Goal: Information Seeking & Learning: Find specific fact

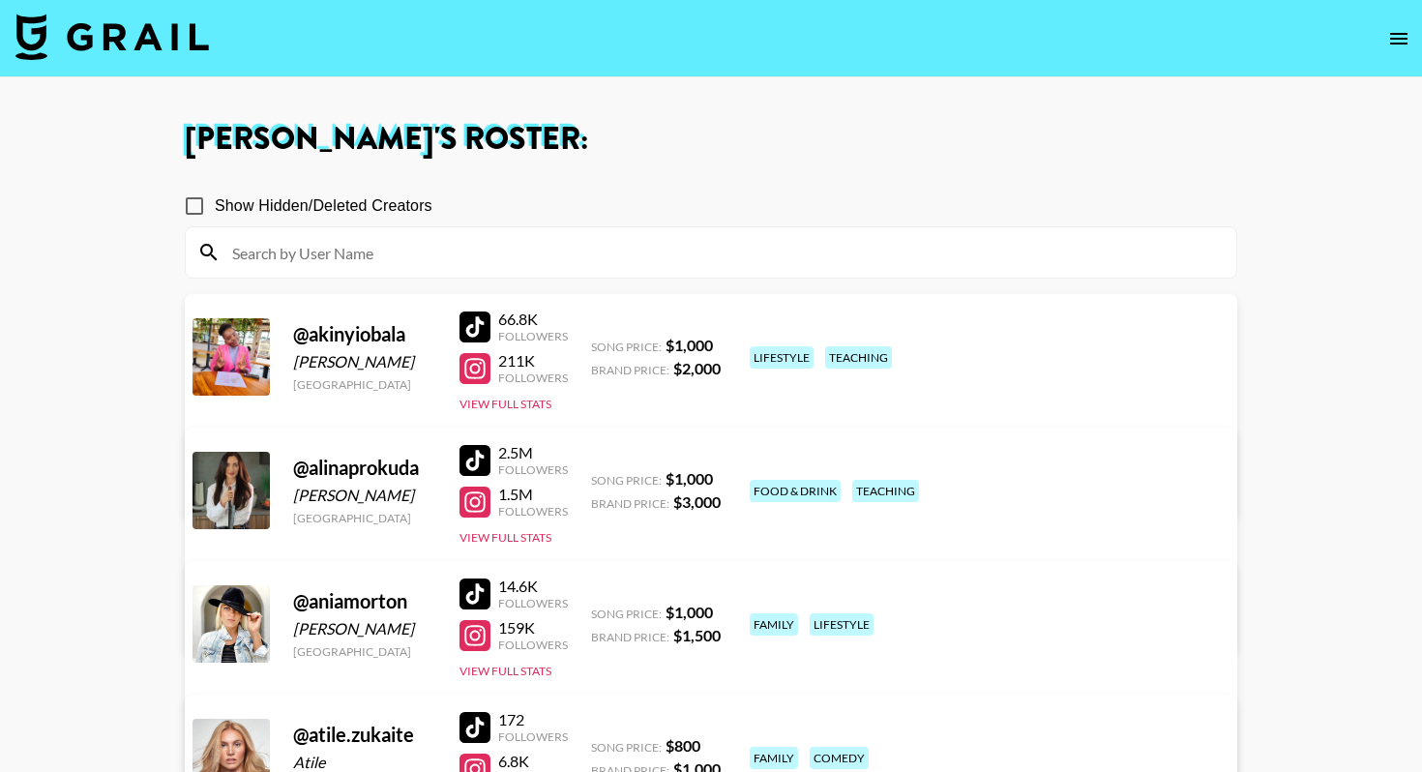
click at [143, 39] on img at bounding box center [111, 37] width 193 height 46
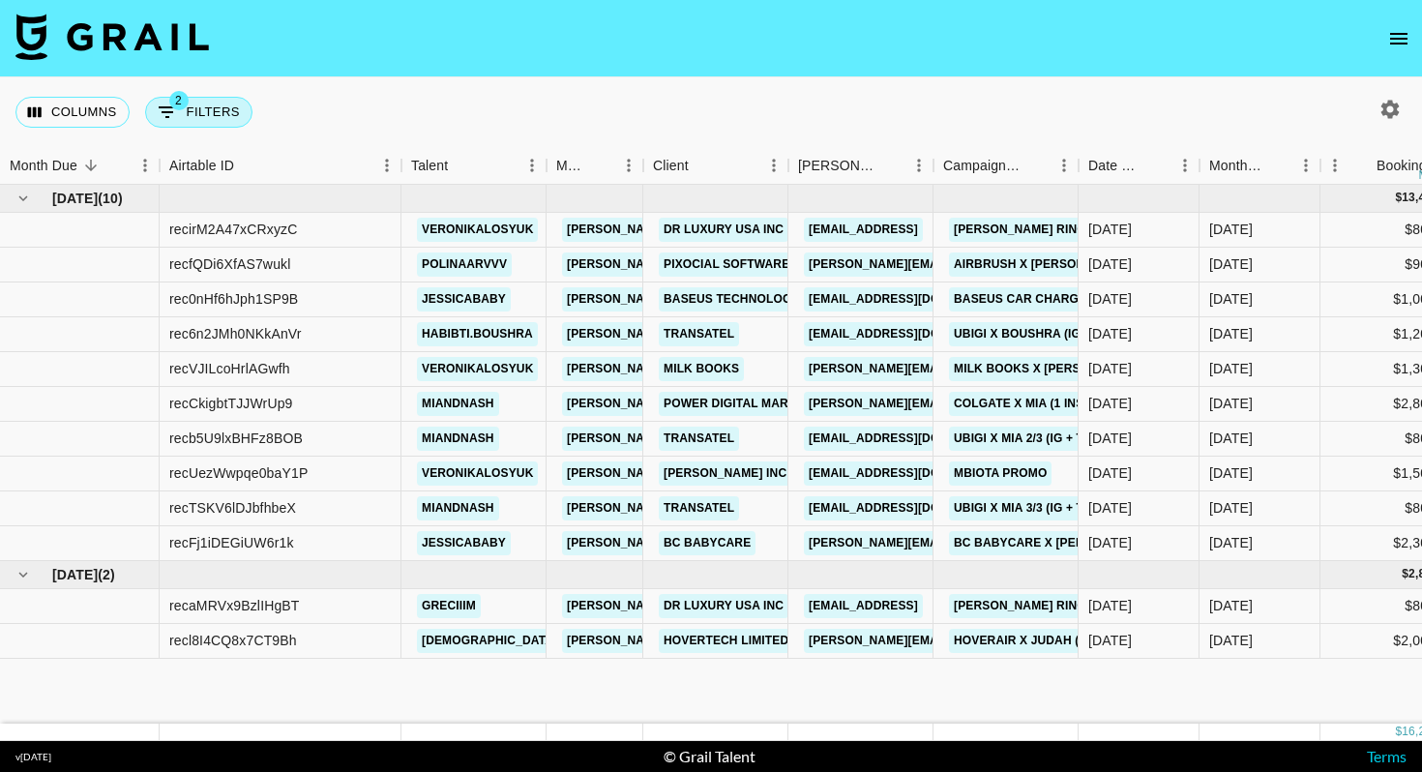
click at [205, 109] on button "2 Filters" at bounding box center [198, 112] width 107 height 31
select select "status"
select select "isNotAnyOf"
select select "status"
select select "not"
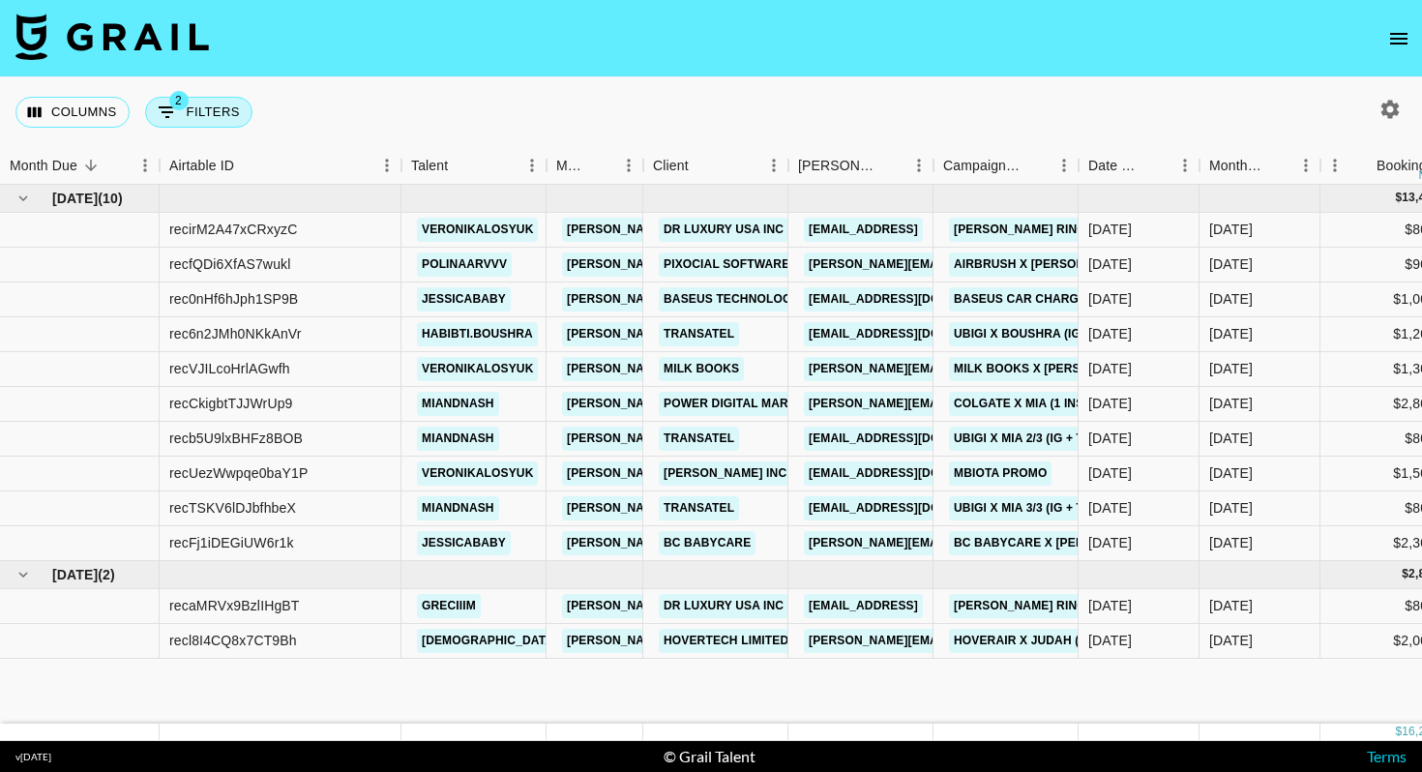
select select "approved"
select select "bookerId"
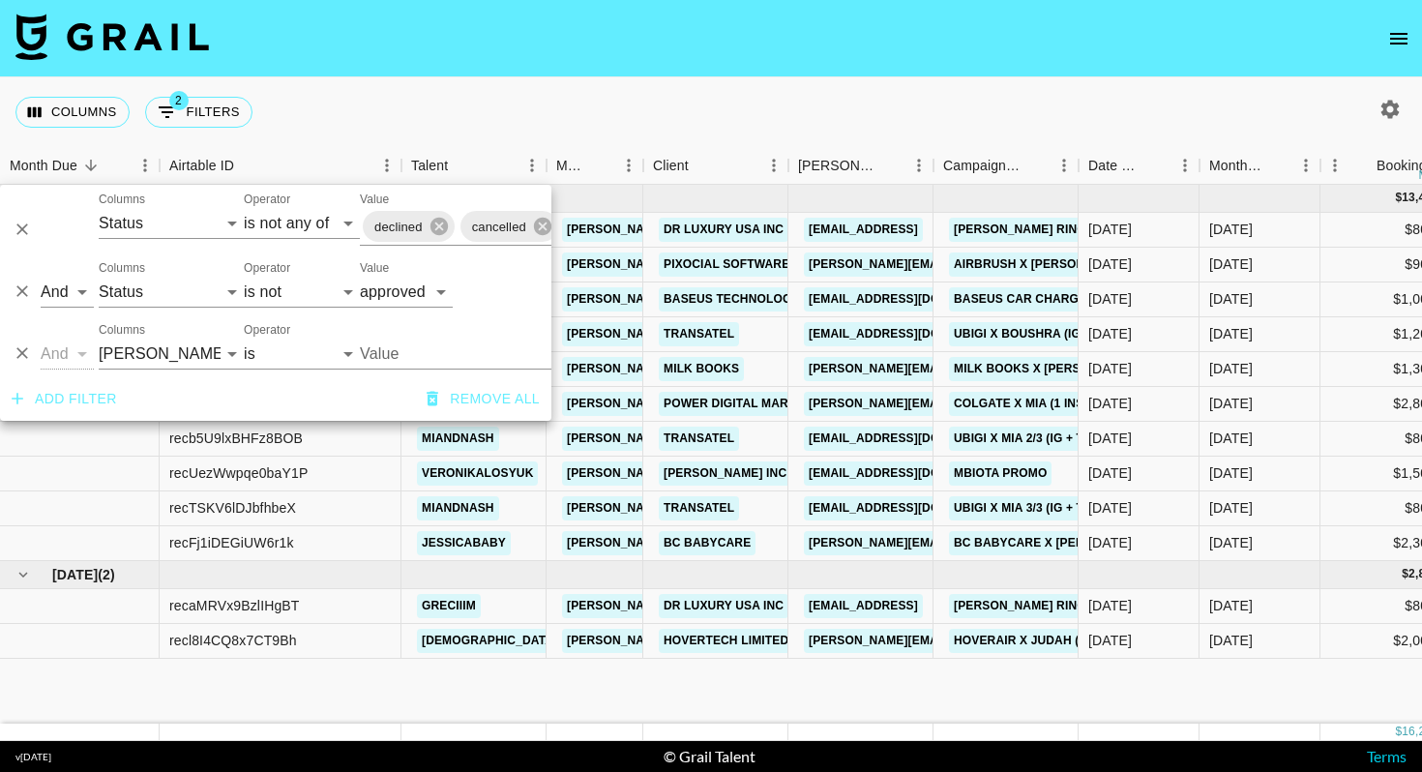
click at [290, 308] on div "And Or Columns Grail Platform ID Airtable ID Talent Manager Client [PERSON_NAME…" at bounding box center [275, 284] width 551 height 62
click at [286, 295] on select "is is not is any of is not any of" at bounding box center [302, 292] width 116 height 31
select select "is"
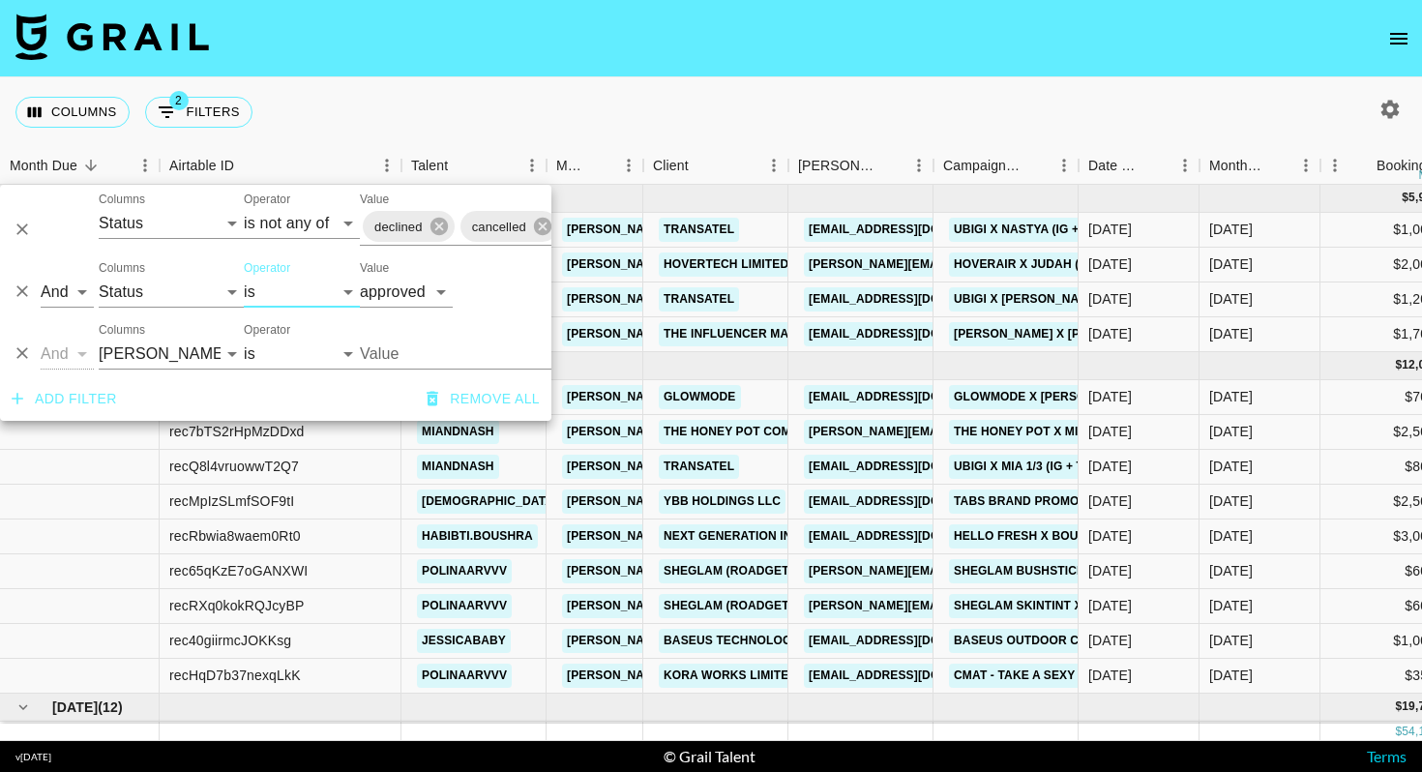
click at [654, 94] on div "Columns 2 Filters + Booking" at bounding box center [711, 112] width 1422 height 70
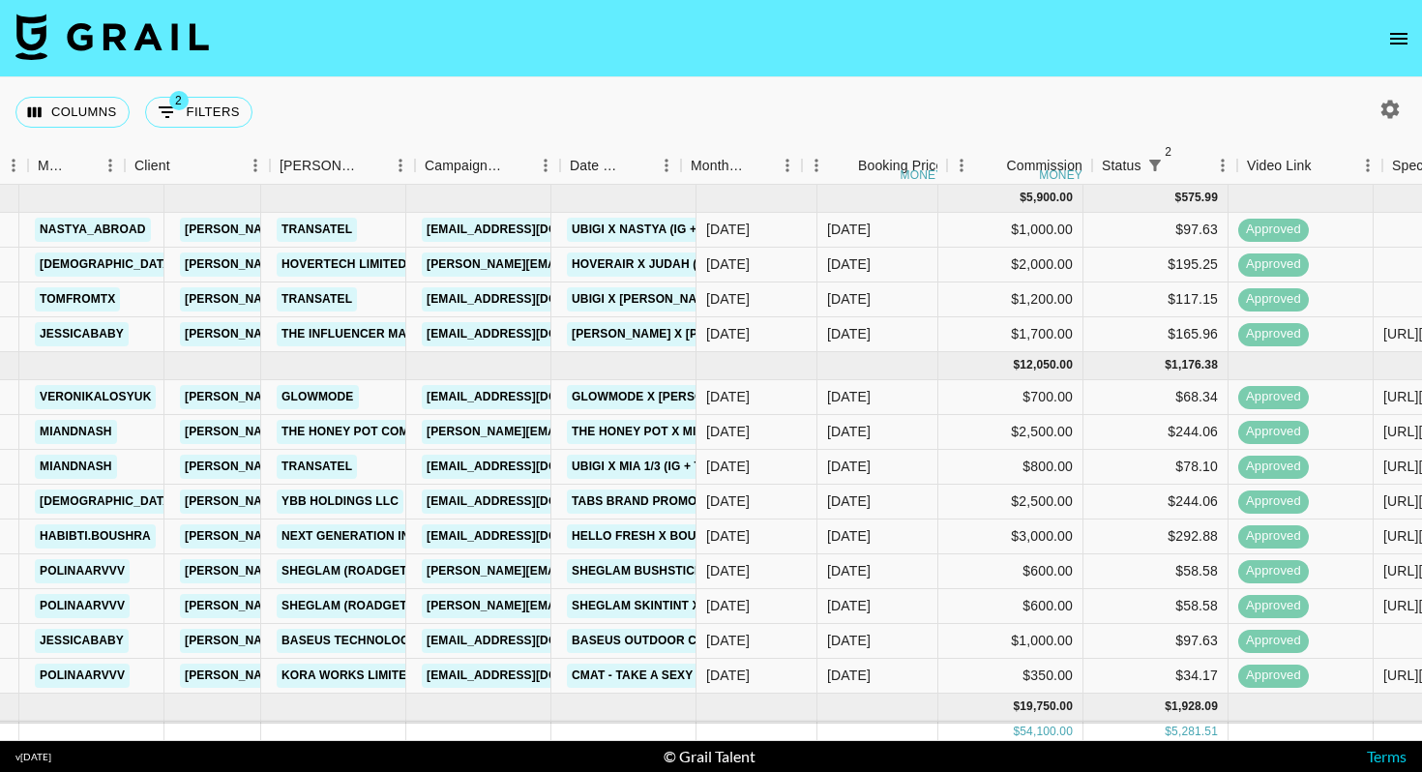
scroll to position [0, 540]
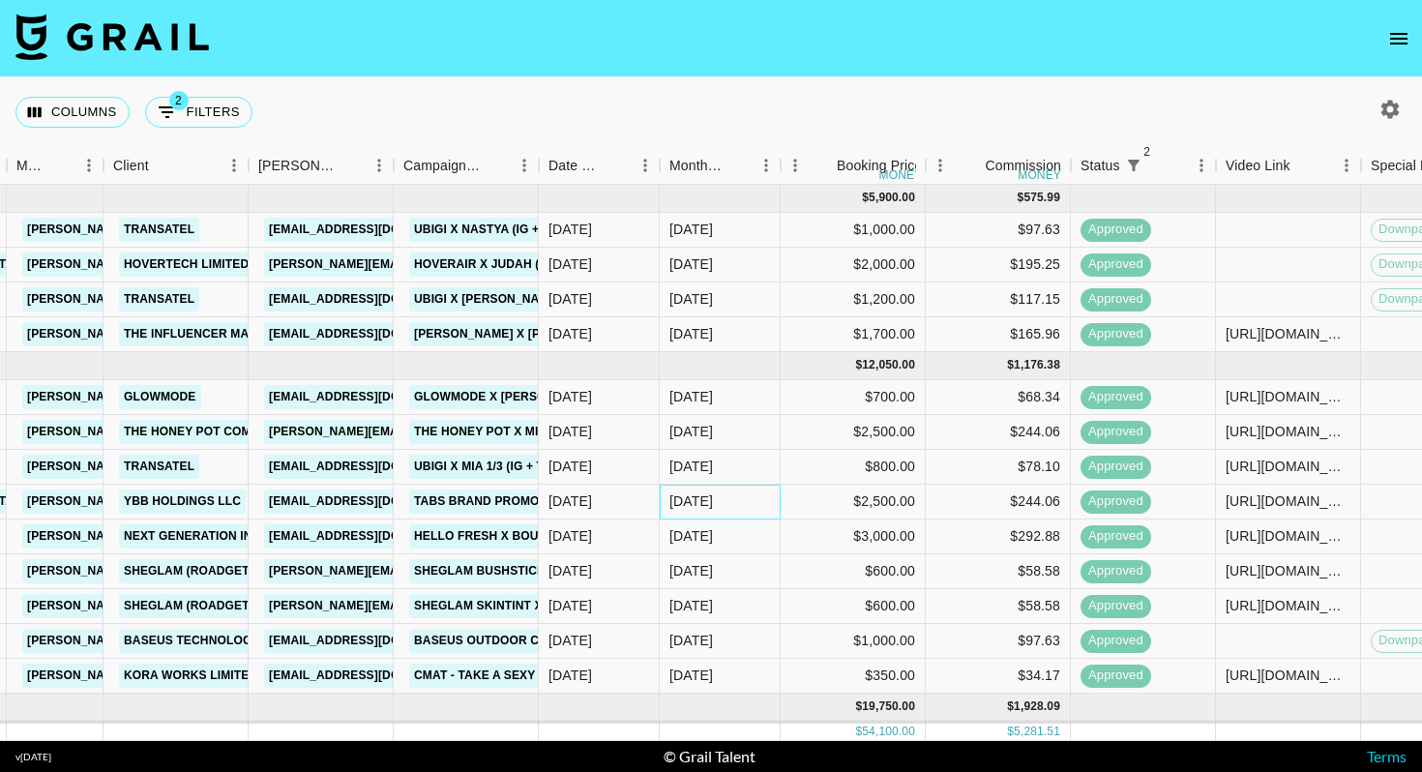
click at [756, 509] on div "[DATE]" at bounding box center [720, 502] width 121 height 35
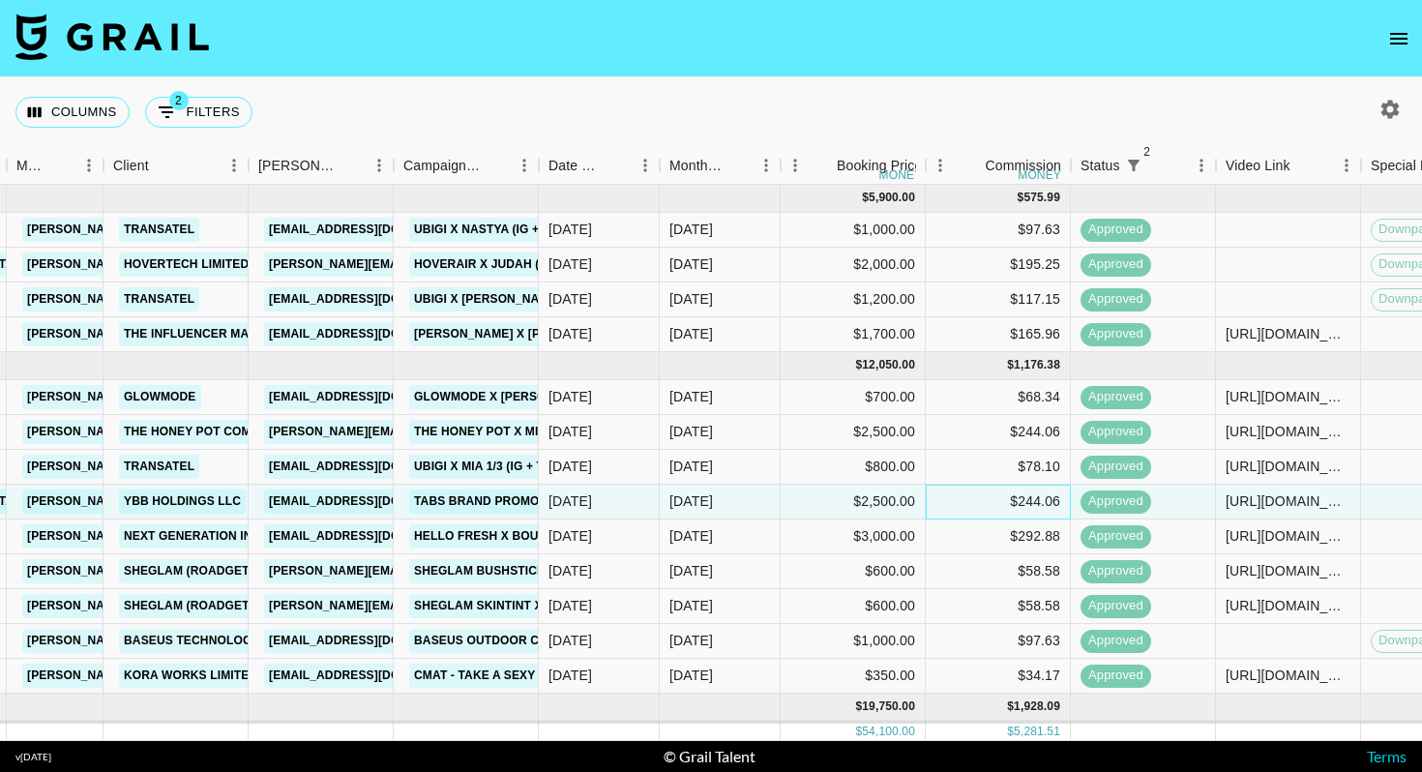
click at [999, 504] on div "$244.06" at bounding box center [998, 502] width 145 height 35
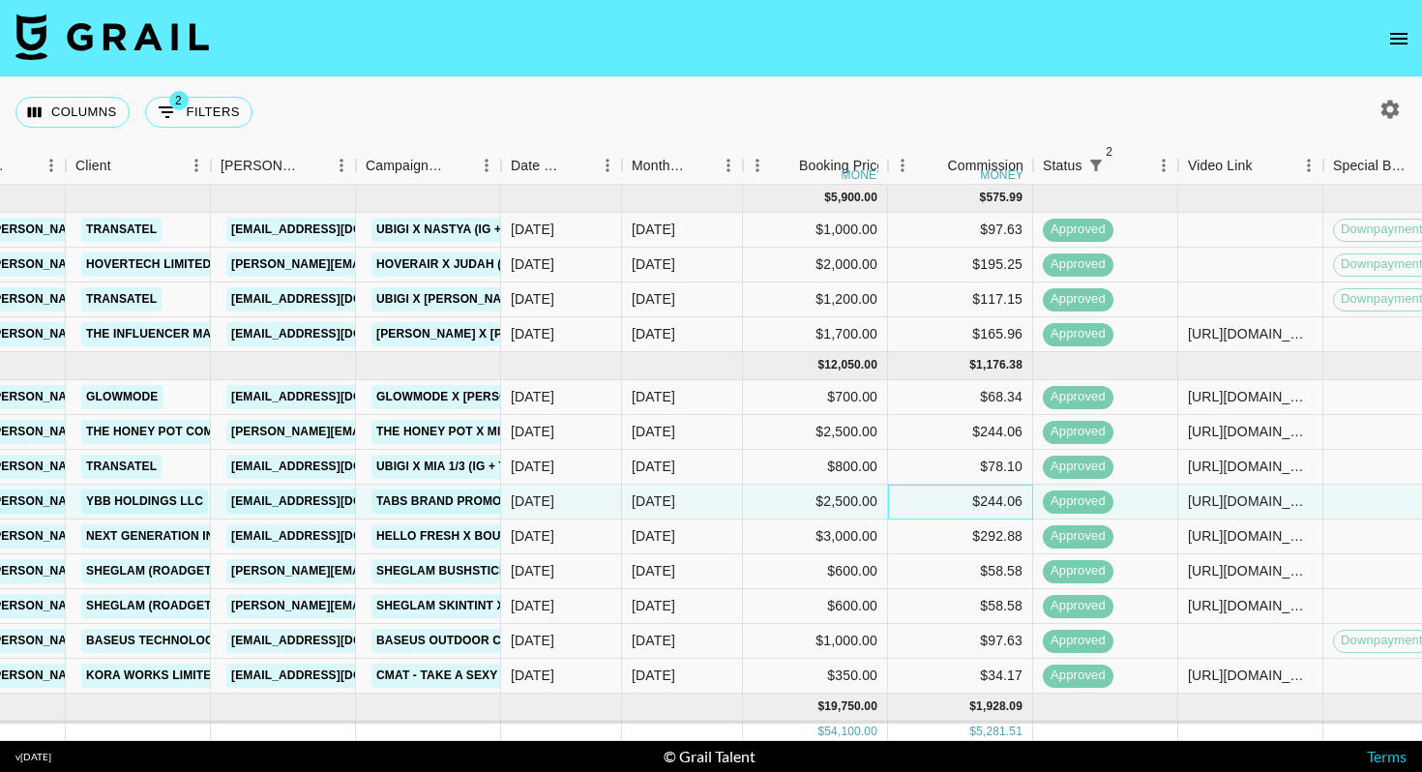
scroll to position [0, 588]
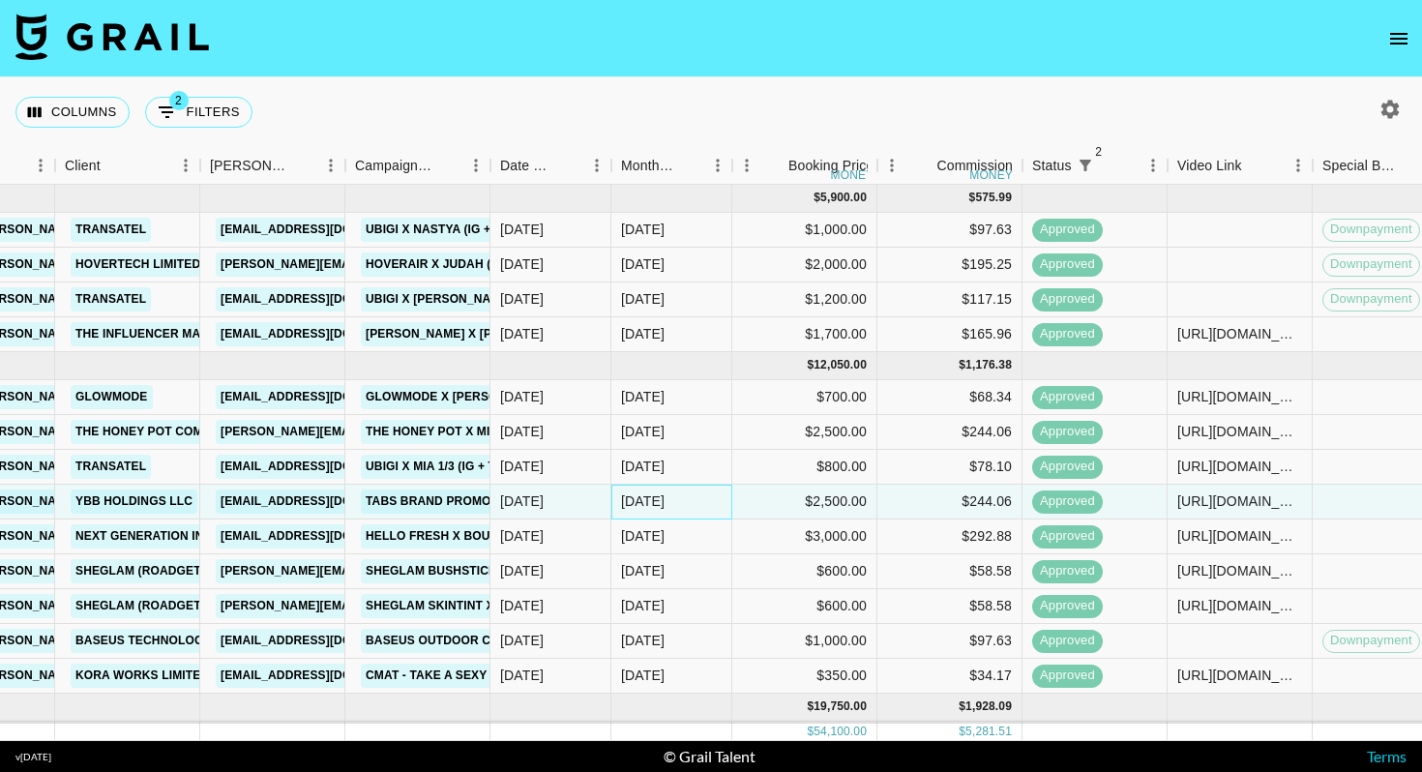
click at [717, 511] on div "[DATE]" at bounding box center [671, 502] width 121 height 35
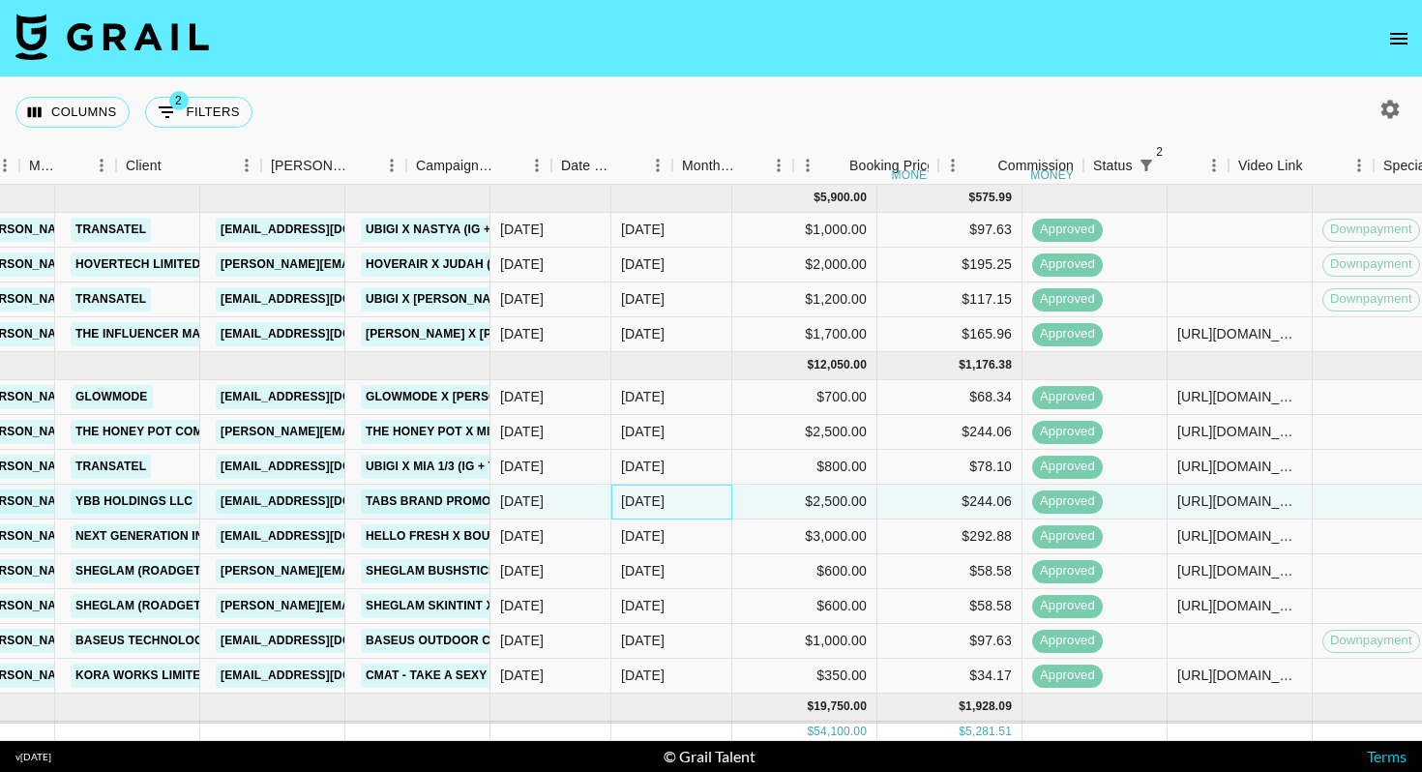
scroll to position [0, 397]
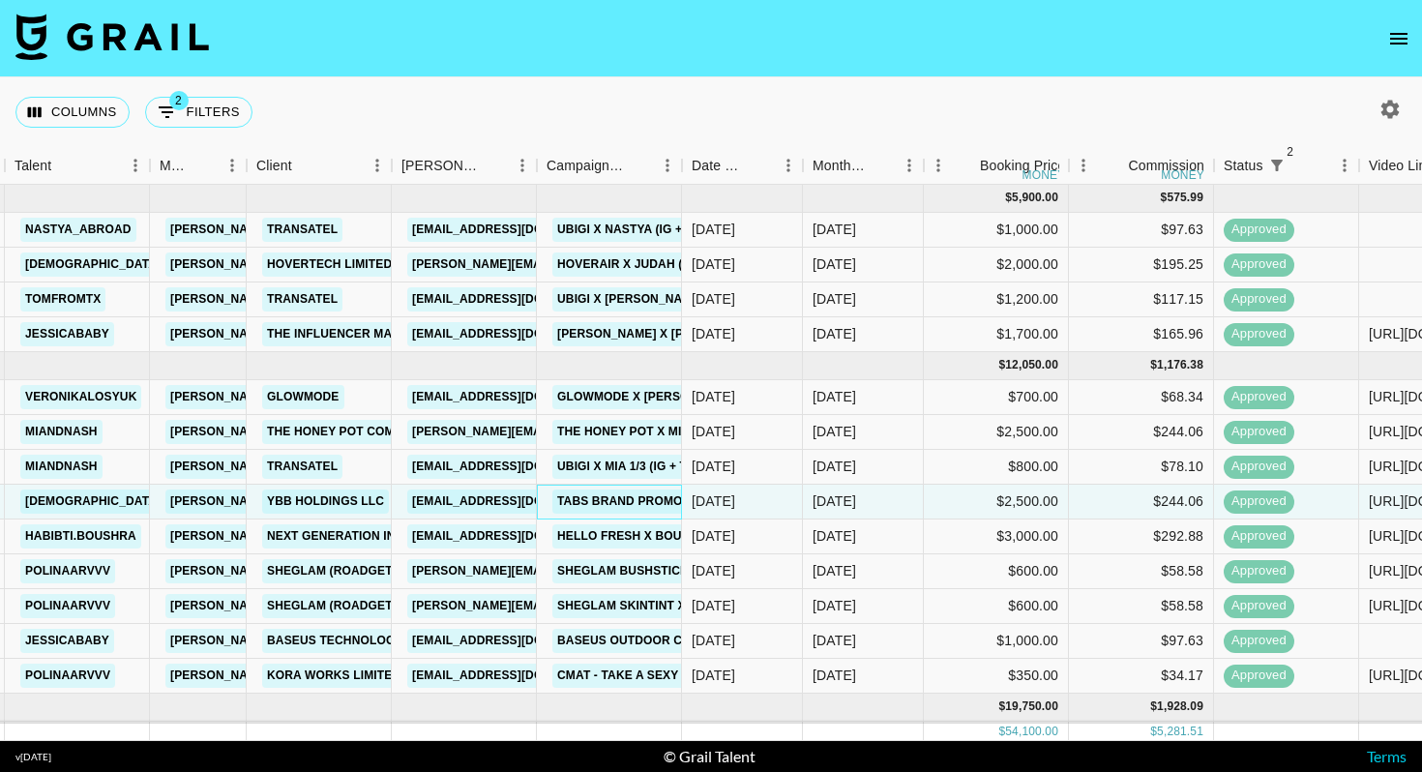
click at [680, 516] on div "Tabs Brand Promo" at bounding box center [619, 502] width 147 height 36
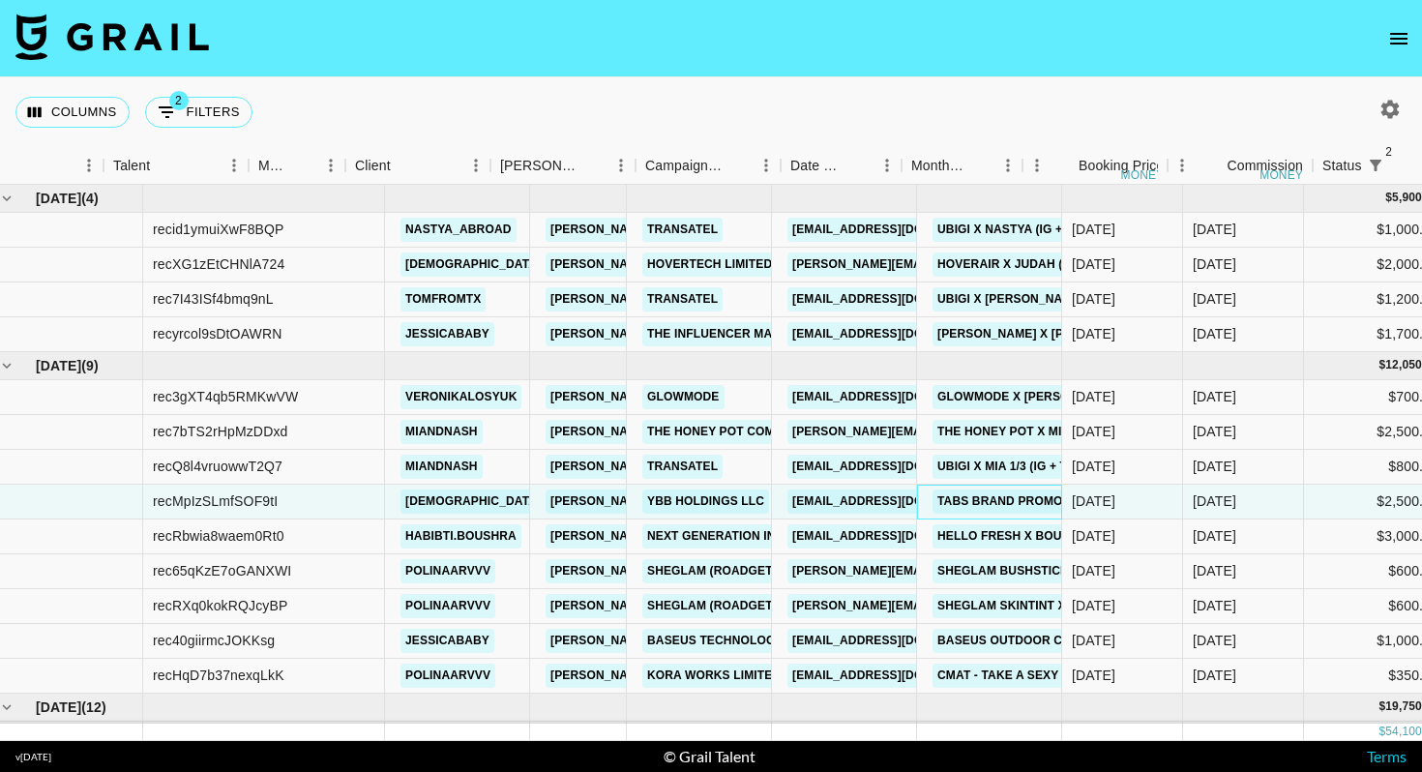
scroll to position [0, 0]
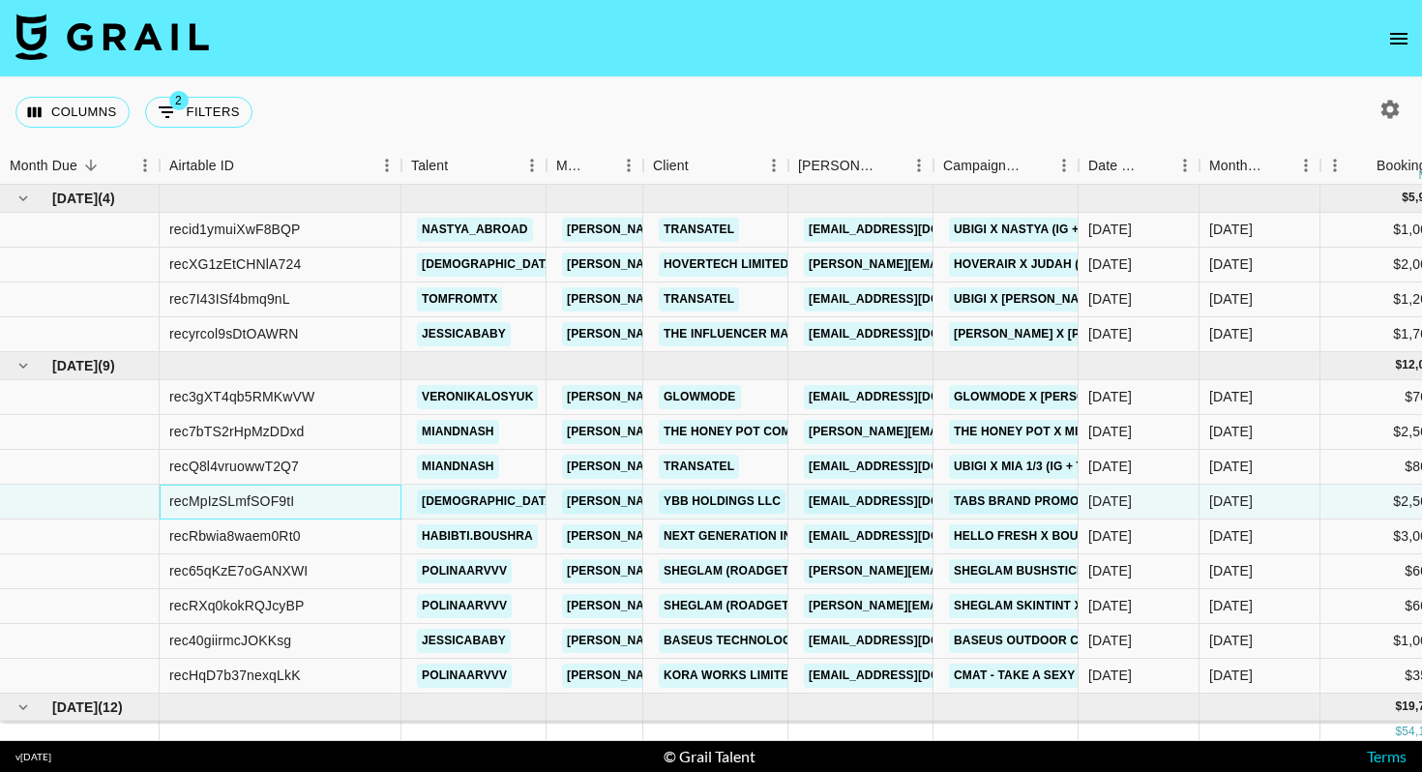
click at [269, 501] on div "recMpIzSLmfSOF9tI" at bounding box center [231, 500] width 125 height 19
copy div "recMpIzSLmfSOF9tI"
click at [531, 497] on div "[DEMOGRAPHIC_DATA]" at bounding box center [473, 502] width 145 height 35
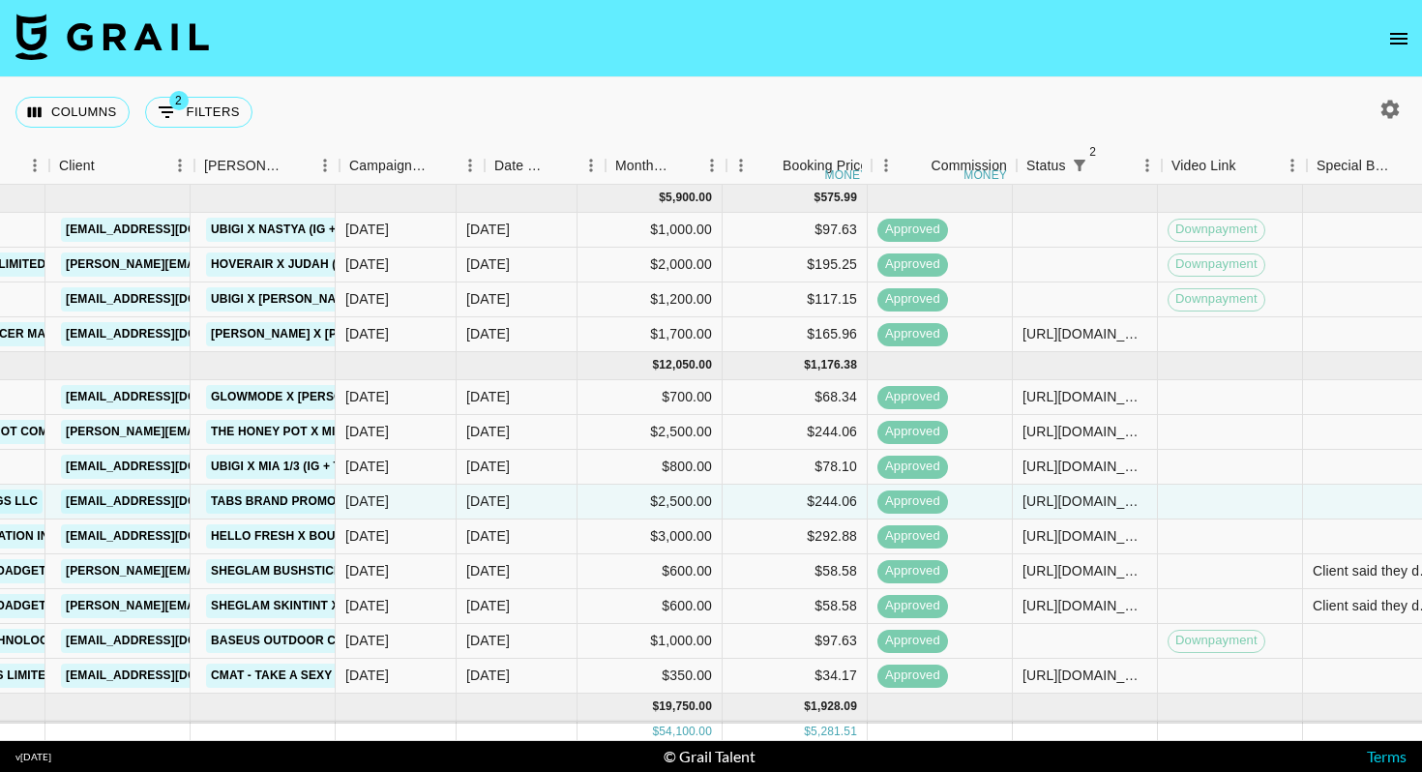
scroll to position [0, 802]
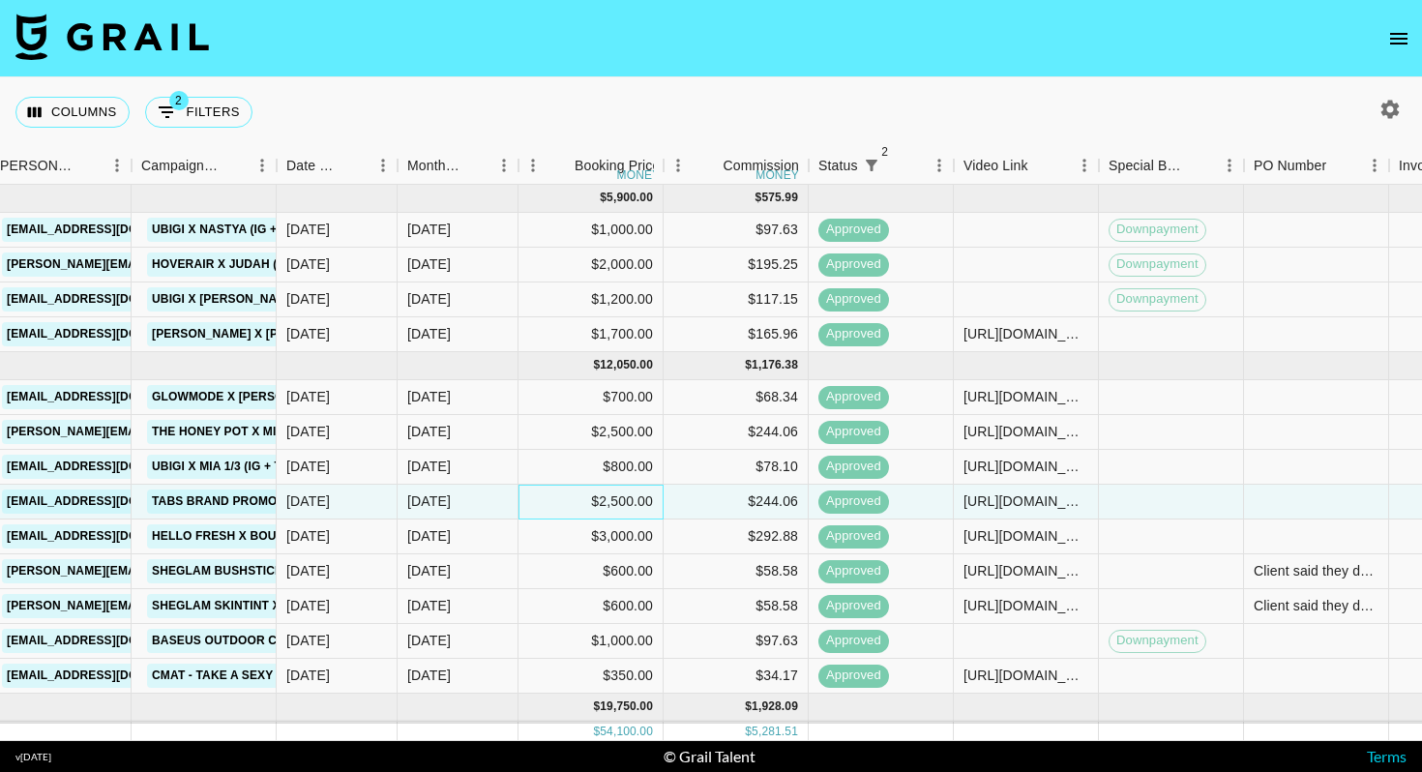
click at [536, 497] on div "$2,500.00" at bounding box center [590, 502] width 145 height 35
click at [679, 498] on div "$244.06" at bounding box center [735, 502] width 145 height 35
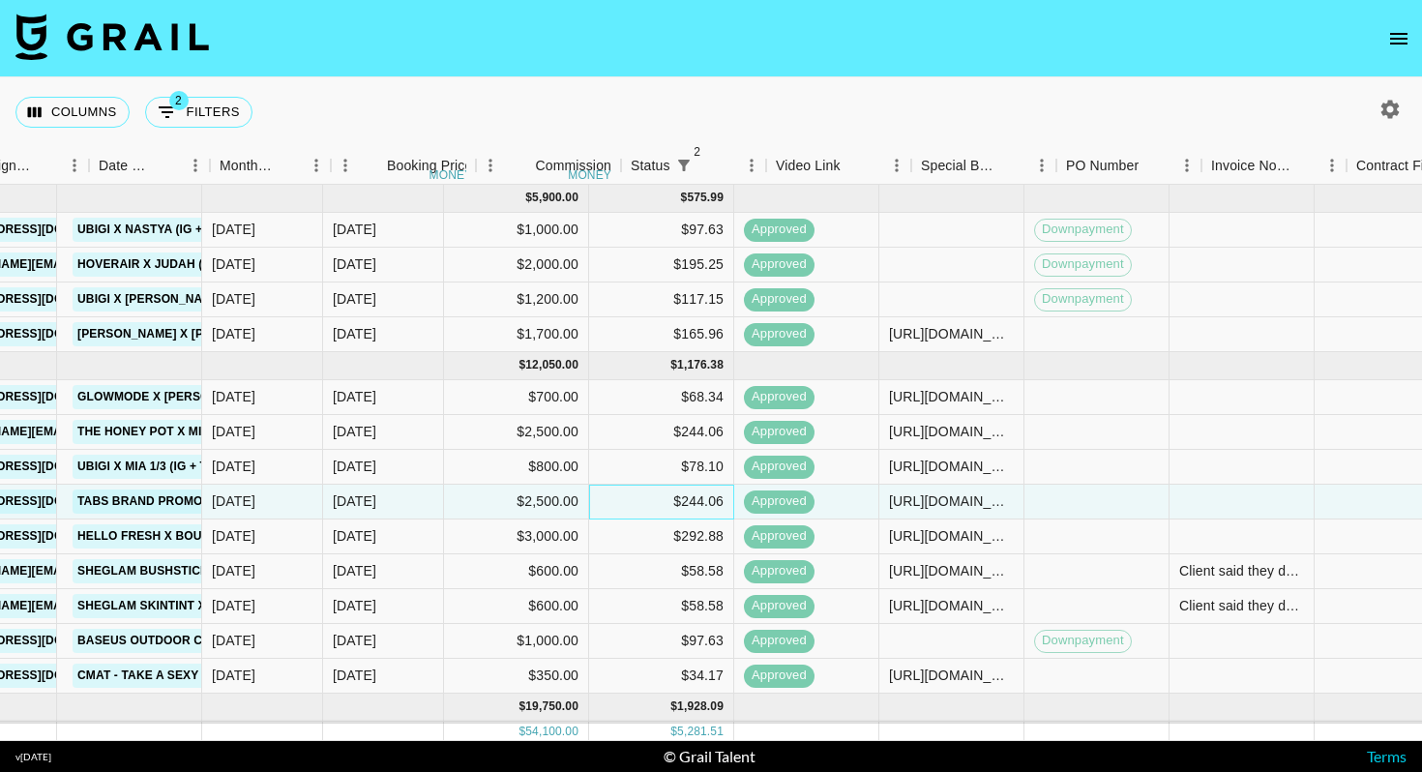
scroll to position [0, 1037]
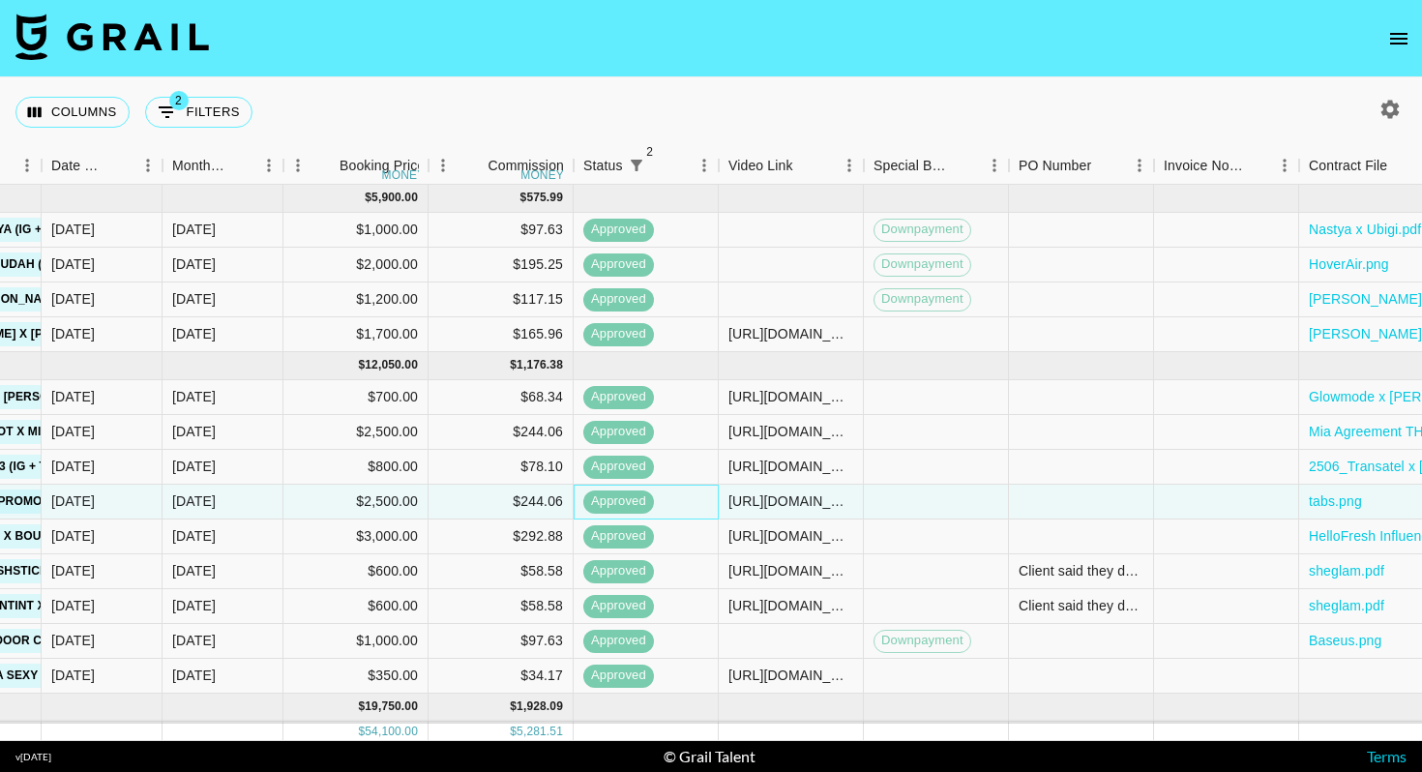
click at [700, 504] on div "approved" at bounding box center [646, 502] width 145 height 35
click at [786, 504] on div "[URL][DOMAIN_NAME]" at bounding box center [790, 500] width 125 height 19
click at [876, 504] on div at bounding box center [936, 502] width 145 height 35
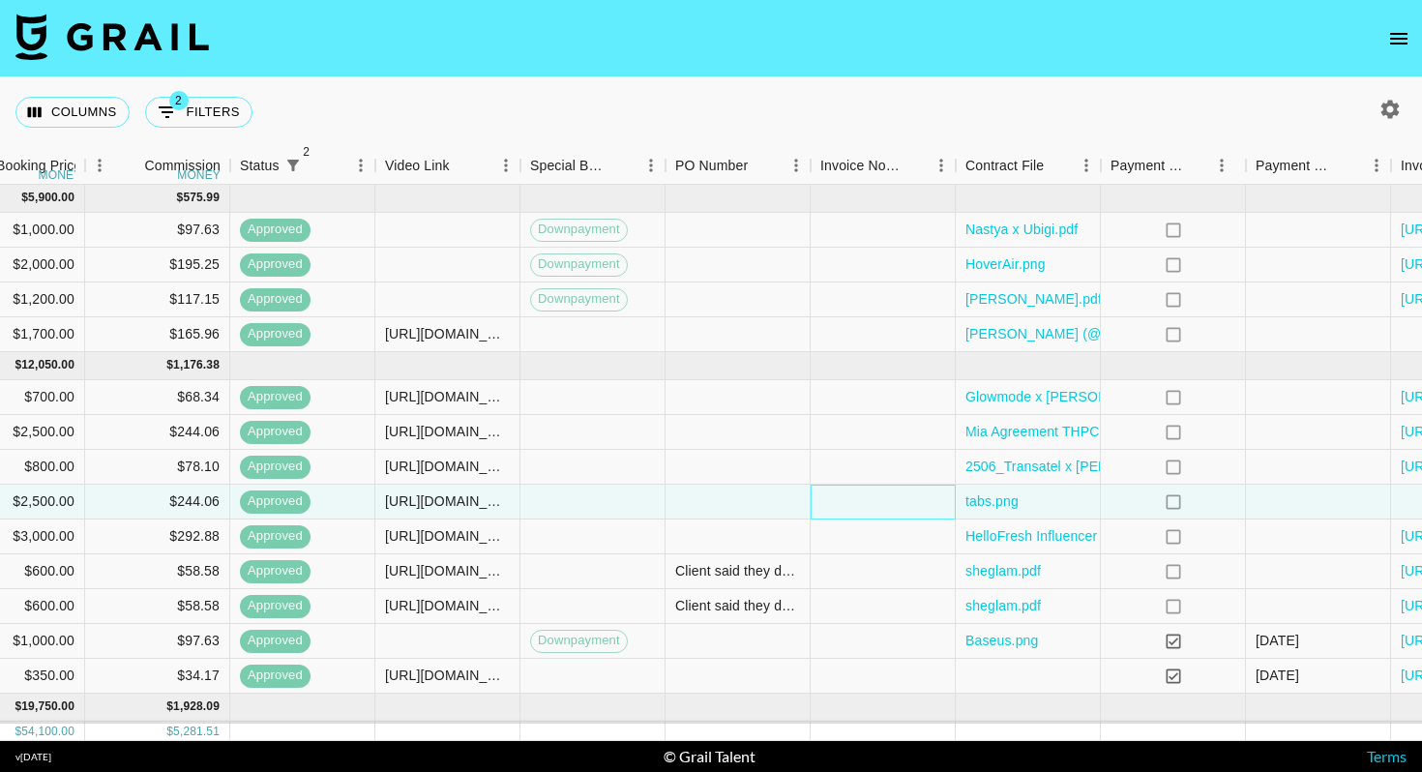
click at [914, 505] on div at bounding box center [882, 502] width 145 height 35
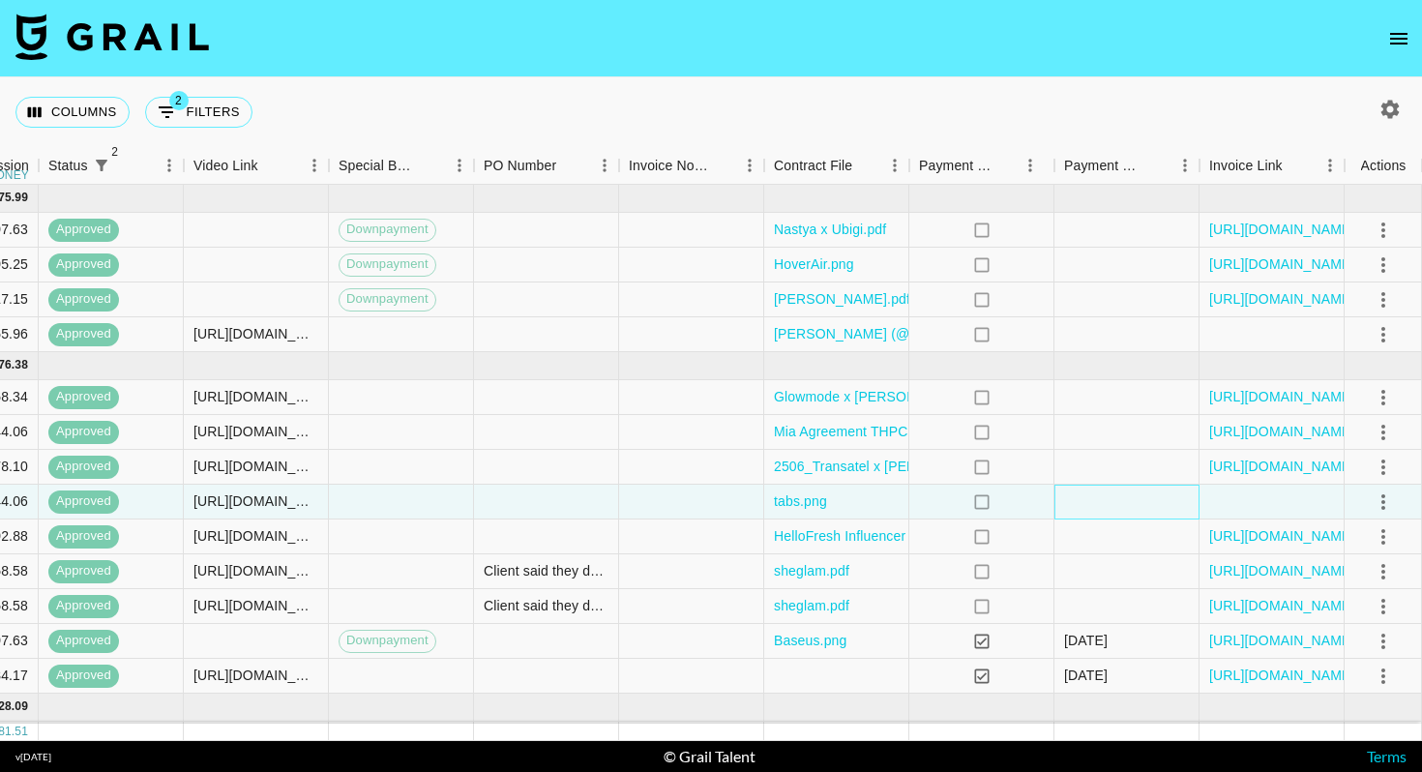
click at [1062, 496] on div at bounding box center [1126, 502] width 145 height 35
click at [1233, 494] on div at bounding box center [1271, 502] width 145 height 35
click at [1133, 505] on div at bounding box center [1126, 502] width 145 height 35
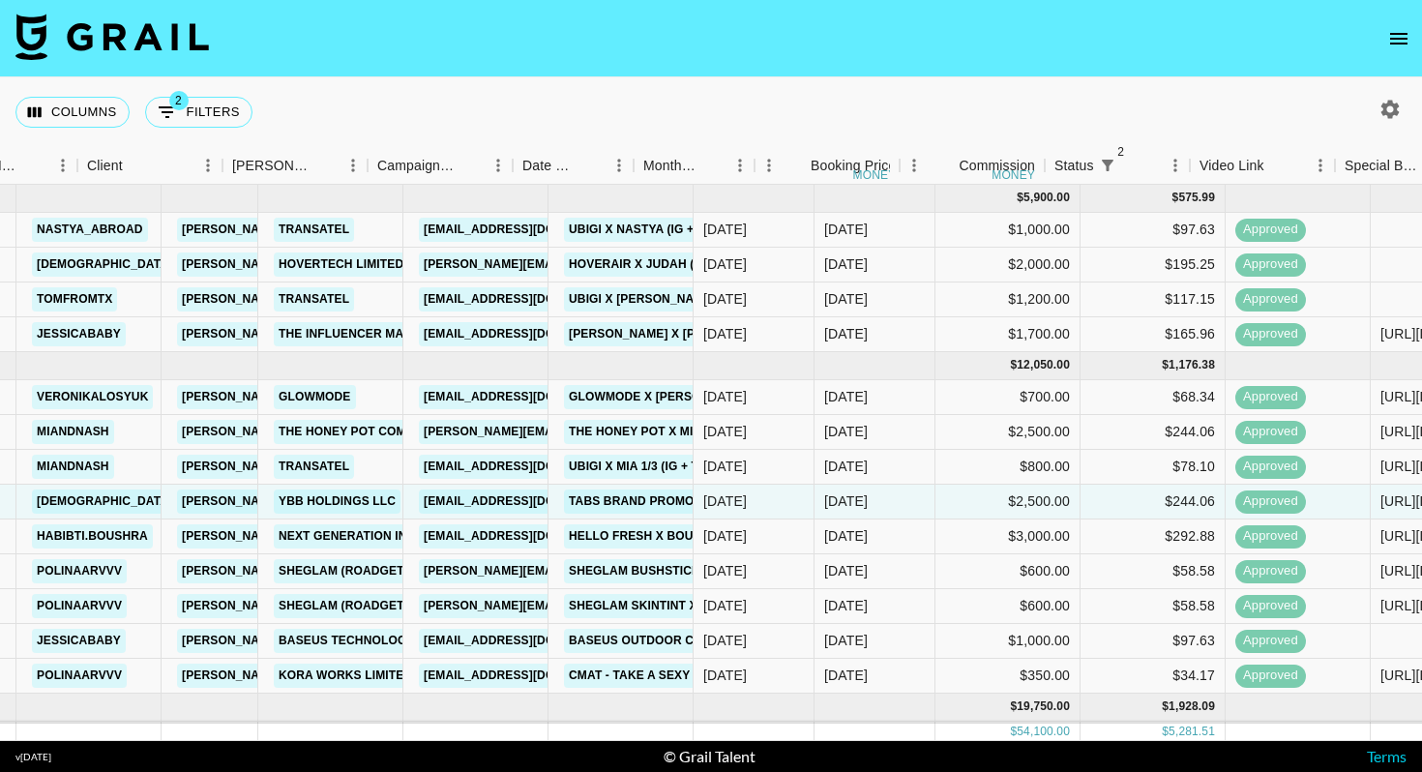
scroll to position [0, 231]
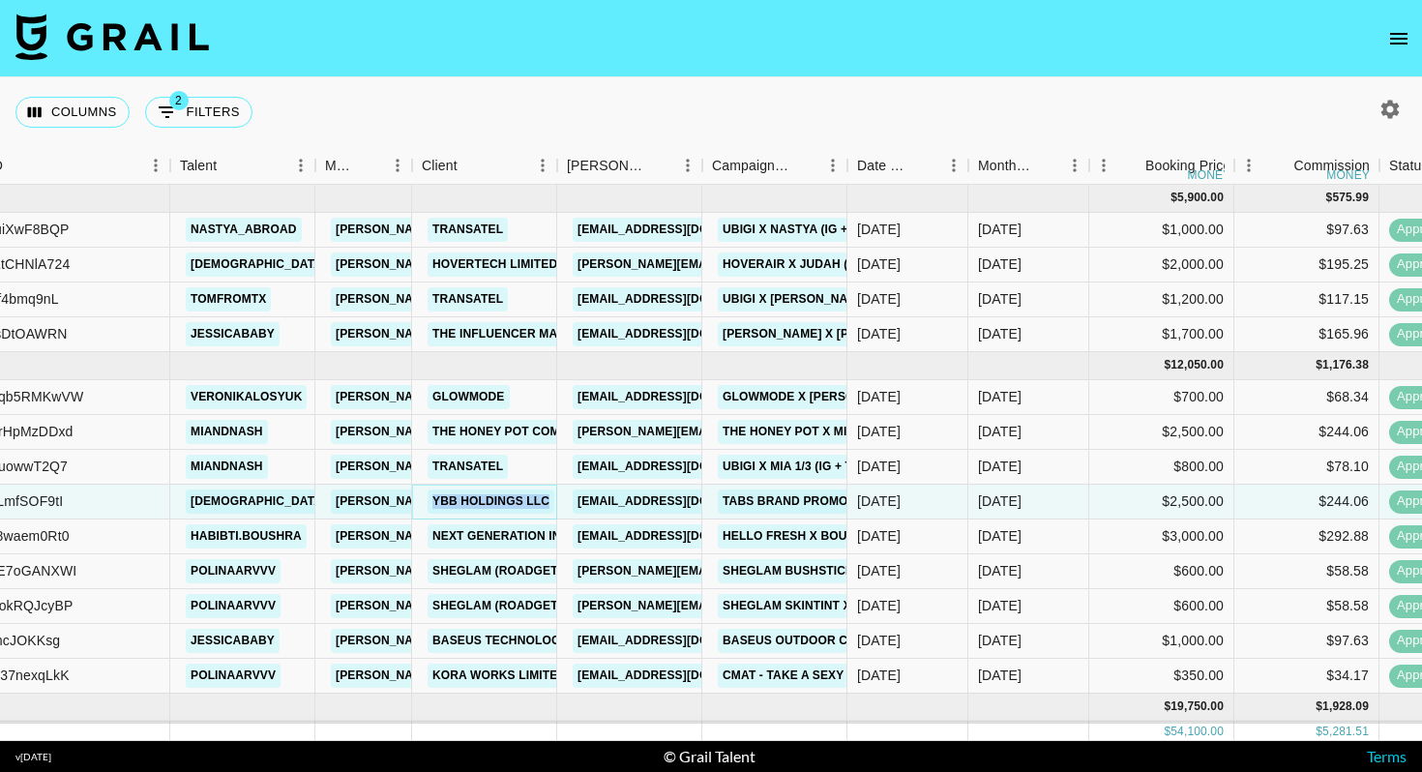
copy link "YBB Holdings LLC"
click at [1393, 110] on icon "button" at bounding box center [1390, 109] width 18 height 18
select select "[DATE]"
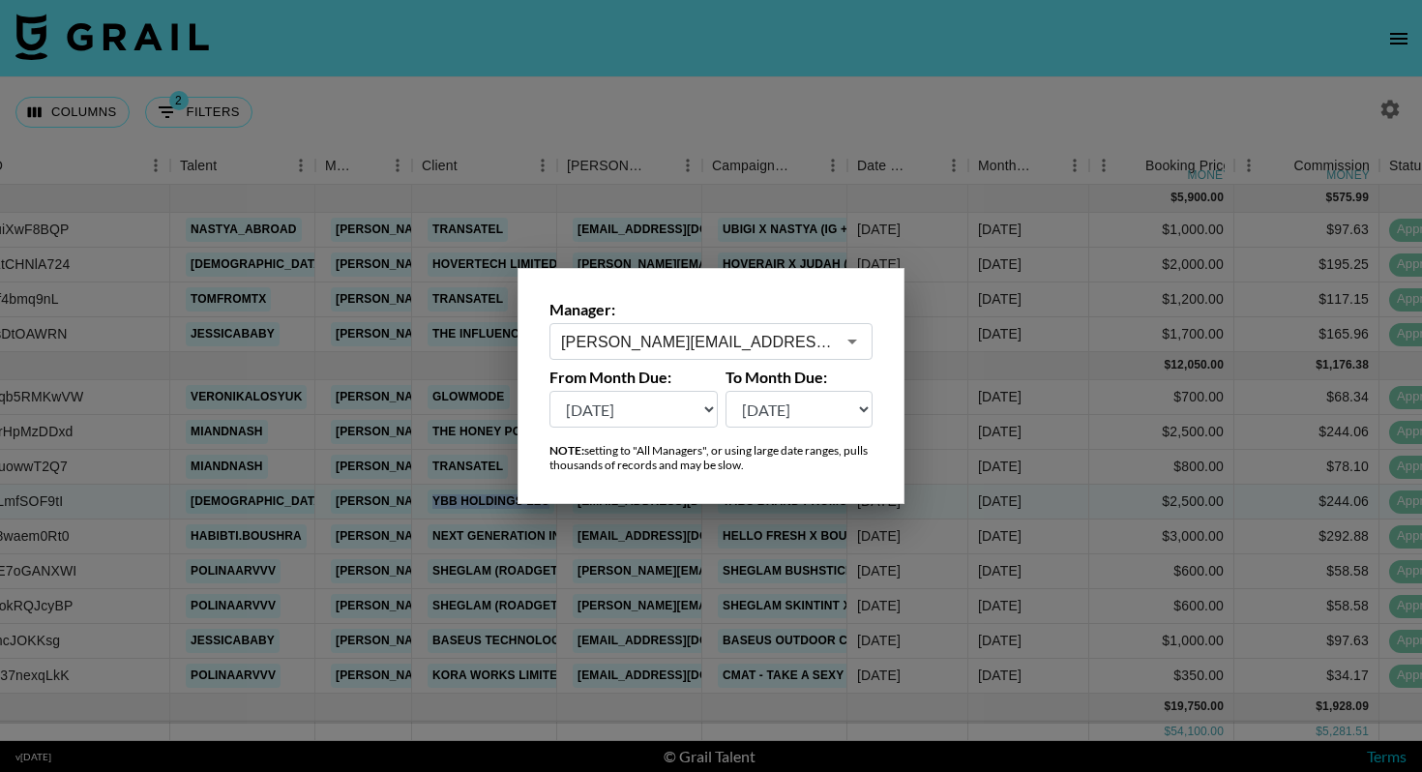
click at [667, 347] on input "[PERSON_NAME][EMAIL_ADDRESS][DOMAIN_NAME]" at bounding box center [698, 342] width 274 height 22
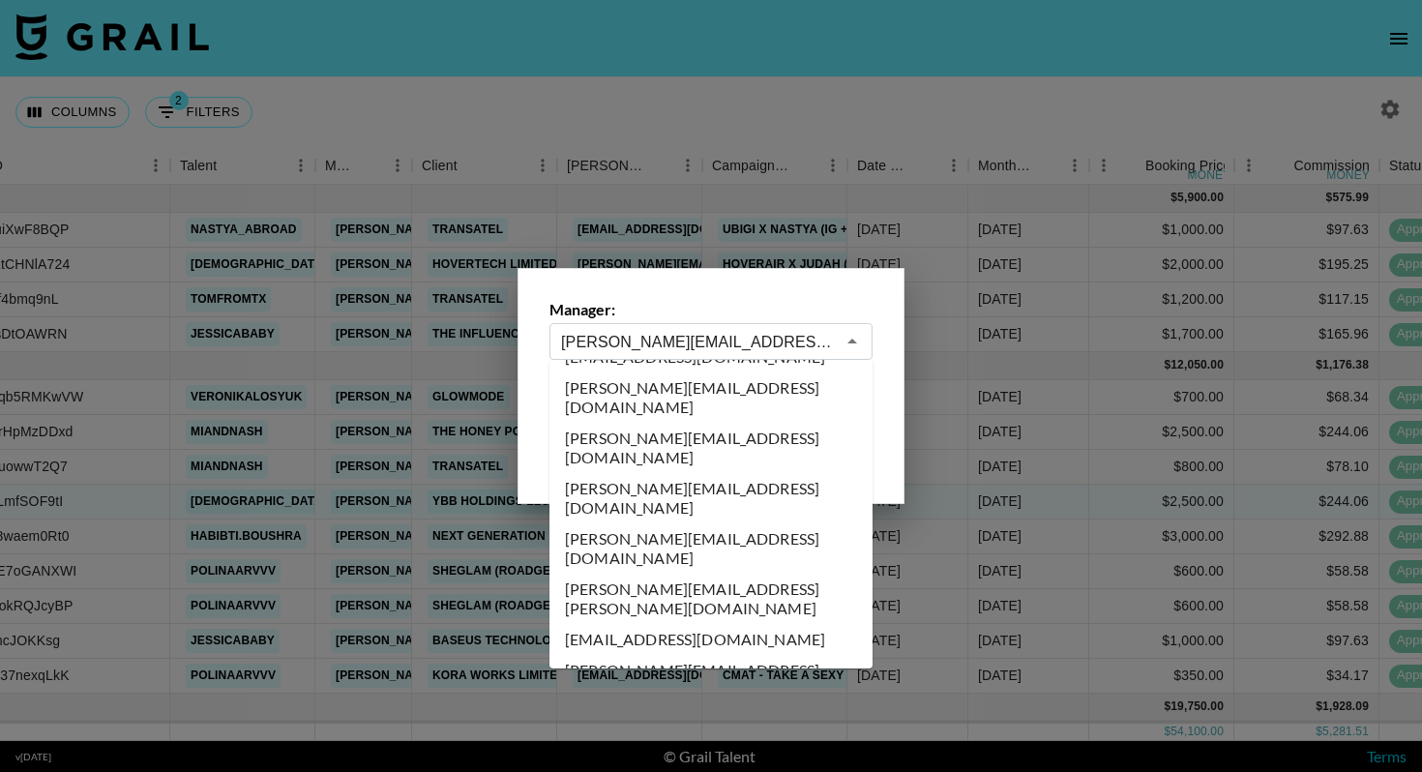
scroll to position [0, 0]
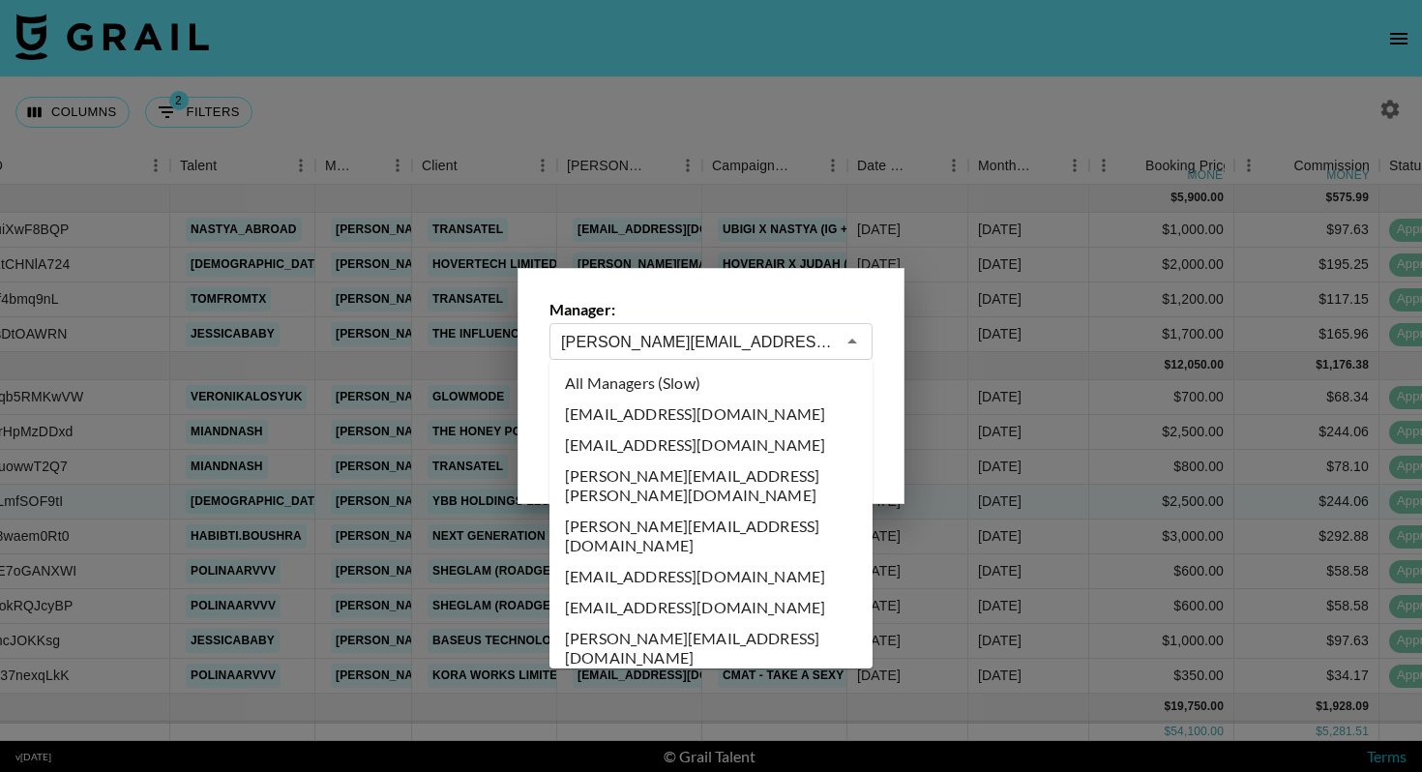
click at [666, 378] on li "All Managers (Slow)" at bounding box center [710, 383] width 323 height 31
type input "All Managers (Slow)"
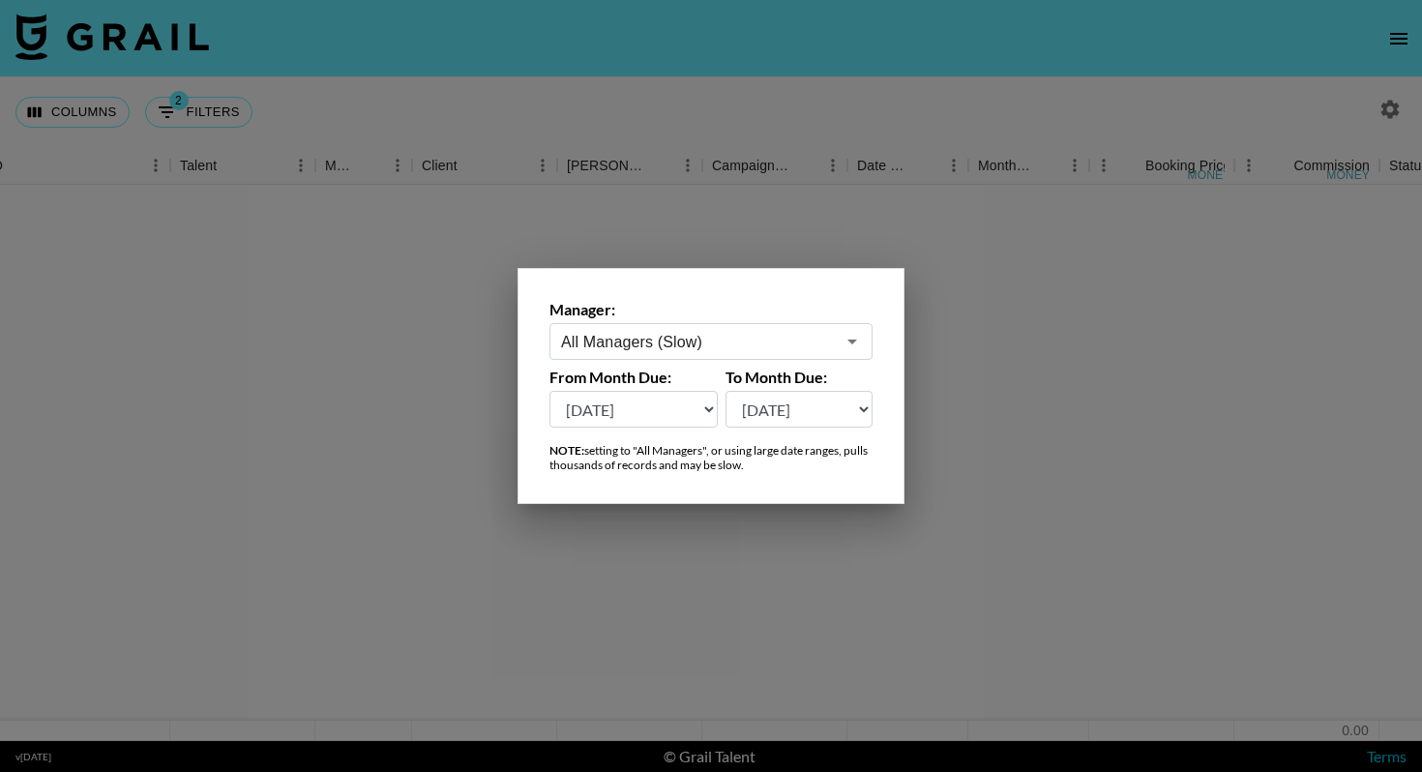
click at [651, 410] on select "[DATE] [DATE] '[DATE] May '[DATE] Mar '[DATE] Jan '[DATE] Nov '[DATE] Sep '[DAT…" at bounding box center [633, 409] width 168 height 37
select select "[DATE]"
click at [763, 235] on div at bounding box center [711, 386] width 1422 height 772
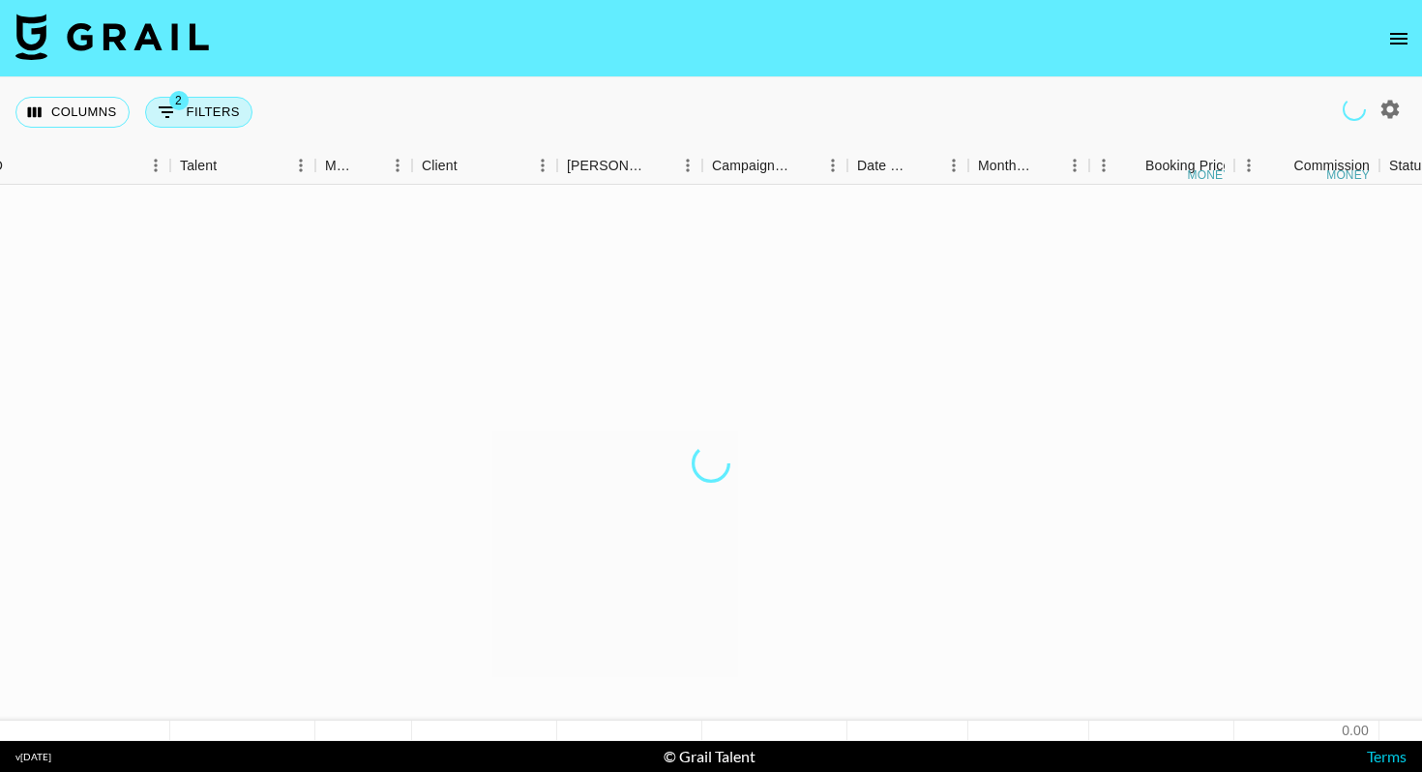
click at [218, 110] on button "2 Filters" at bounding box center [198, 112] width 107 height 31
select select "status"
select select "isNotAnyOf"
select select "status"
select select "approved"
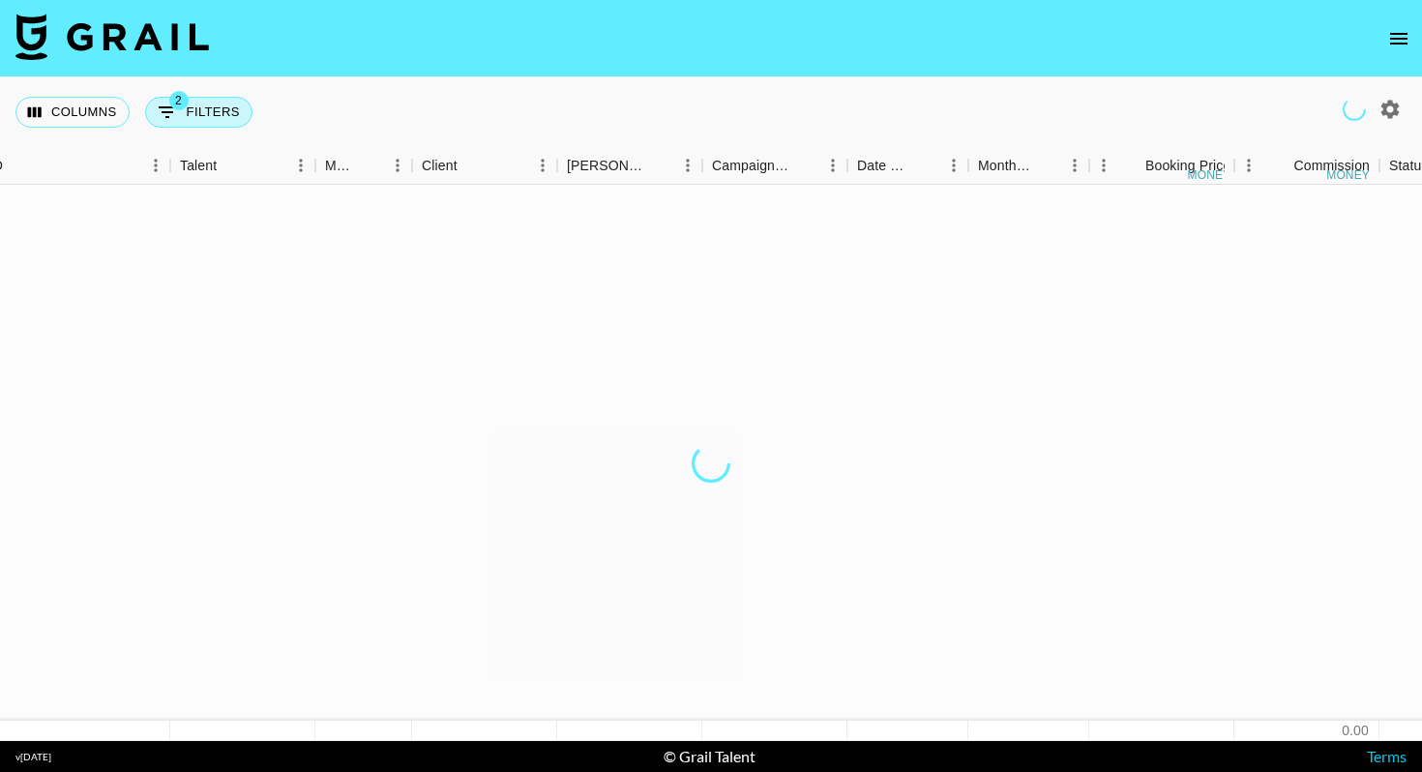
select select "bookerId"
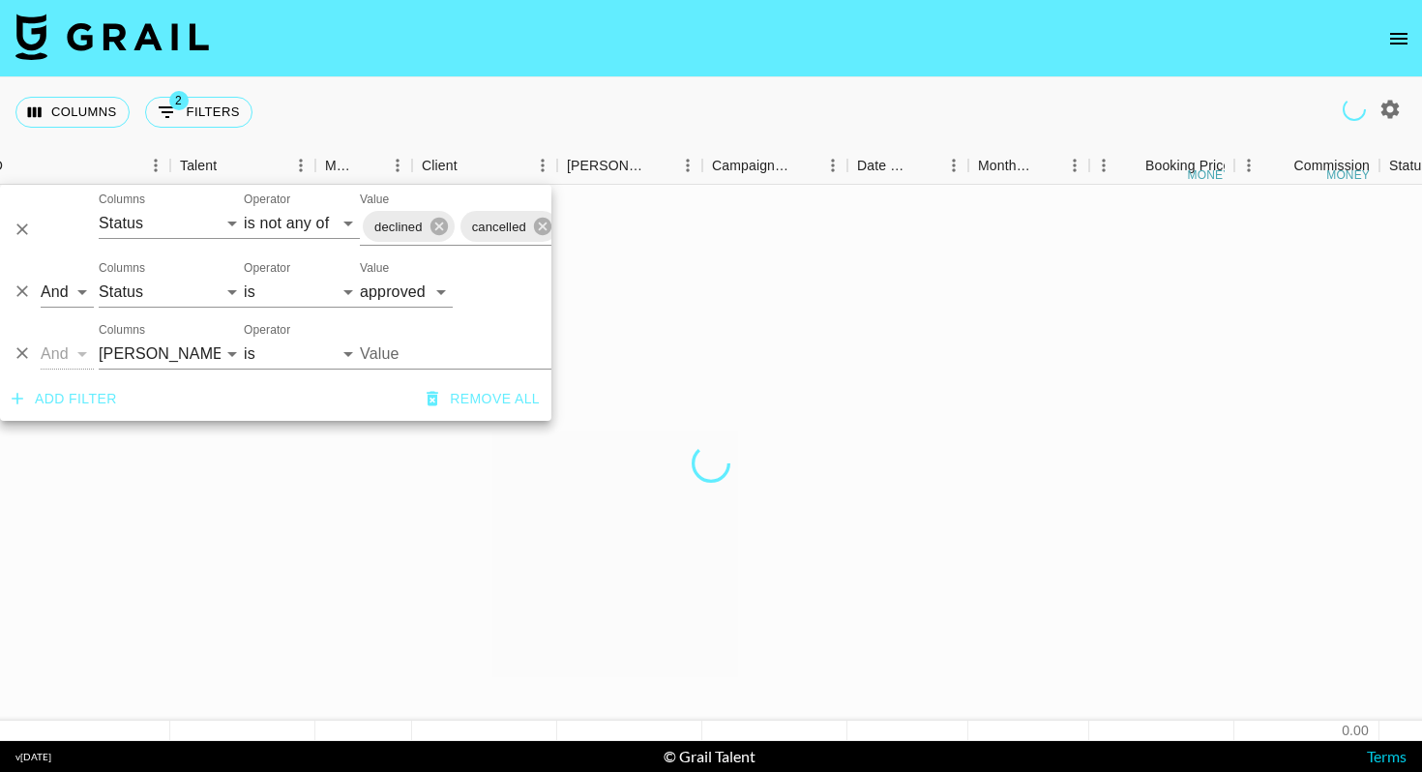
click at [402, 349] on input "Value" at bounding box center [490, 354] width 261 height 30
paste input "YBB Holdings LLC"
click at [425, 358] on input "YBB Holdings LLC" at bounding box center [490, 354] width 261 height 30
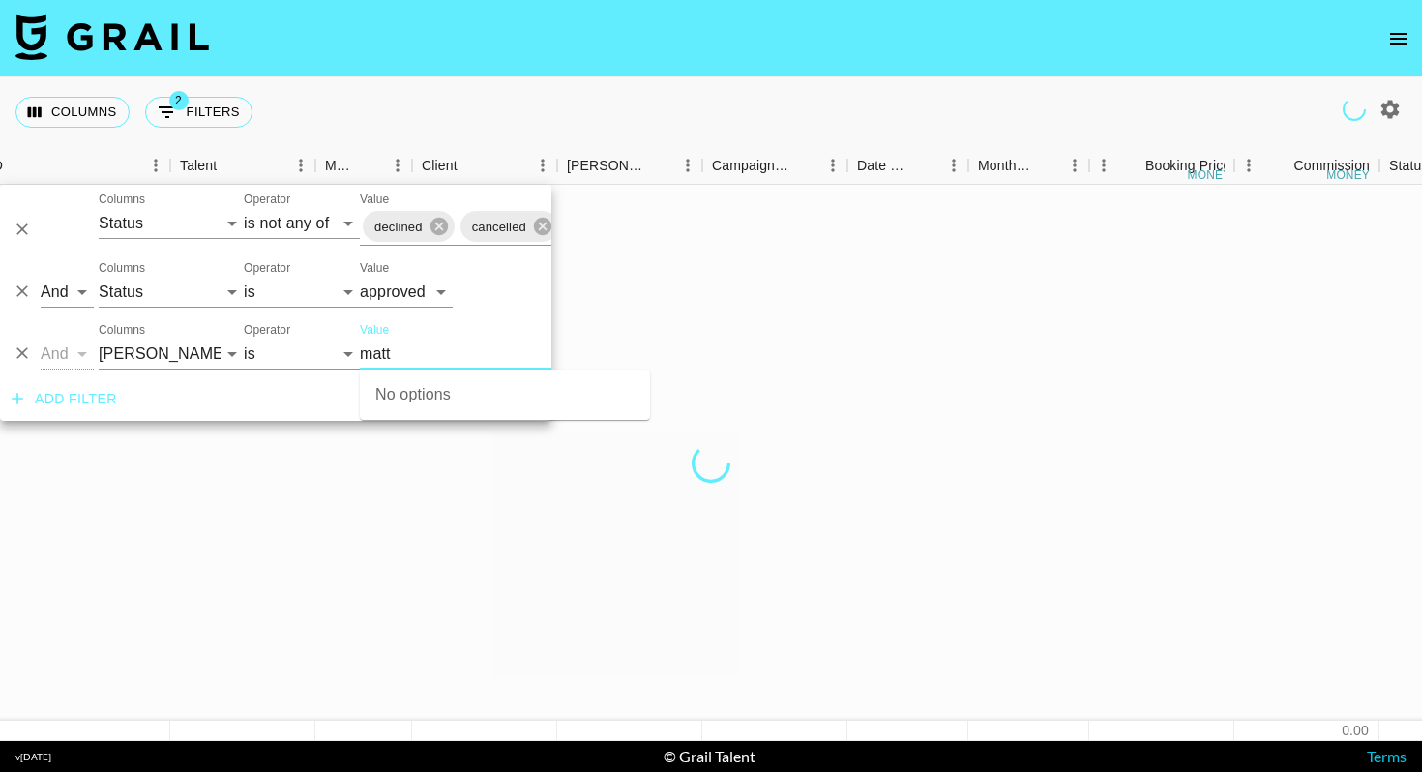
type input "matt"
click at [757, 276] on div at bounding box center [711, 463] width 1422 height 556
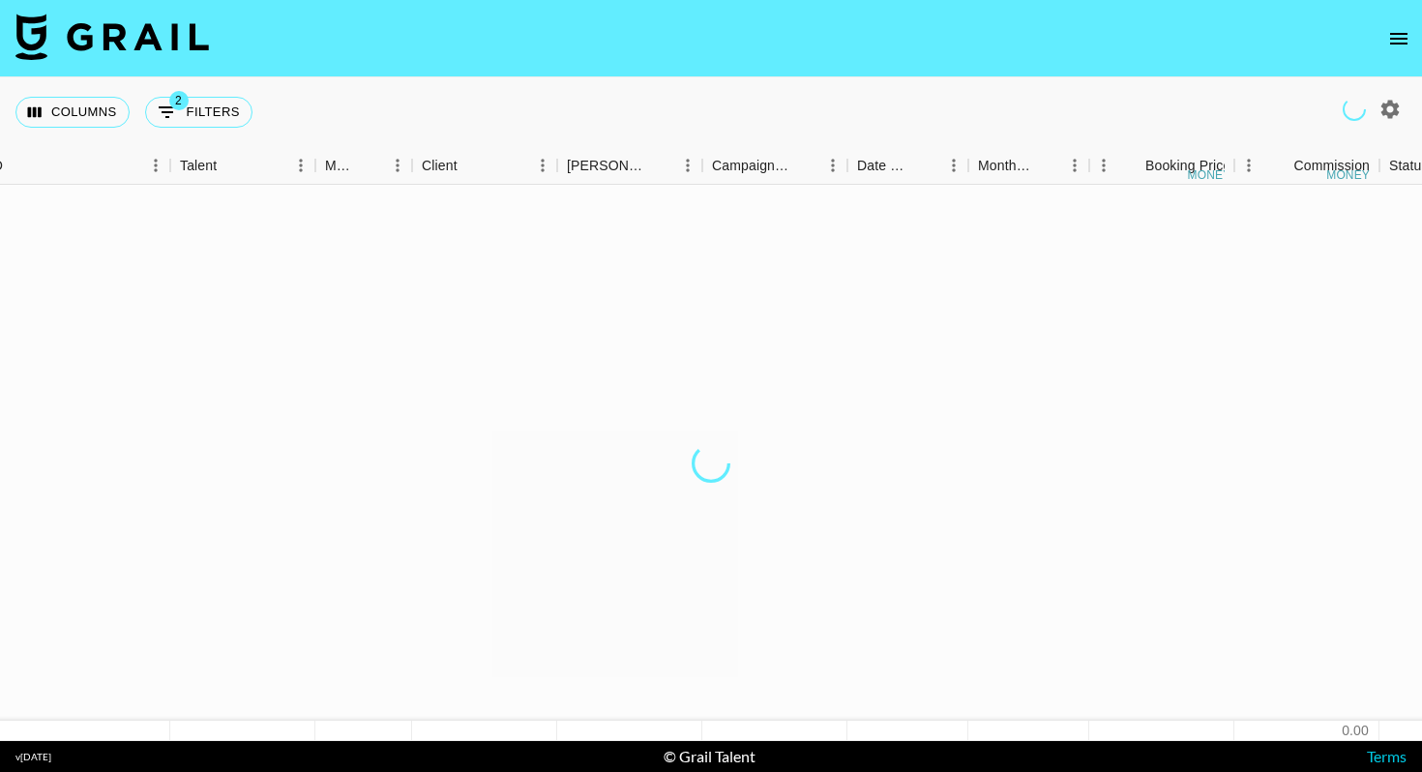
click at [1389, 117] on icon "button" at bounding box center [1390, 109] width 18 height 18
select select "[DATE]"
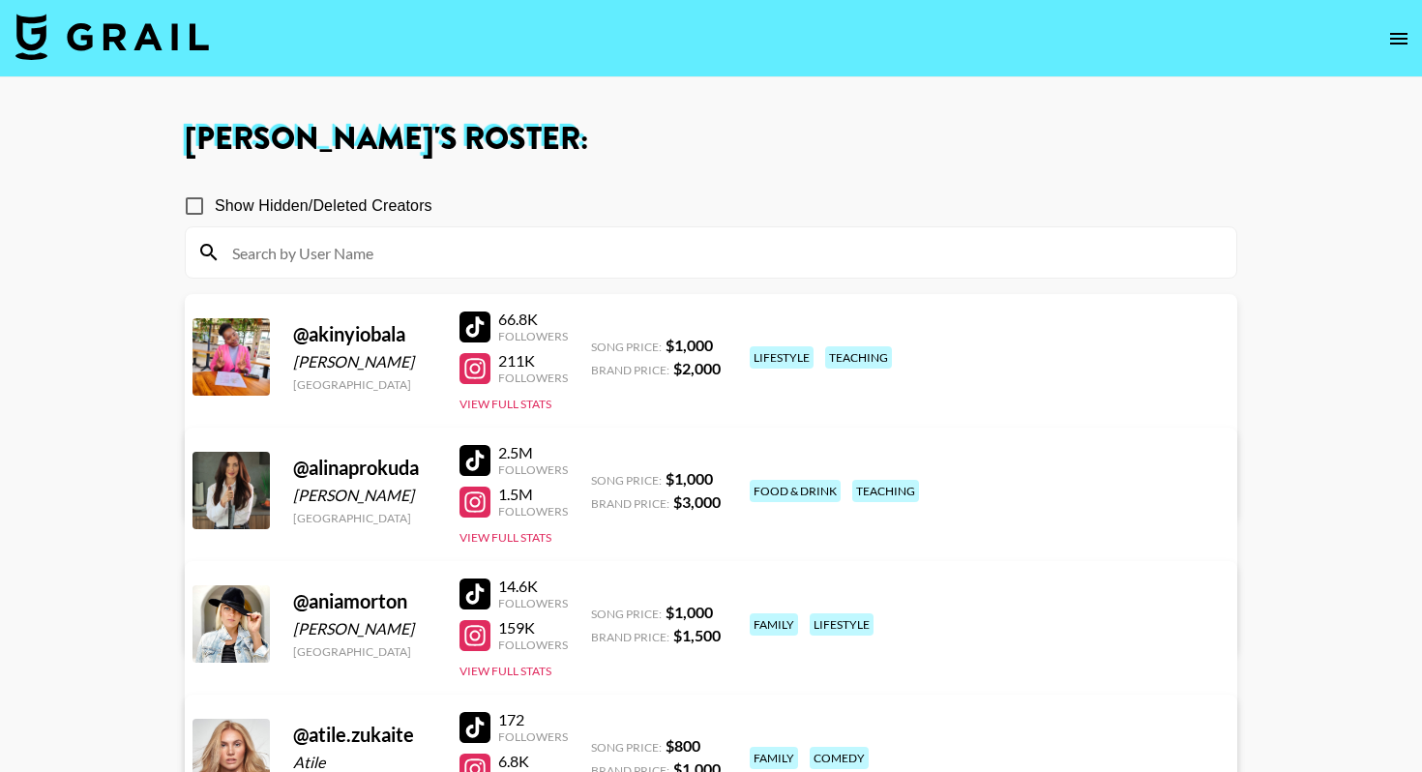
click at [172, 48] on img at bounding box center [111, 37] width 193 height 46
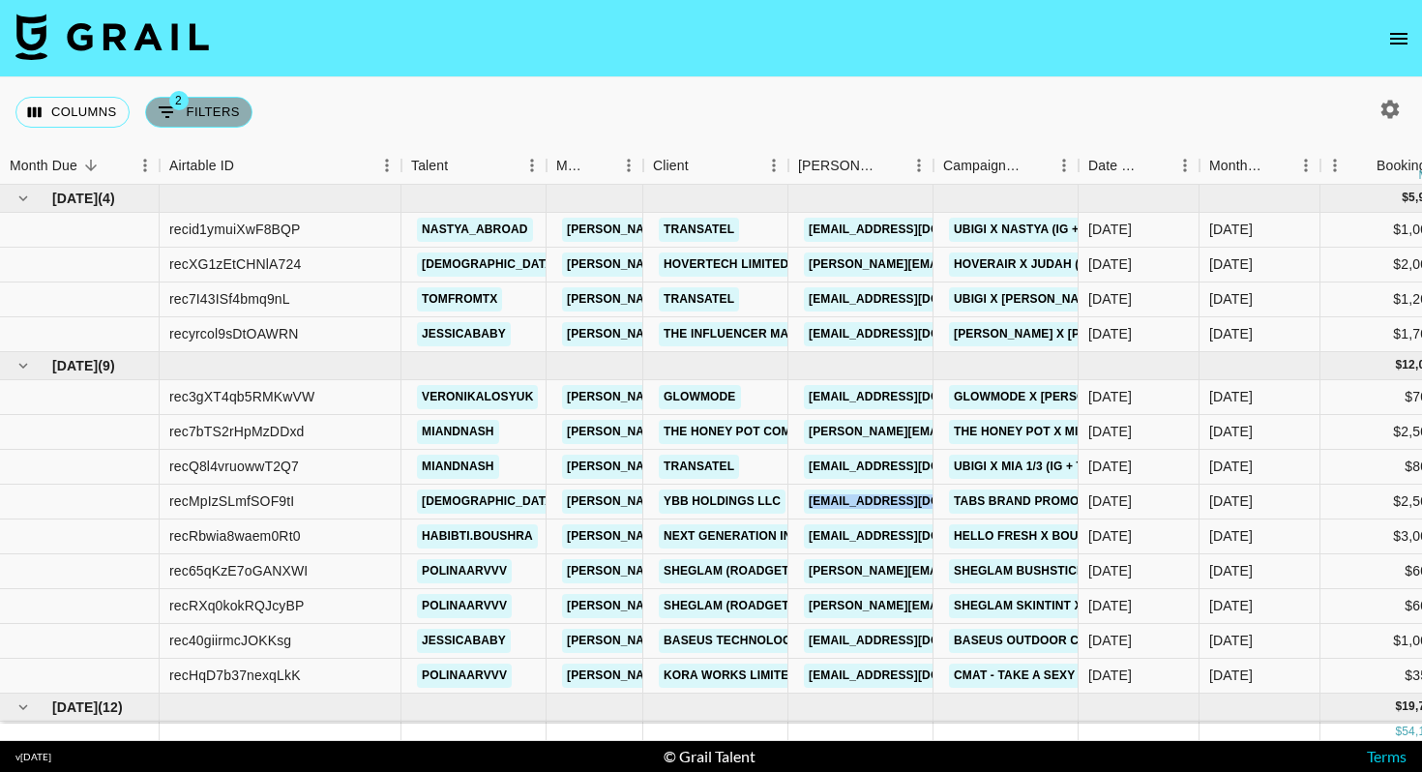
click at [201, 107] on button "2 Filters" at bounding box center [198, 112] width 107 height 31
select select "status"
select select "isNotAnyOf"
select select "status"
select select "approved"
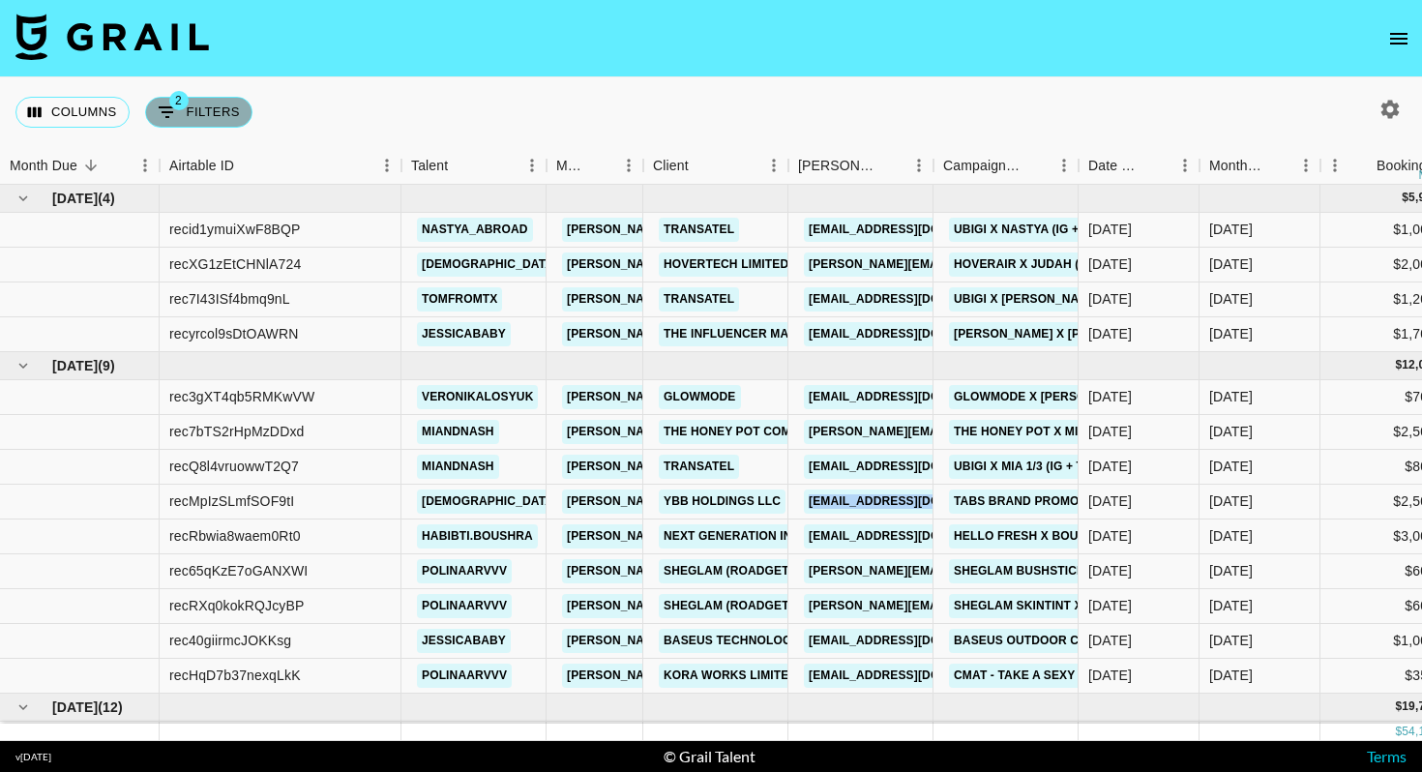
select select "bookerId"
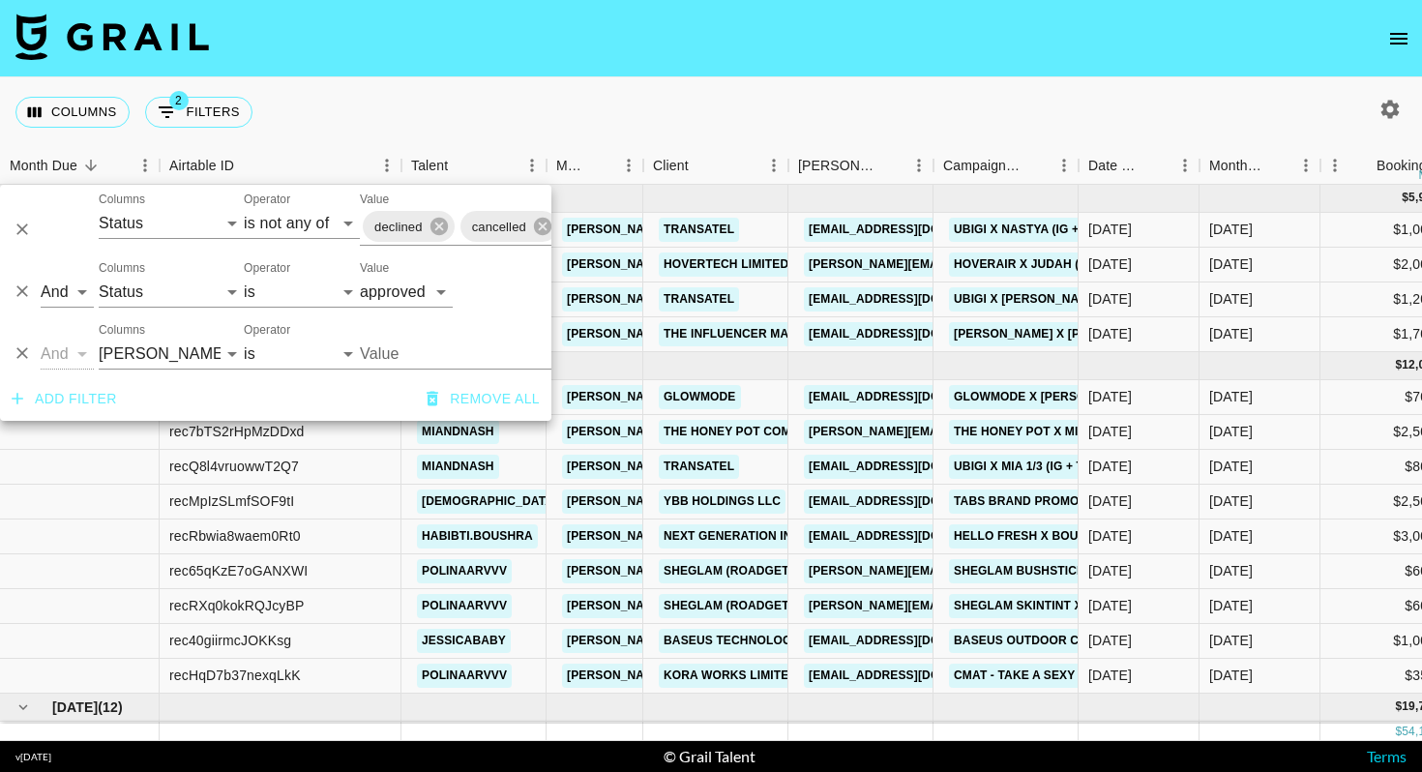
click at [413, 363] on input "Value" at bounding box center [490, 354] width 261 height 30
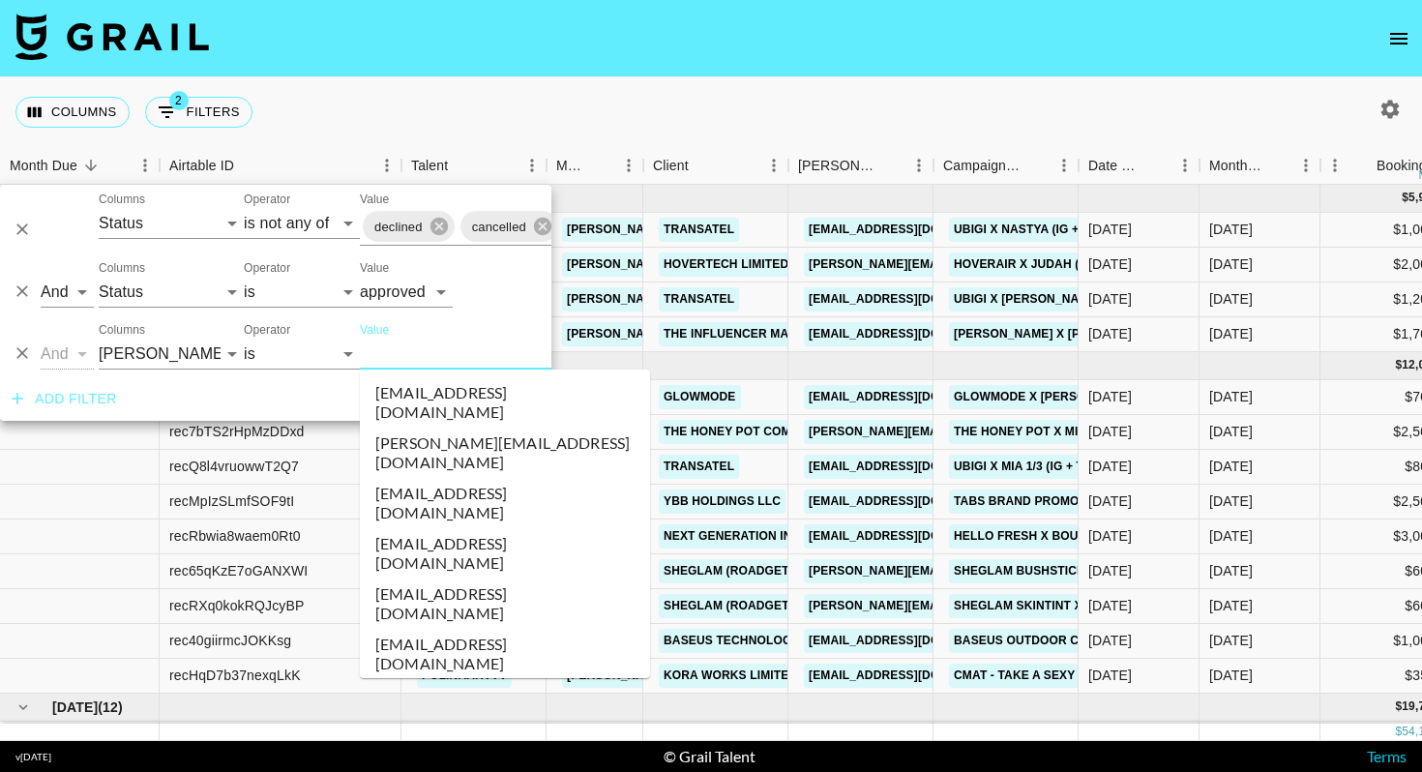
paste input "[EMAIL_ADDRESS][DOMAIN_NAME]"
type input "[EMAIL_ADDRESS][DOMAIN_NAME]"
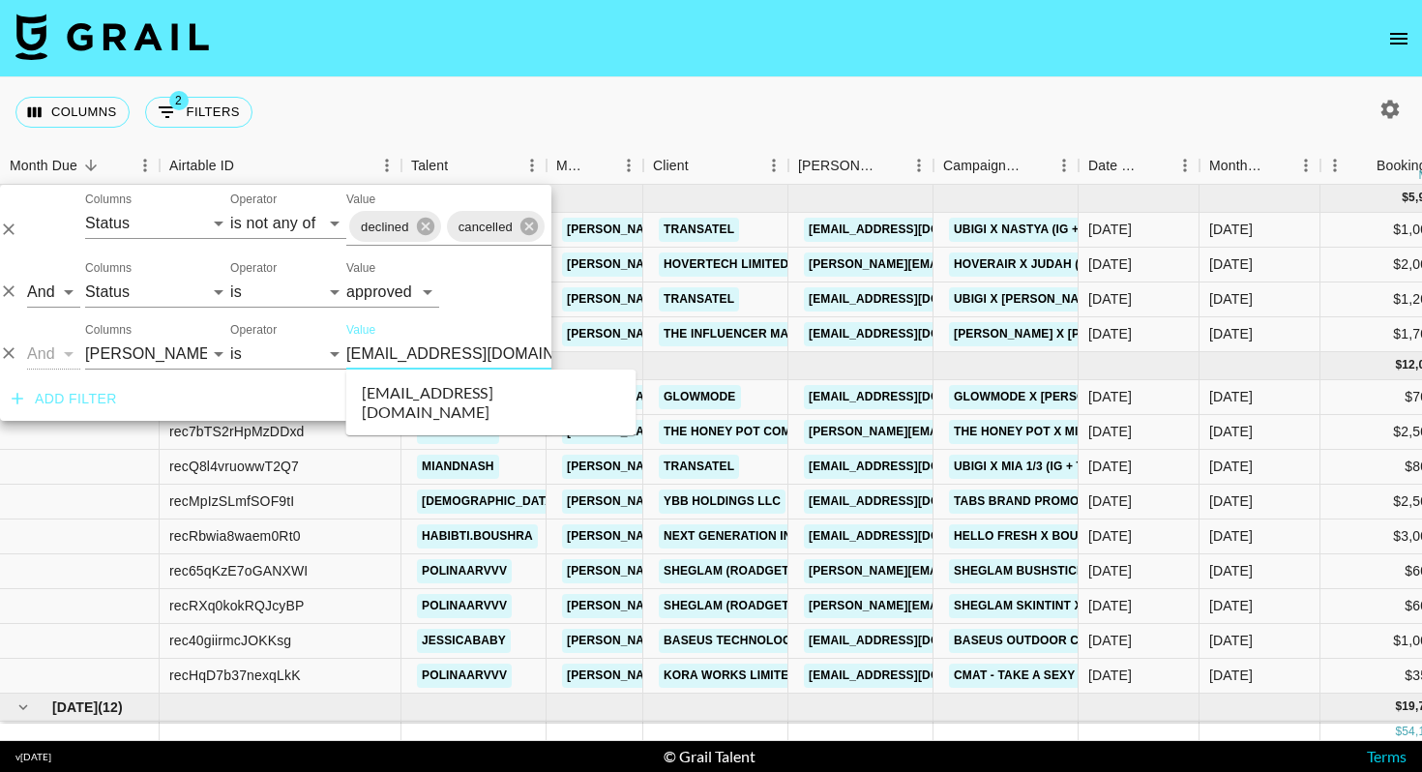
click at [420, 385] on li "[EMAIL_ADDRESS][DOMAIN_NAME]" at bounding box center [491, 402] width 290 height 50
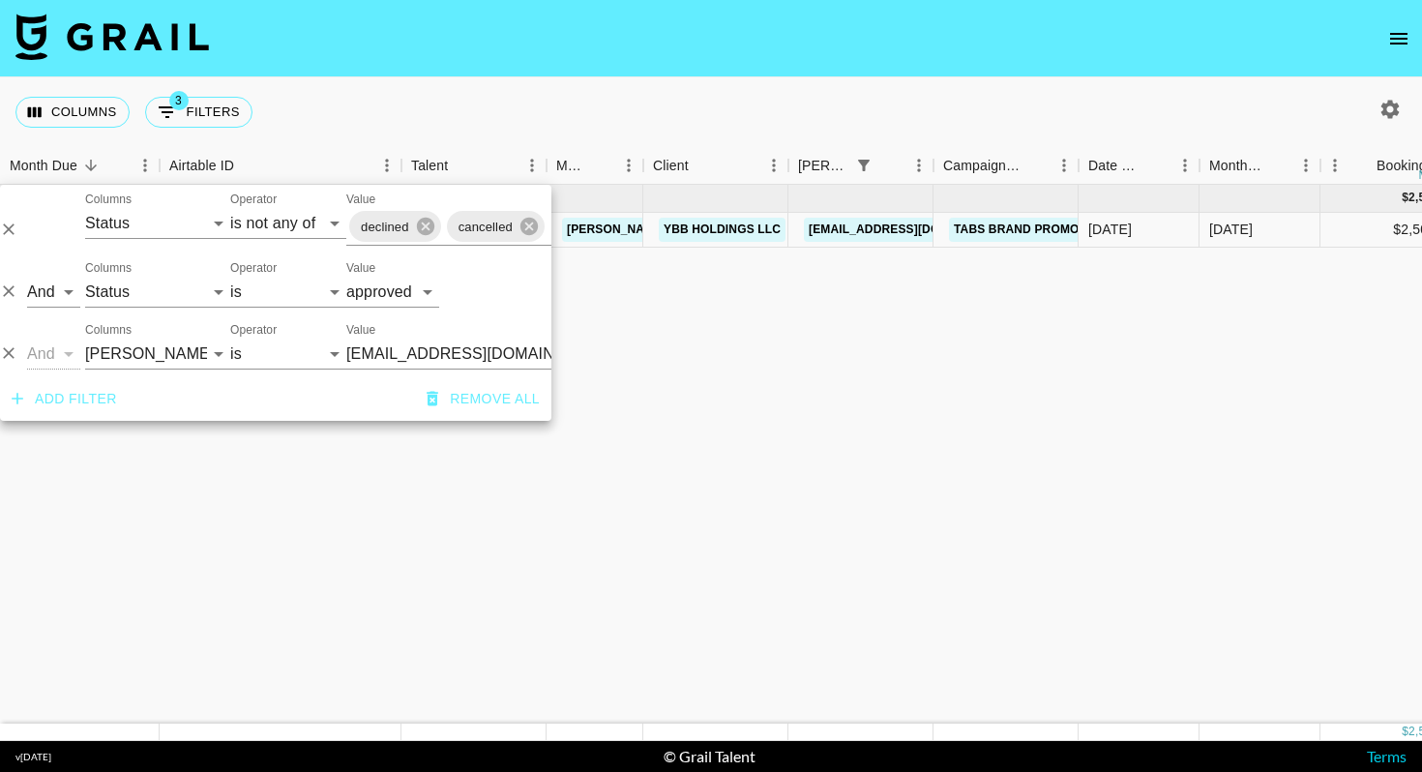
click at [757, 108] on div "Columns 3 Filters + Booking" at bounding box center [711, 112] width 1422 height 70
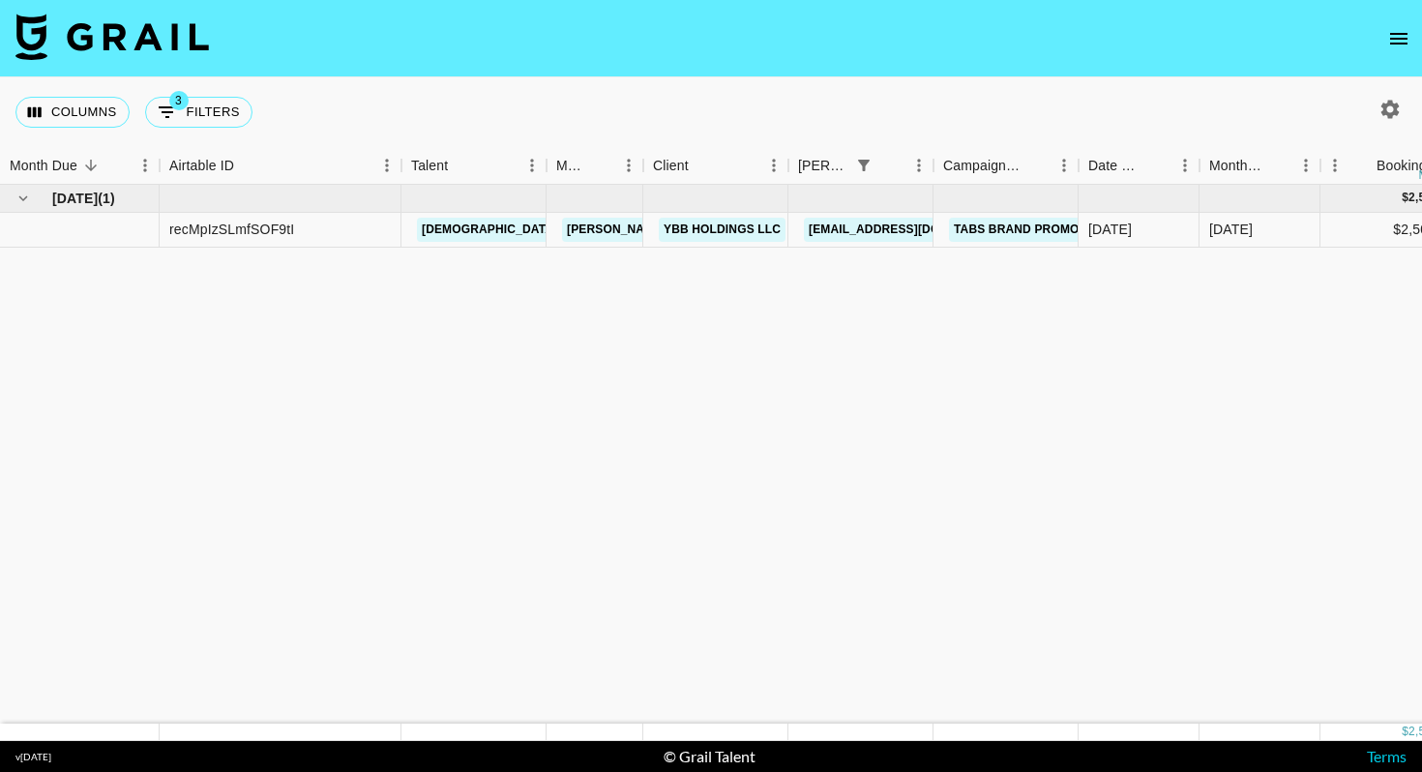
click at [1392, 98] on icon "button" at bounding box center [1389, 109] width 23 height 23
select select "[DATE]"
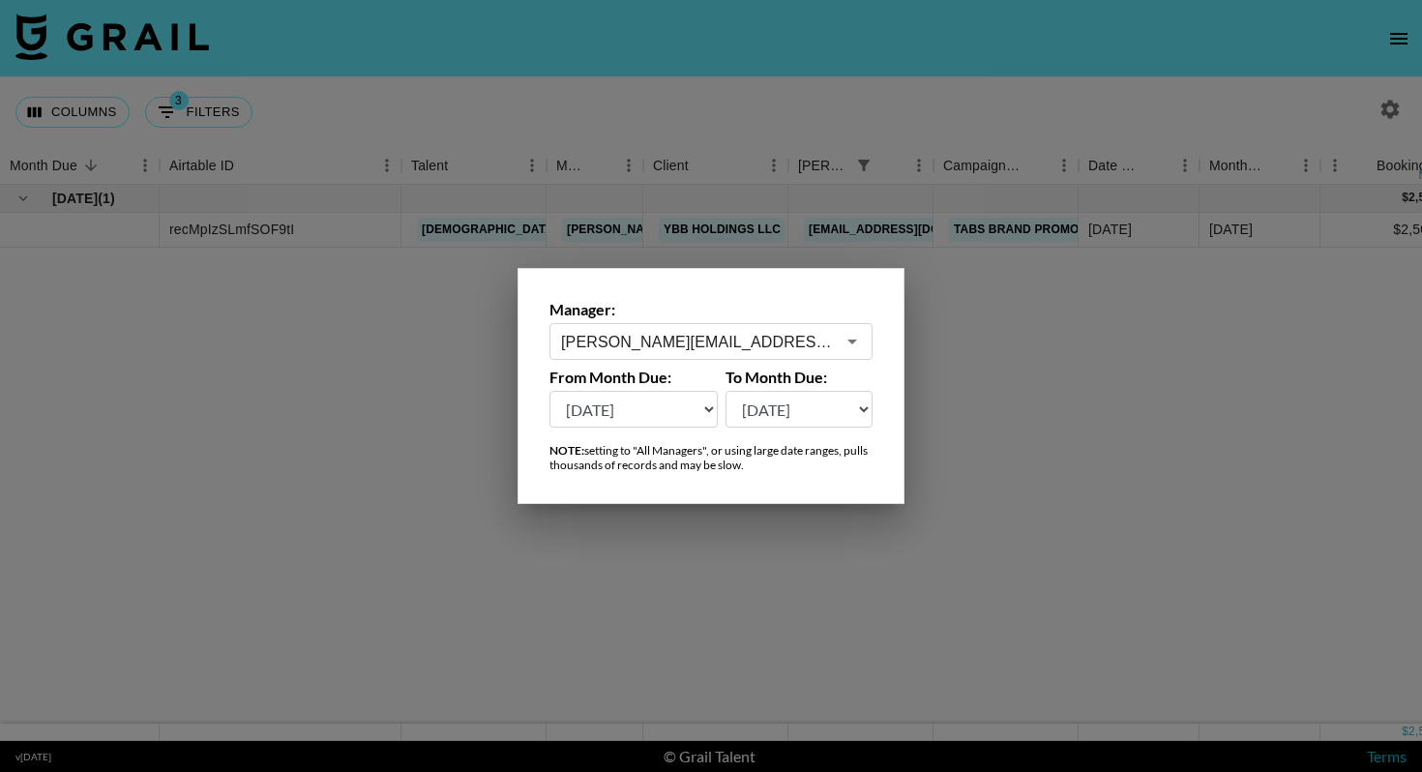
click at [737, 339] on input "[PERSON_NAME][EMAIL_ADDRESS][DOMAIN_NAME]" at bounding box center [698, 342] width 274 height 22
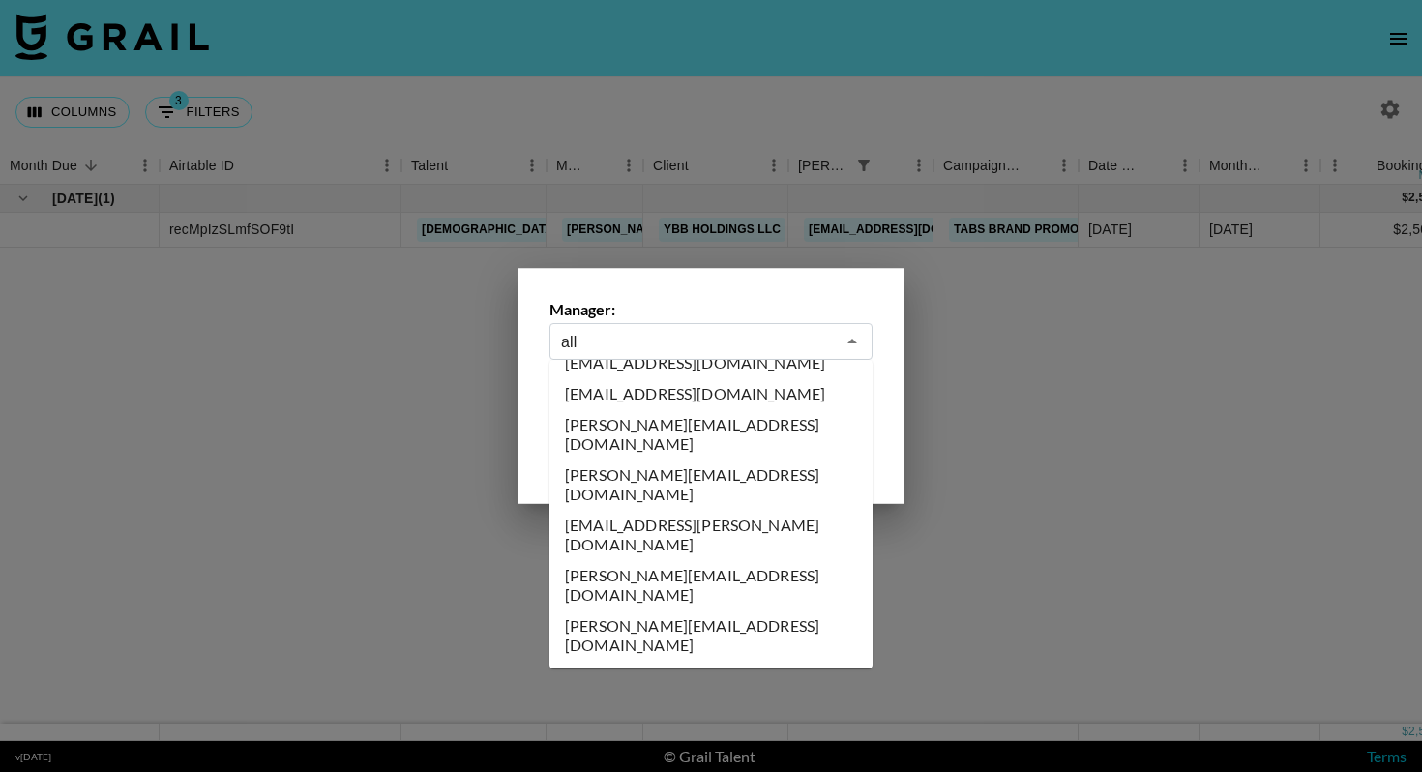
scroll to position [0, 0]
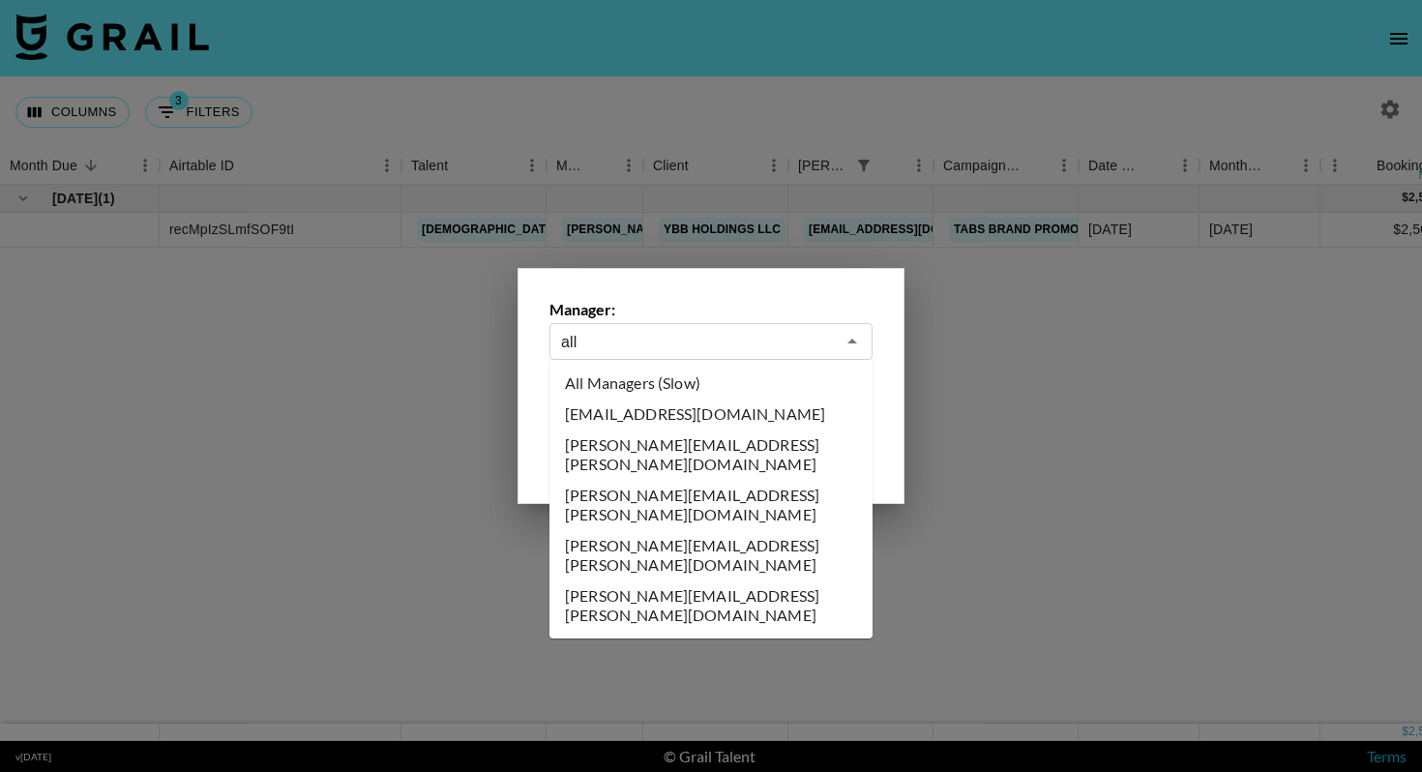
click at [676, 389] on li "All Managers (Slow)" at bounding box center [710, 383] width 323 height 31
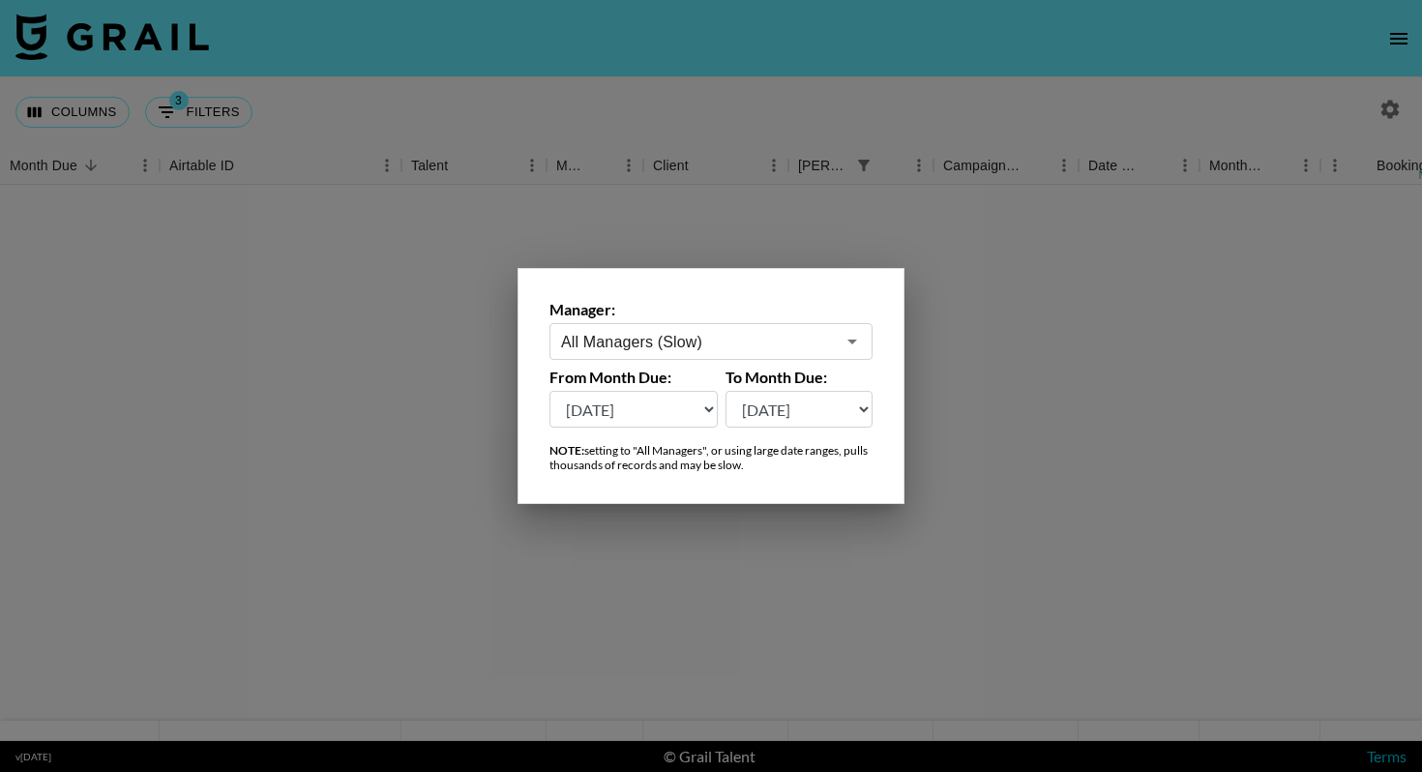
type input "All Managers (Slow)"
click at [649, 405] on select "[DATE] [DATE] '[DATE] May '[DATE] Mar '[DATE] Jan '[DATE] Nov '[DATE] Sep '[DAT…" at bounding box center [633, 409] width 168 height 37
select select "[DATE]"
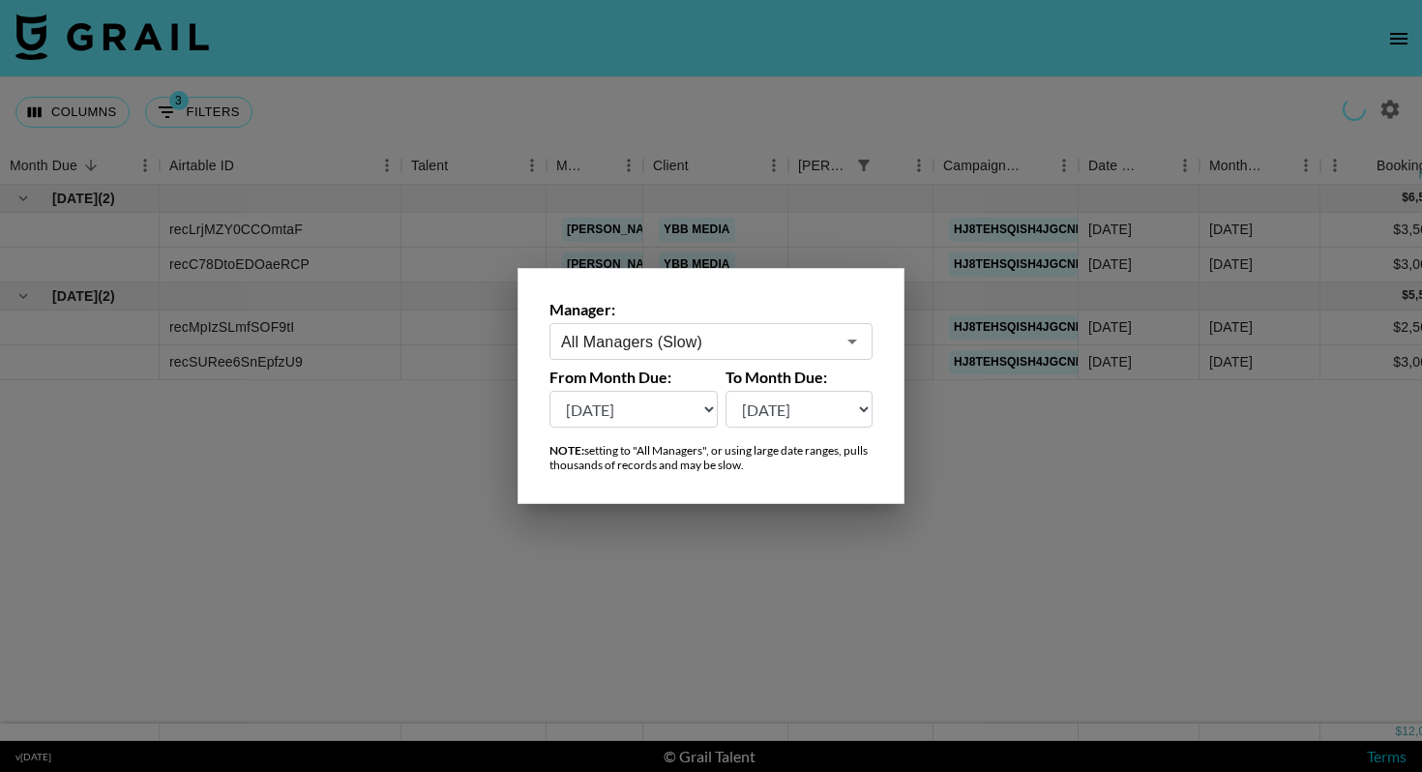
click at [990, 409] on div at bounding box center [711, 386] width 1422 height 772
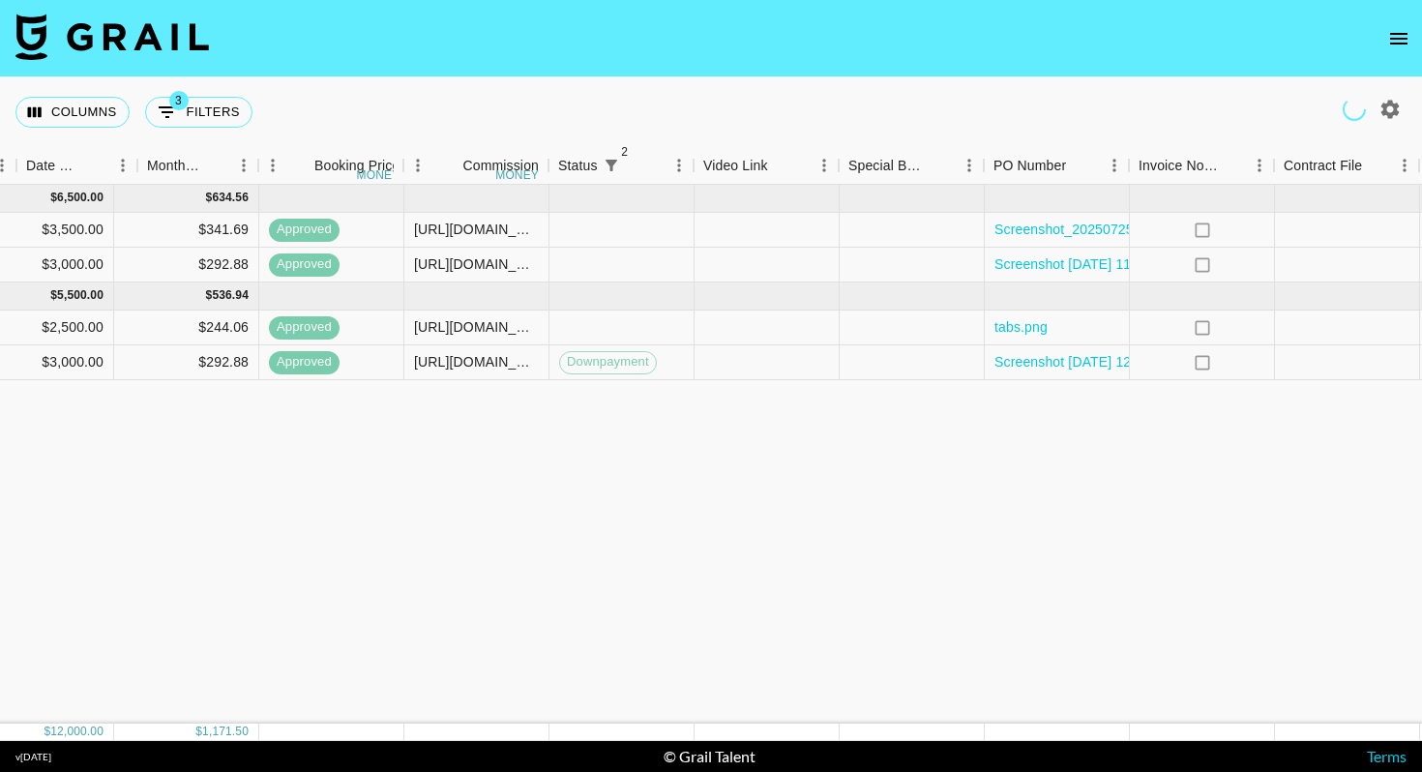
scroll to position [0, 1485]
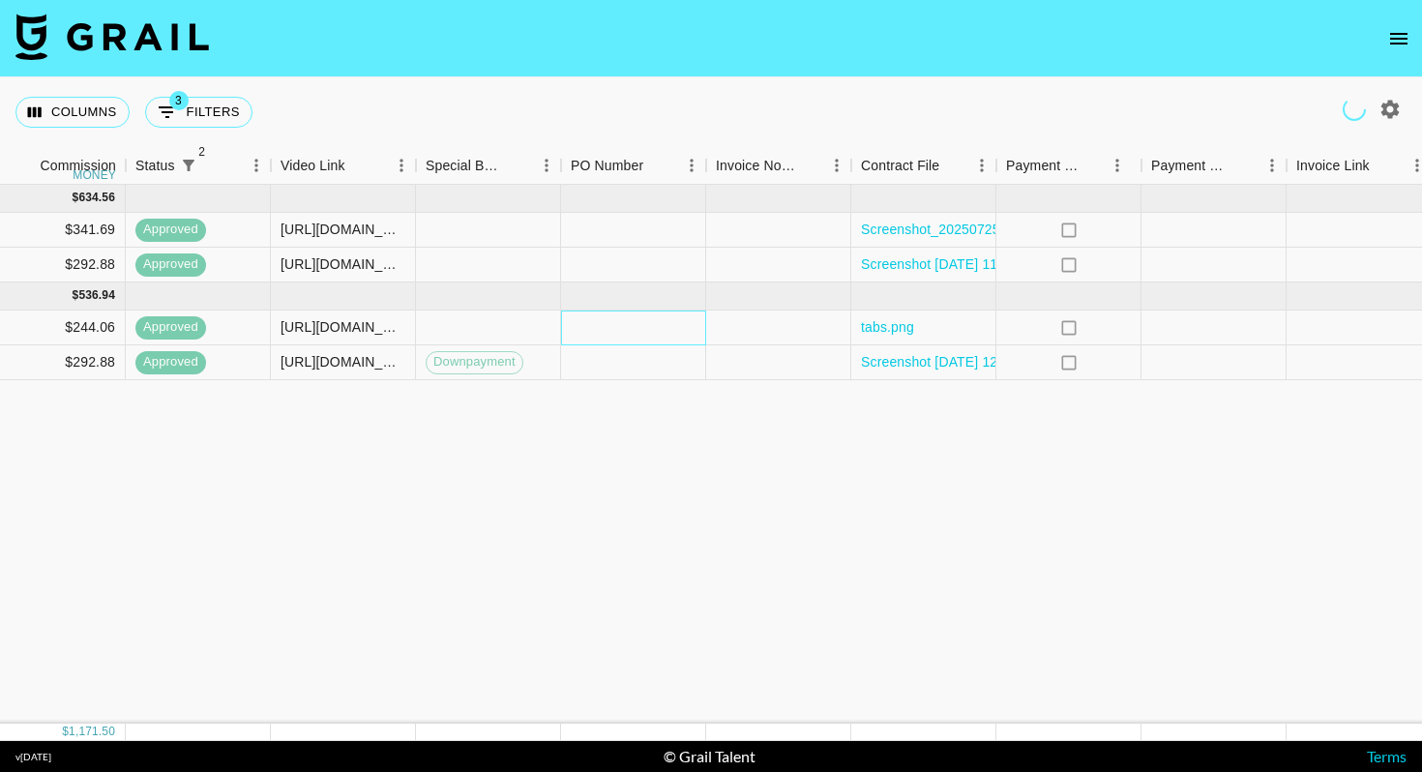
click at [665, 326] on div at bounding box center [633, 327] width 145 height 35
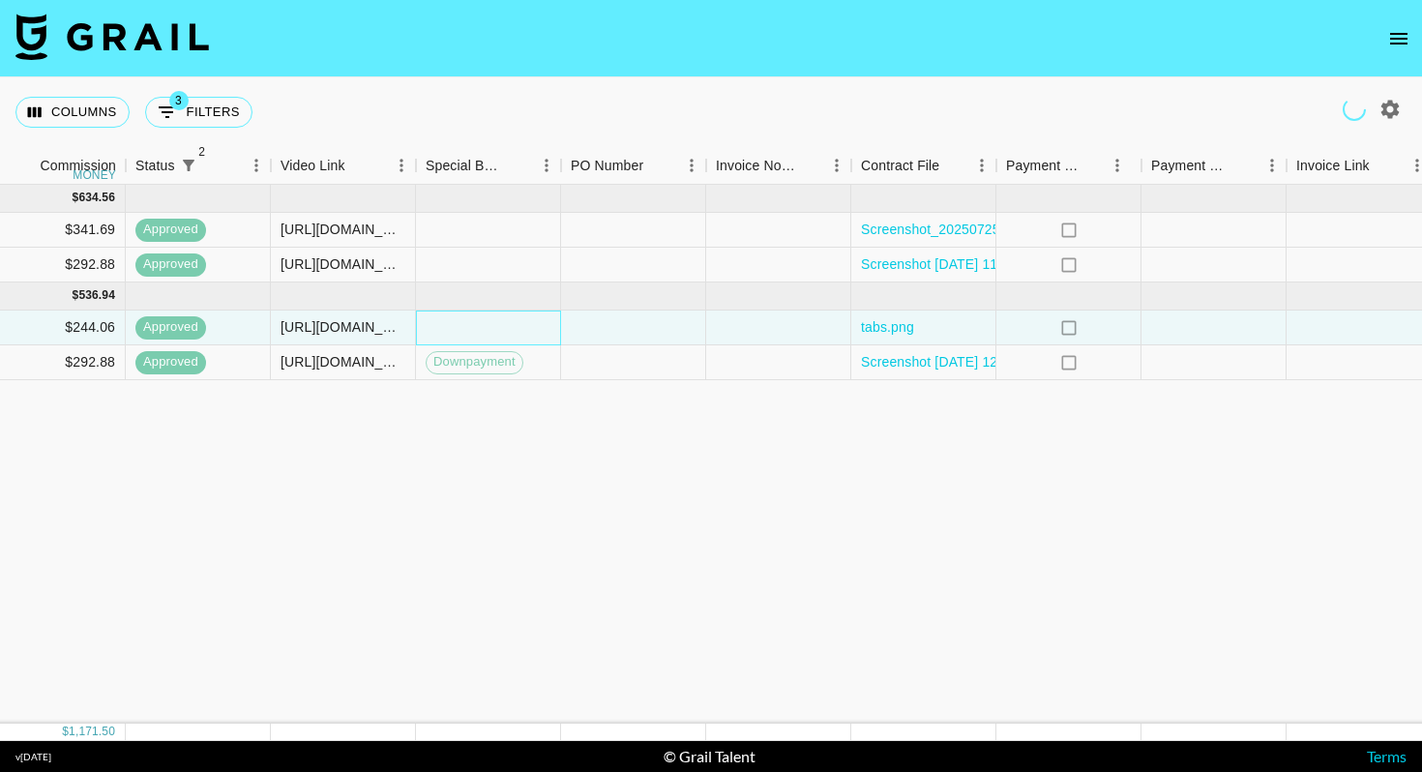
click at [496, 317] on div at bounding box center [488, 327] width 145 height 35
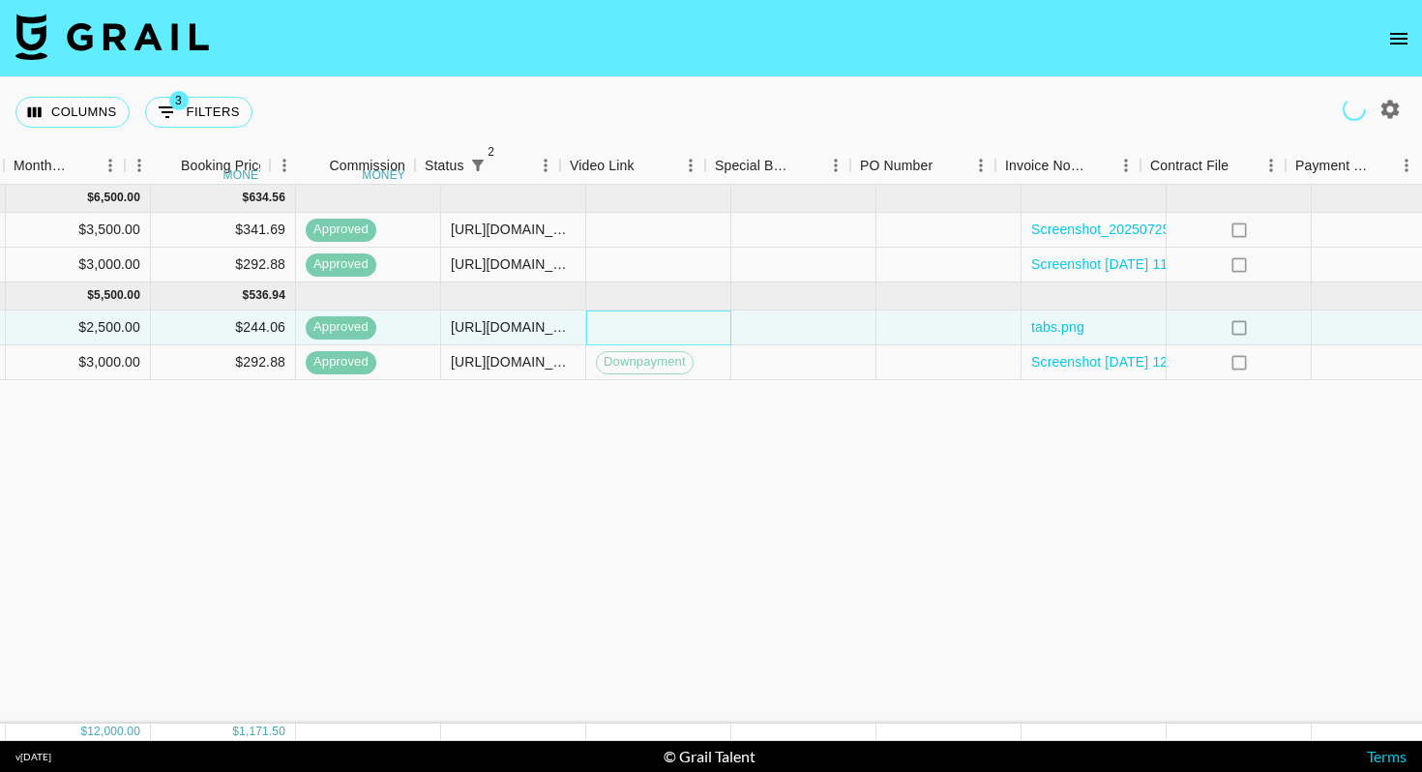
scroll to position [0, 1161]
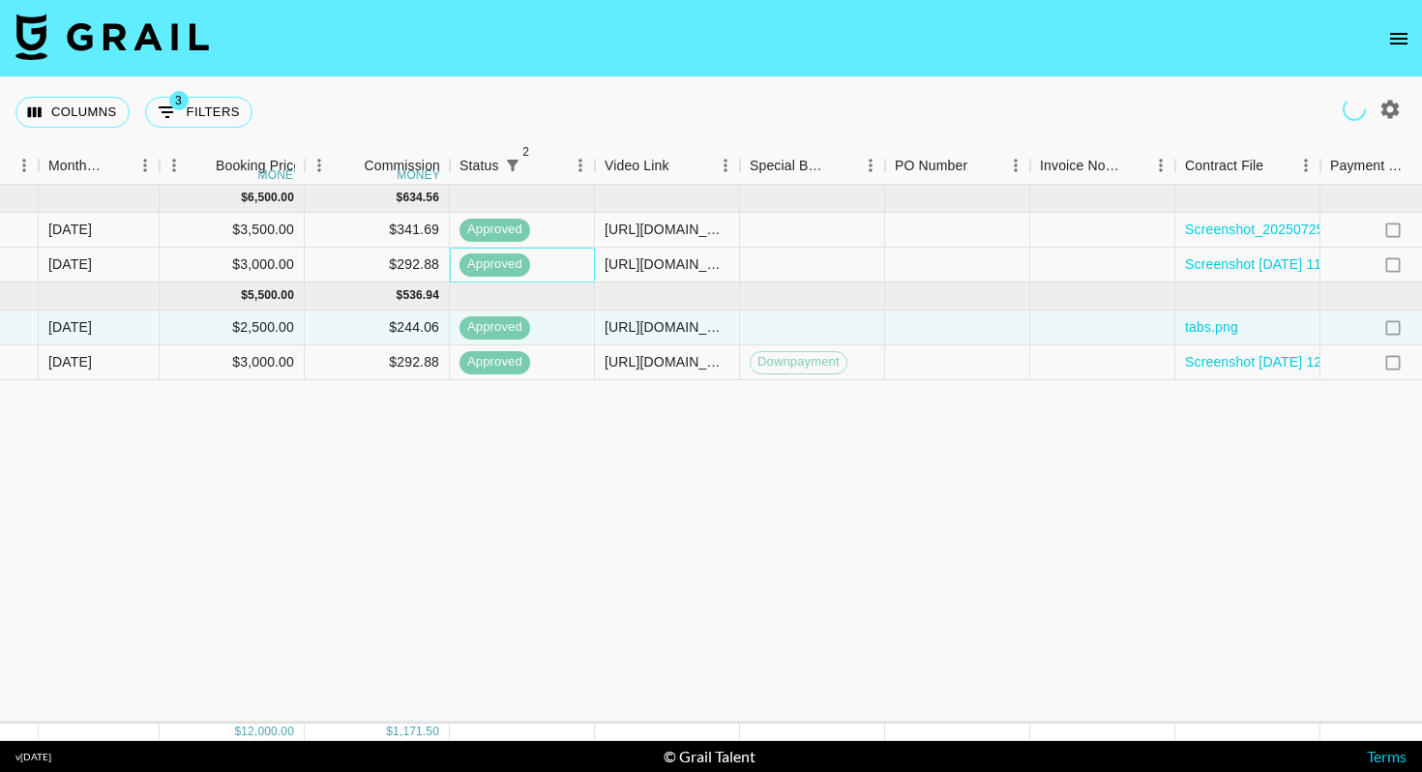
click at [586, 261] on div "approved" at bounding box center [522, 265] width 145 height 35
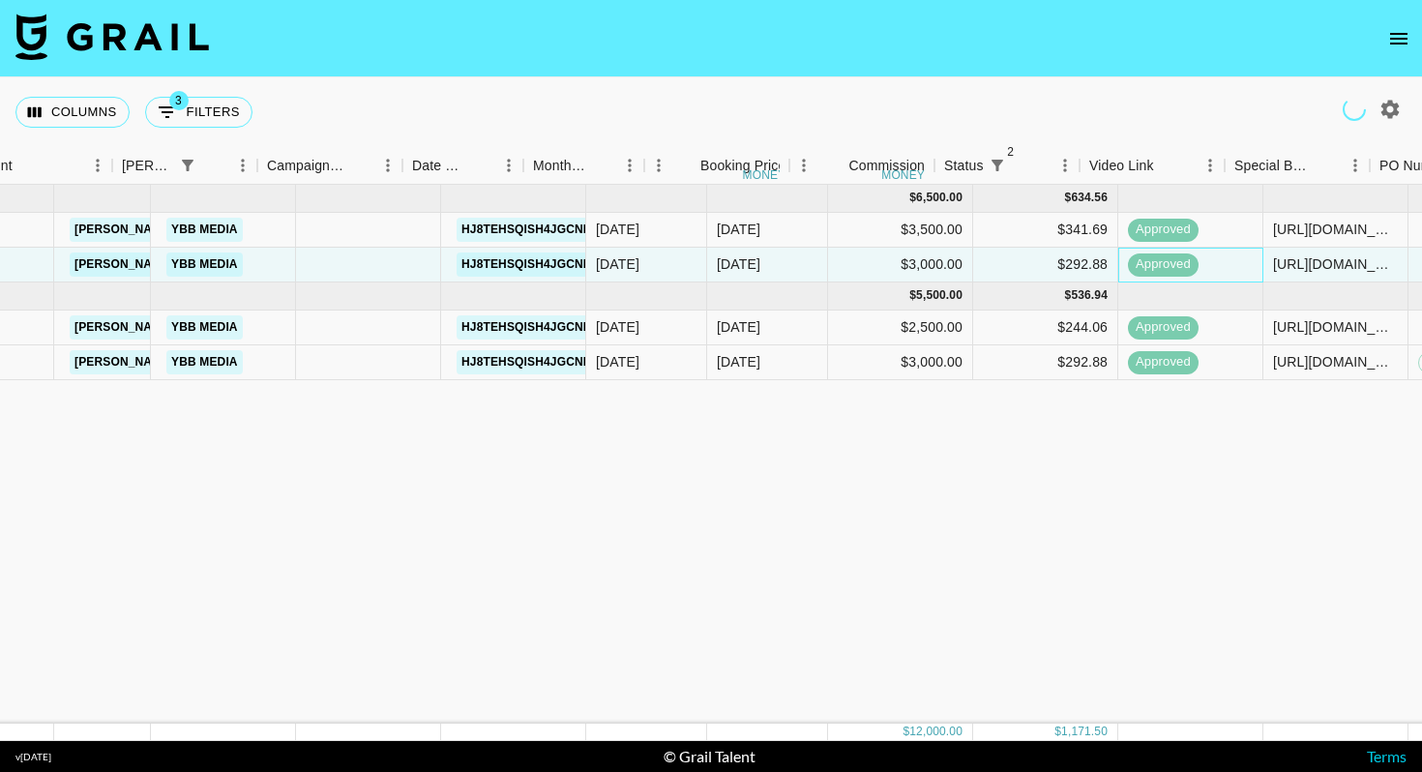
scroll to position [0, 261]
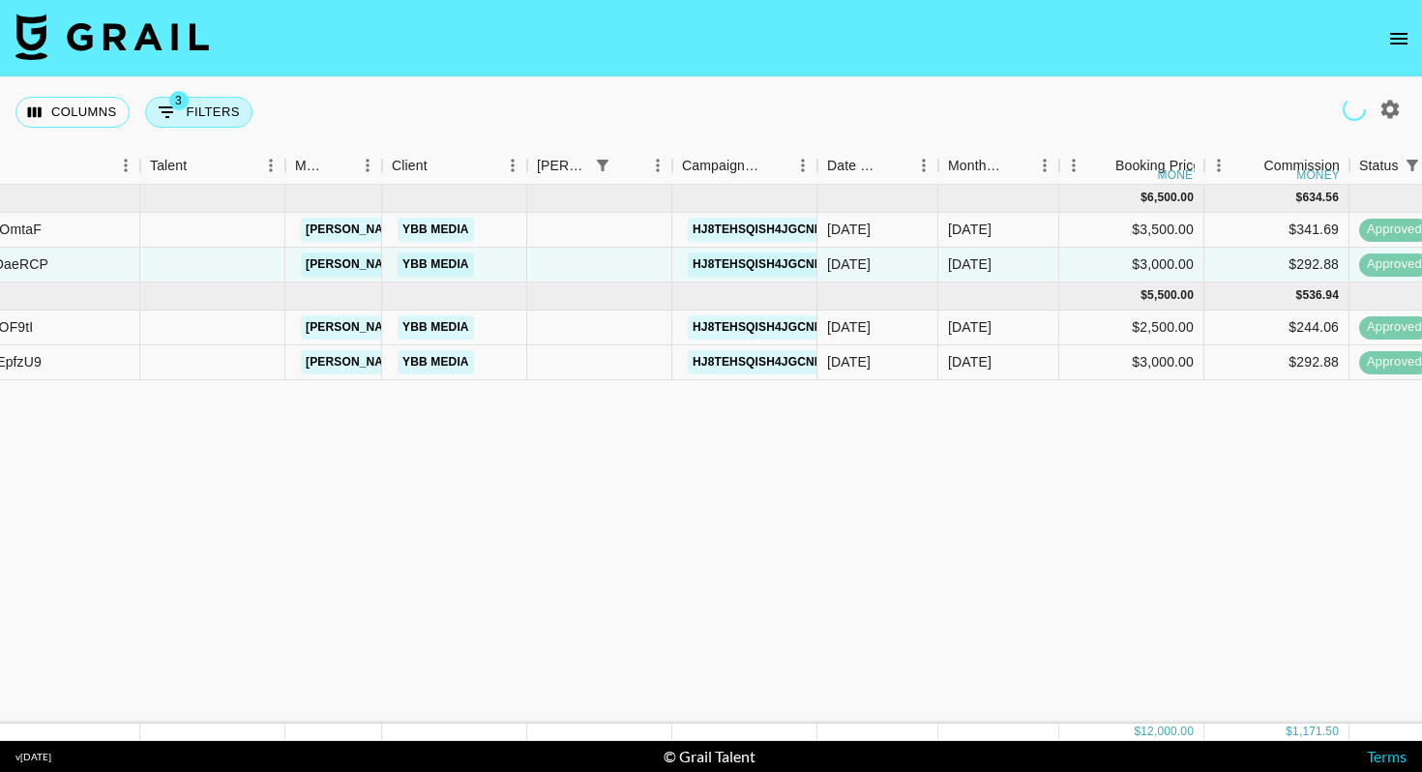
click at [226, 105] on button "3 Filters" at bounding box center [198, 112] width 107 height 31
select select "status"
select select "isNotAnyOf"
select select "status"
select select "approved"
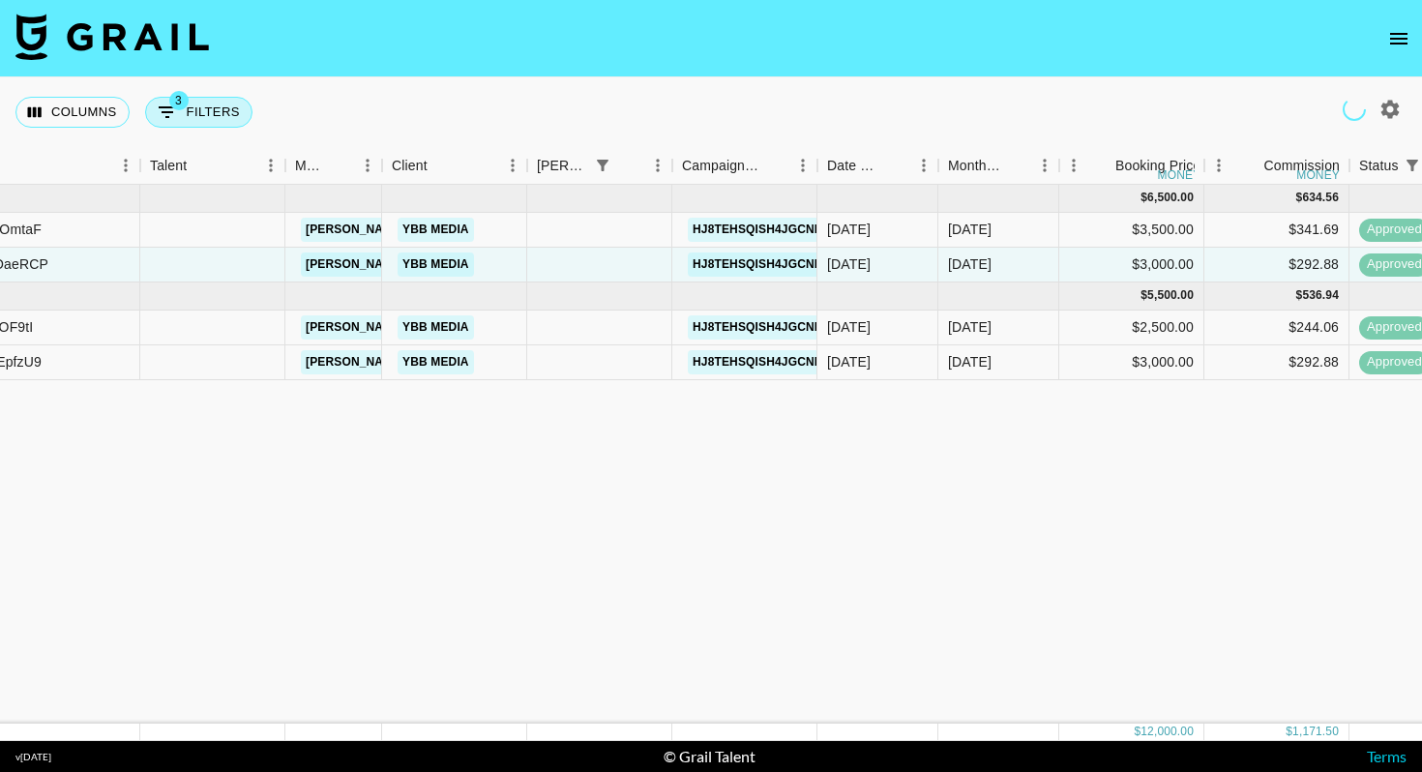
select select "bookerId"
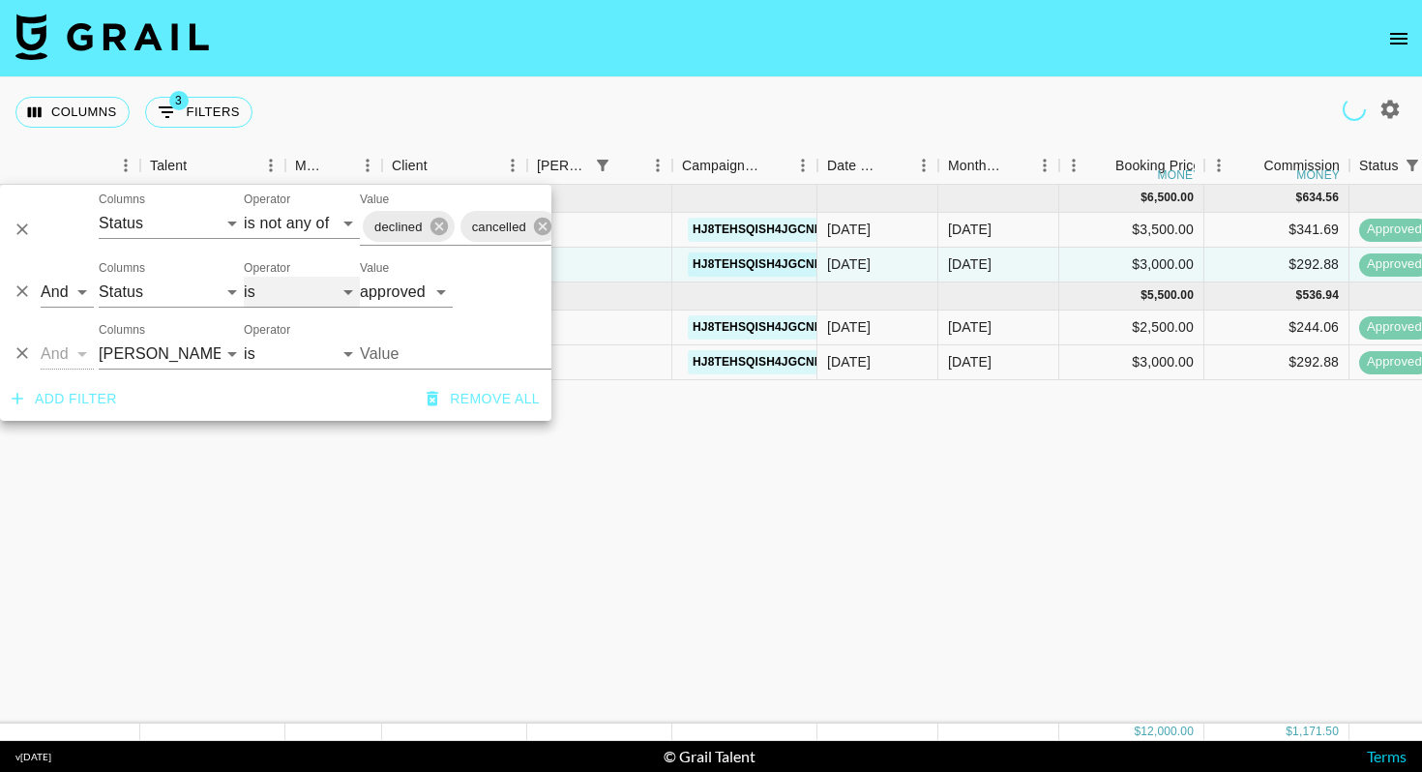
click at [284, 296] on select "is is not is any of is not any of" at bounding box center [302, 292] width 116 height 31
select select "not"
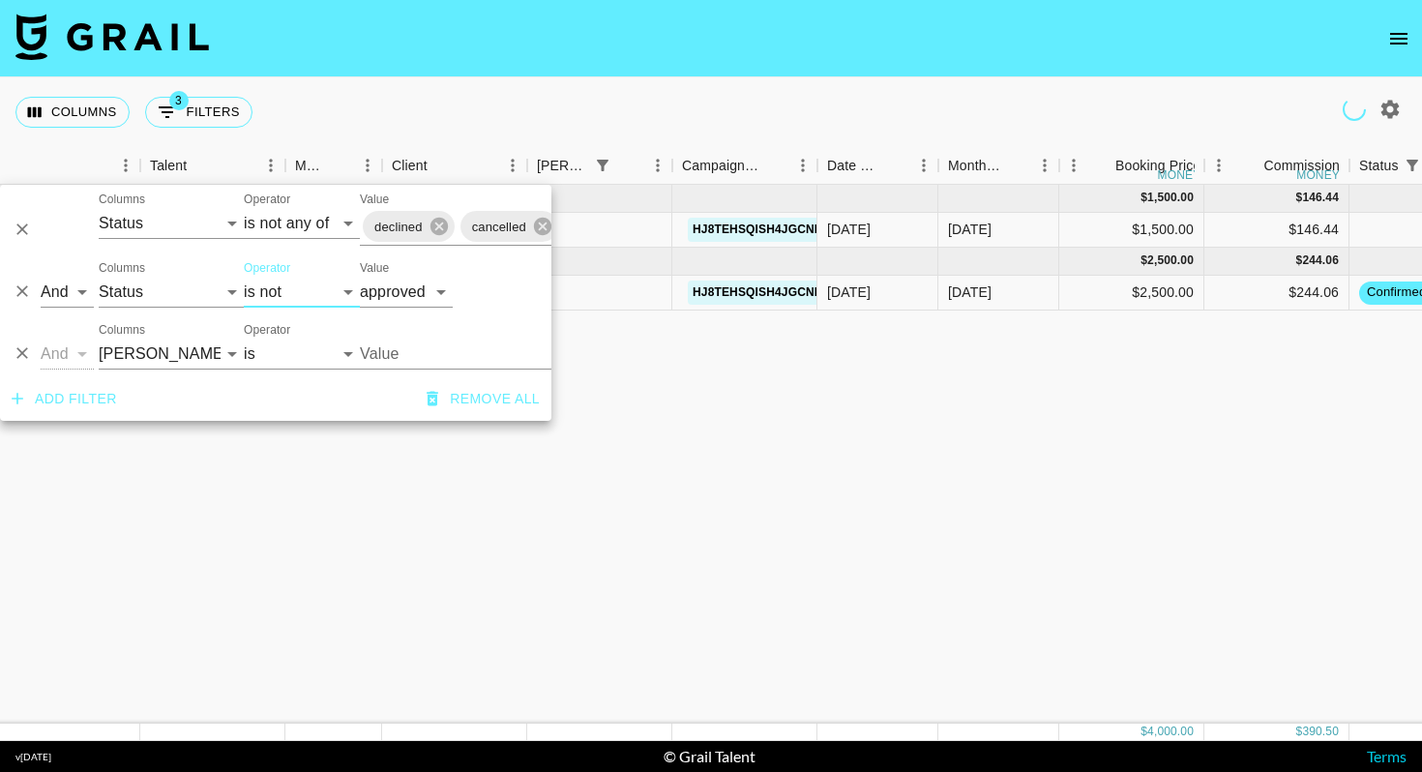
click at [678, 106] on div "Columns 3 Filters + Booking" at bounding box center [711, 112] width 1422 height 70
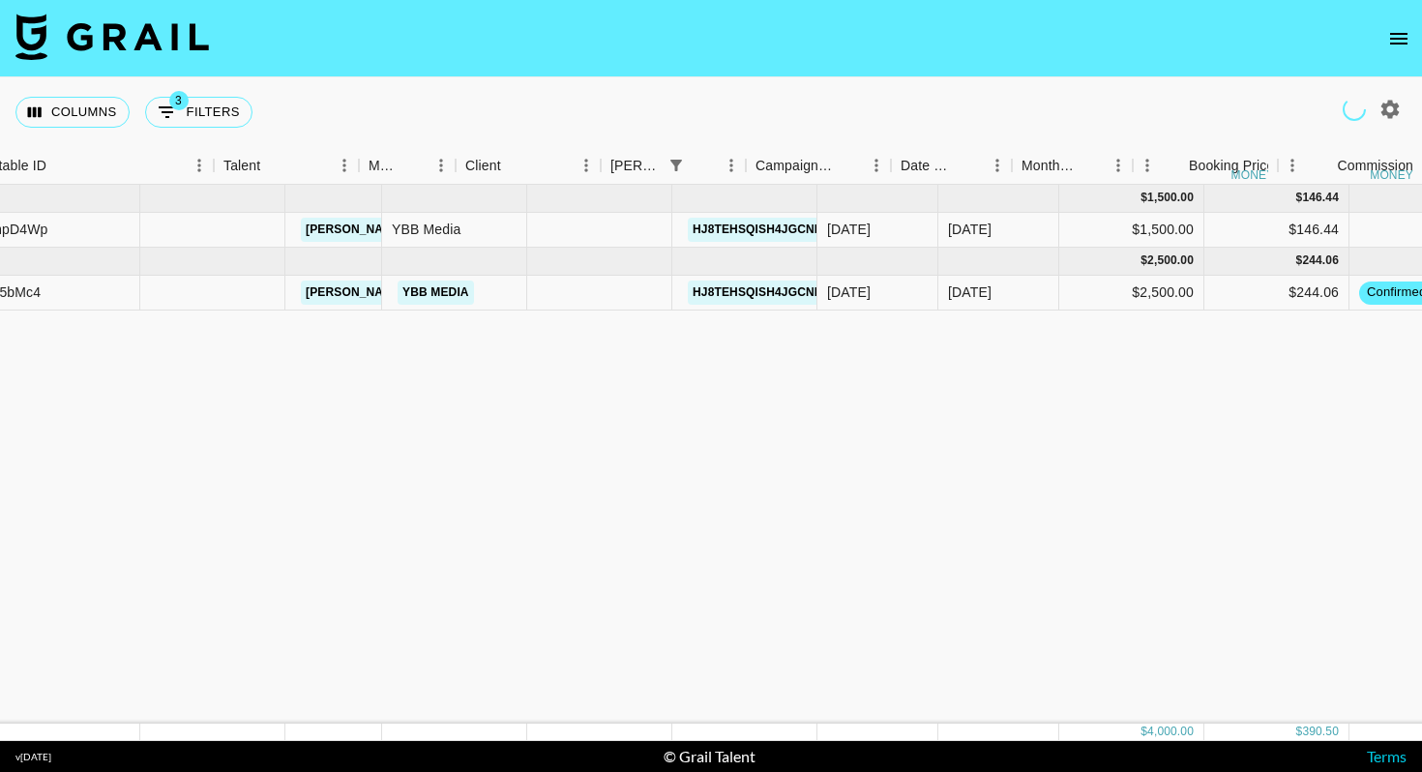
scroll to position [0, 0]
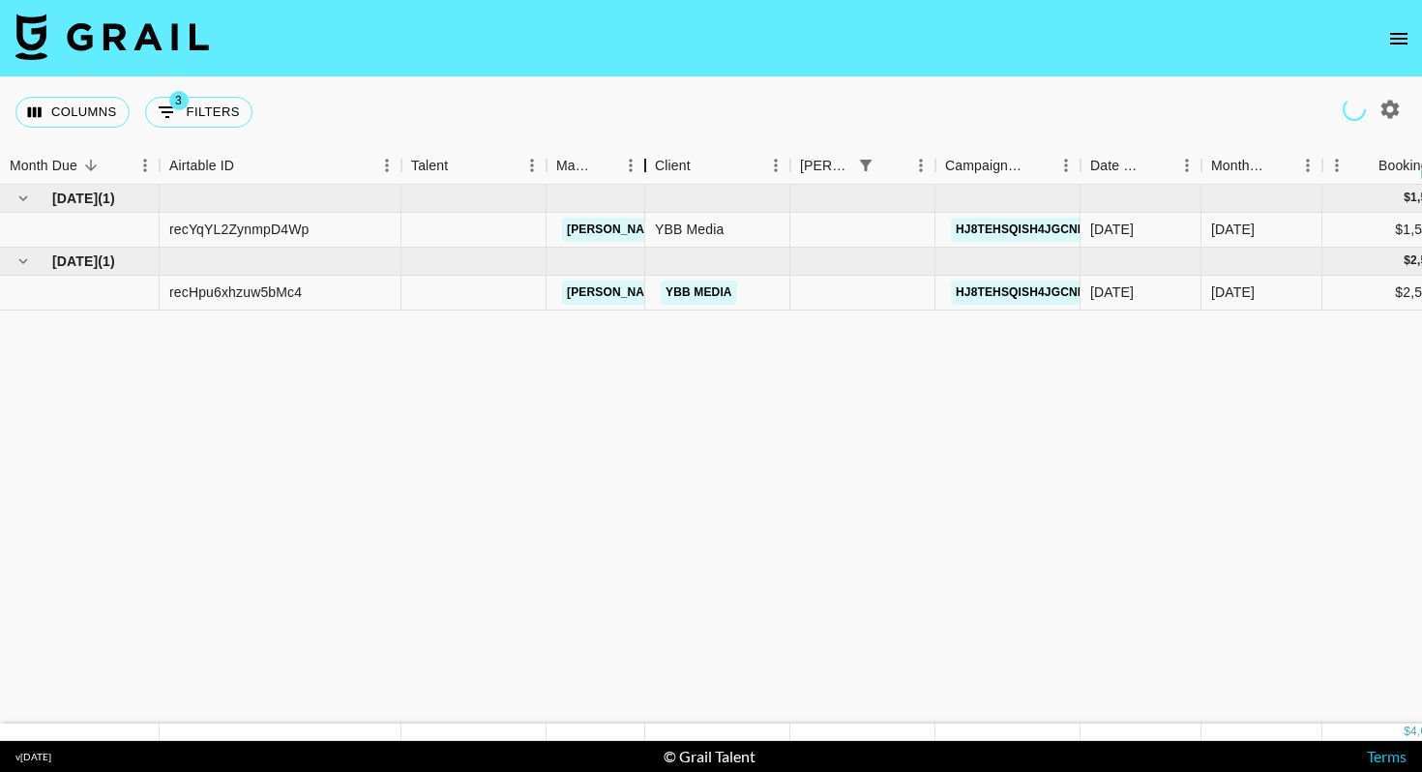
drag, startPoint x: 638, startPoint y: 157, endPoint x: 736, endPoint y: 157, distance: 97.7
click at [657, 157] on div "Manager" at bounding box center [644, 166] width 23 height 38
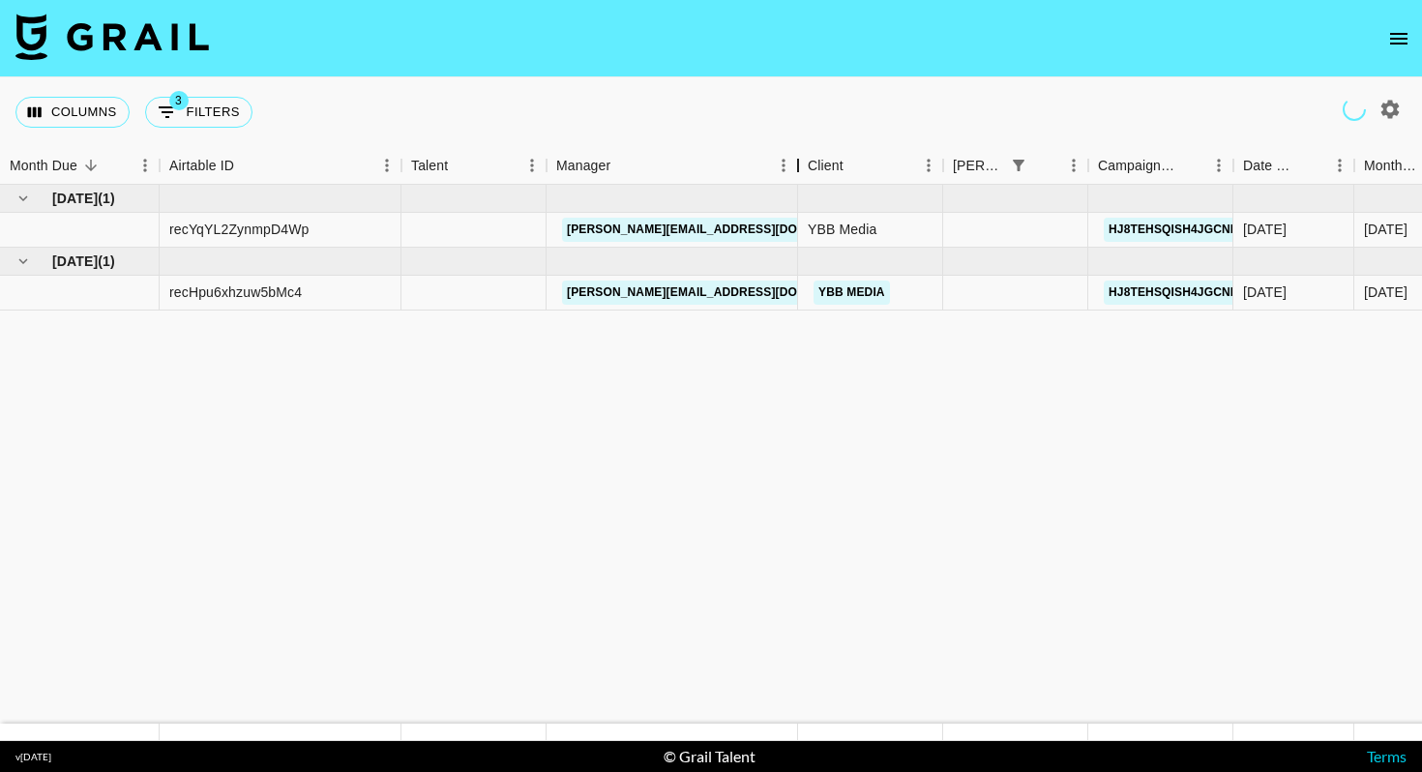
drag, startPoint x: 736, startPoint y: 157, endPoint x: 807, endPoint y: 157, distance: 70.6
click at [807, 157] on div "Manager" at bounding box center [797, 166] width 23 height 38
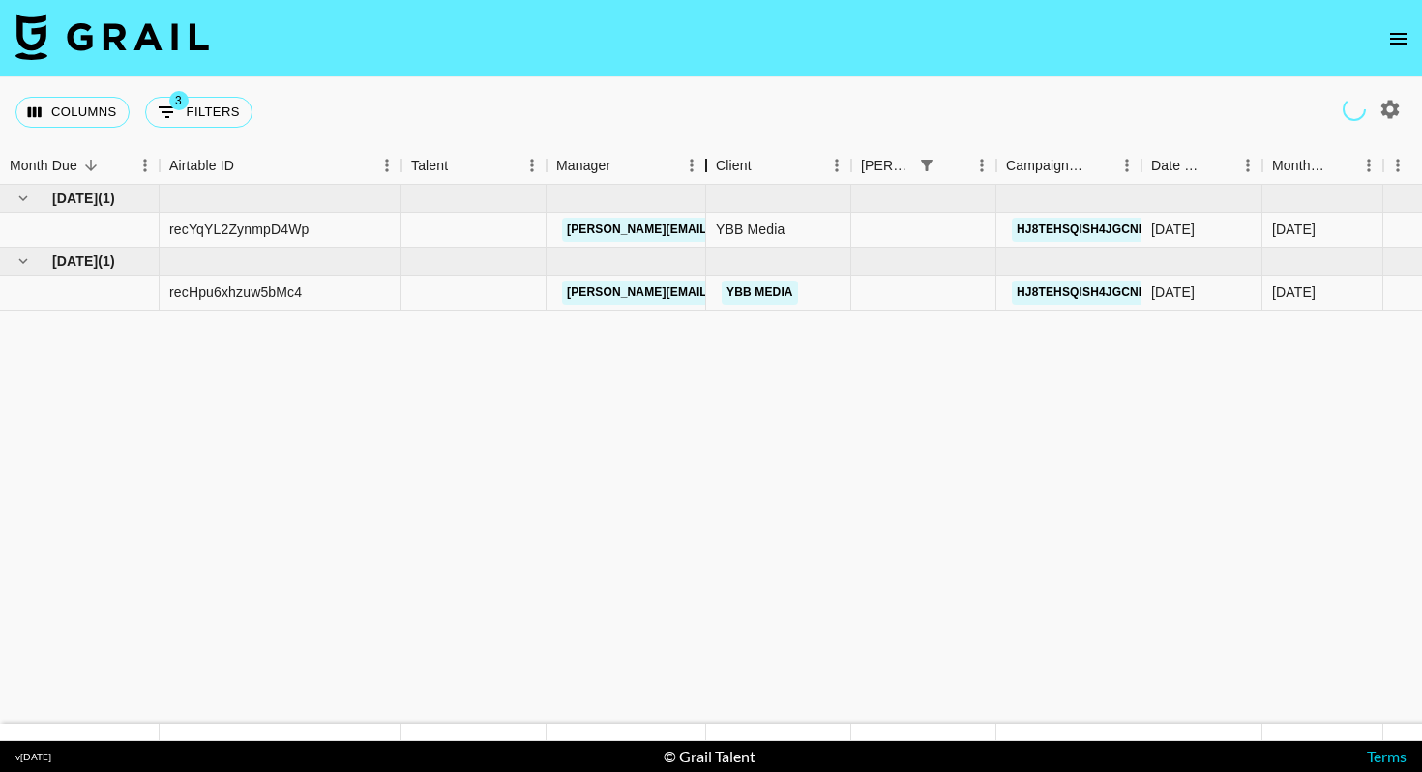
drag, startPoint x: 645, startPoint y: 166, endPoint x: 710, endPoint y: 166, distance: 64.8
click at [710, 166] on div "Manager" at bounding box center [705, 166] width 23 height 38
click at [495, 222] on div at bounding box center [473, 230] width 145 height 35
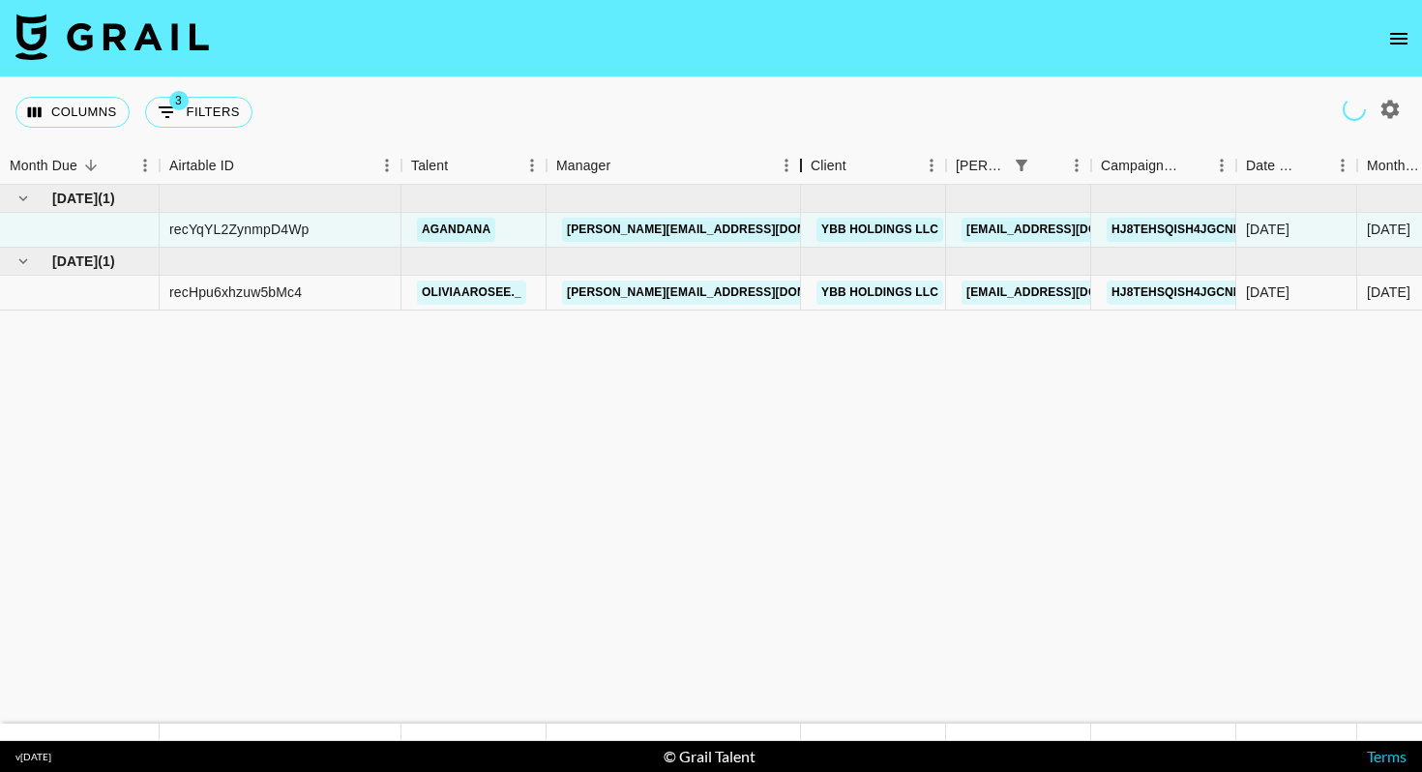
drag, startPoint x: 639, startPoint y: 164, endPoint x: 797, endPoint y: 167, distance: 157.7
click at [797, 167] on div "Manager" at bounding box center [800, 166] width 23 height 38
click at [1397, 106] on icon "button" at bounding box center [1390, 109] width 18 height 18
select select "[DATE]"
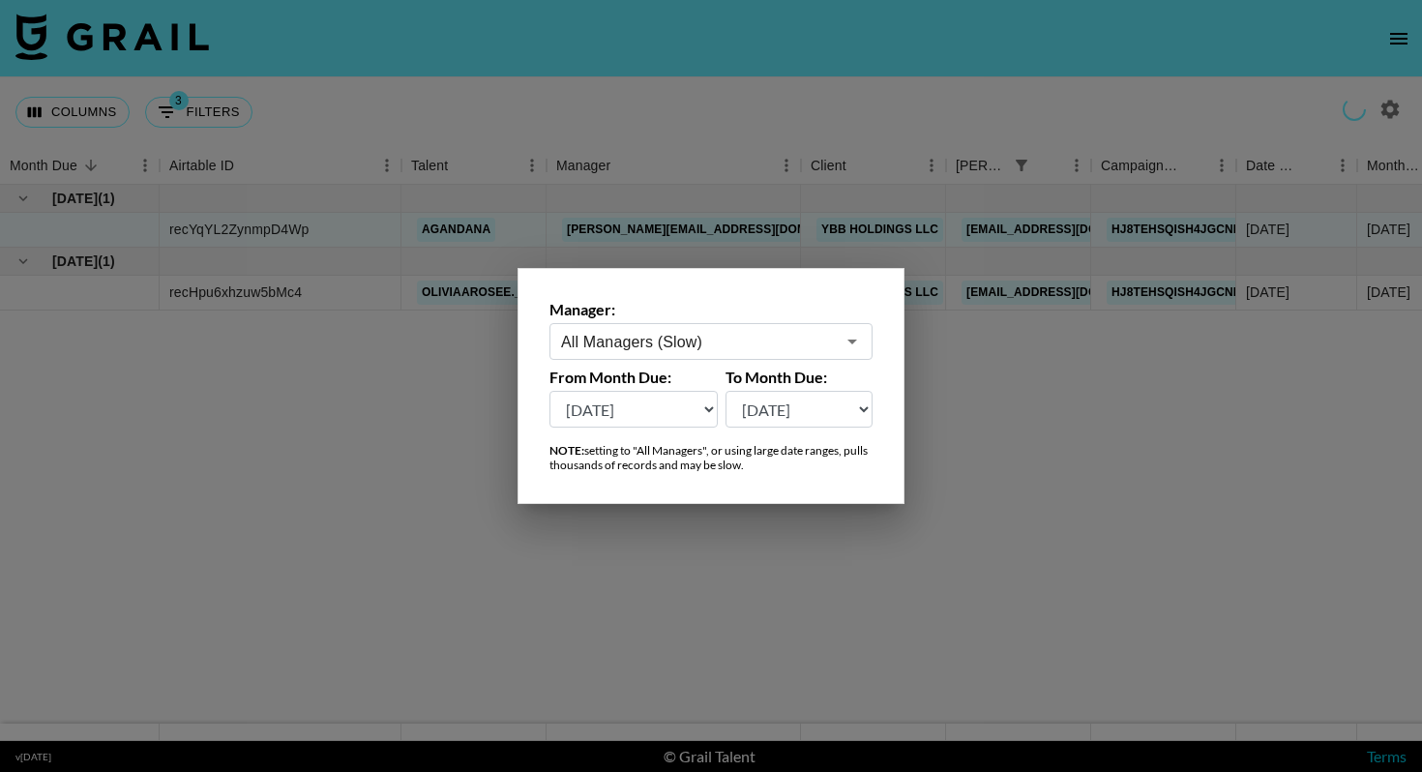
click at [729, 126] on div at bounding box center [711, 386] width 1422 height 772
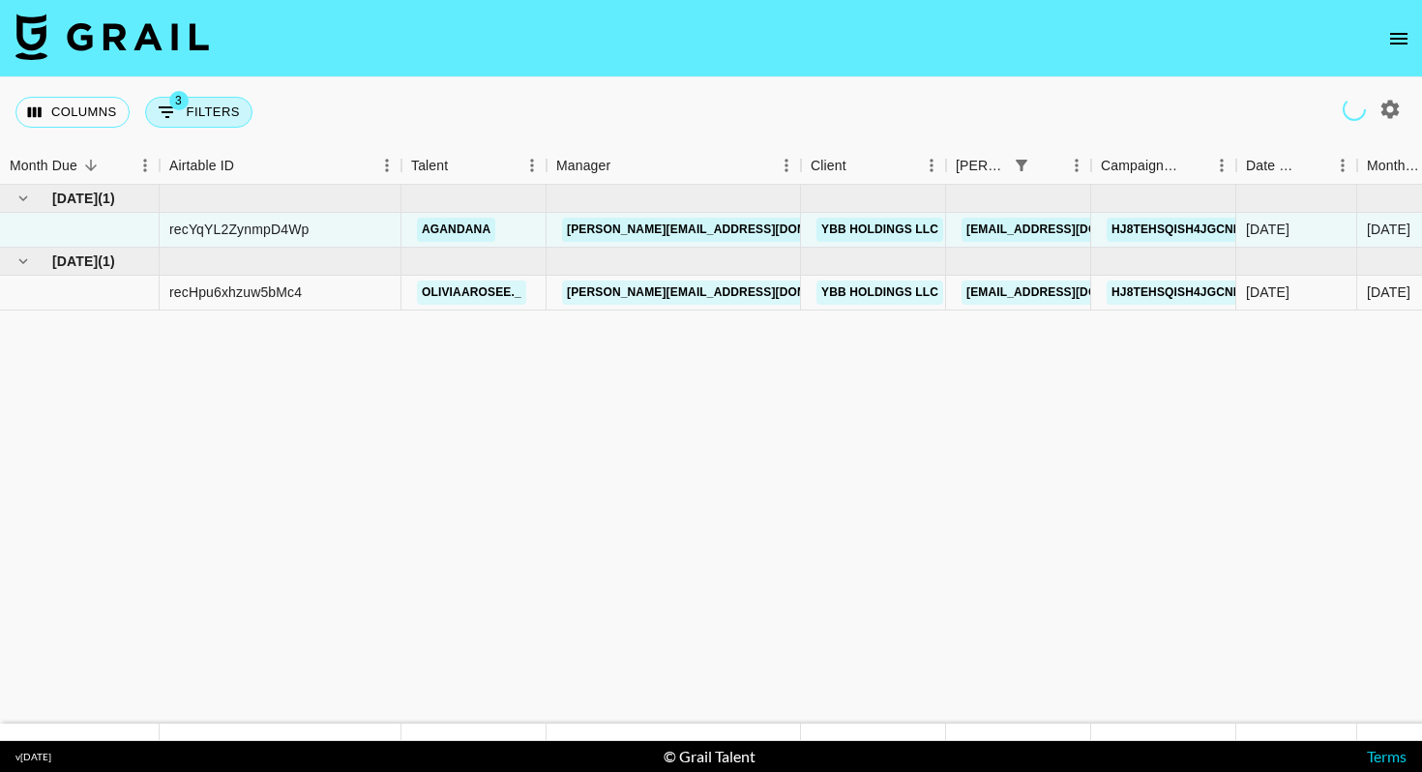
click at [164, 104] on icon "Show filters" at bounding box center [167, 112] width 23 height 23
select select "status"
select select "isNotAnyOf"
select select "status"
select select "not"
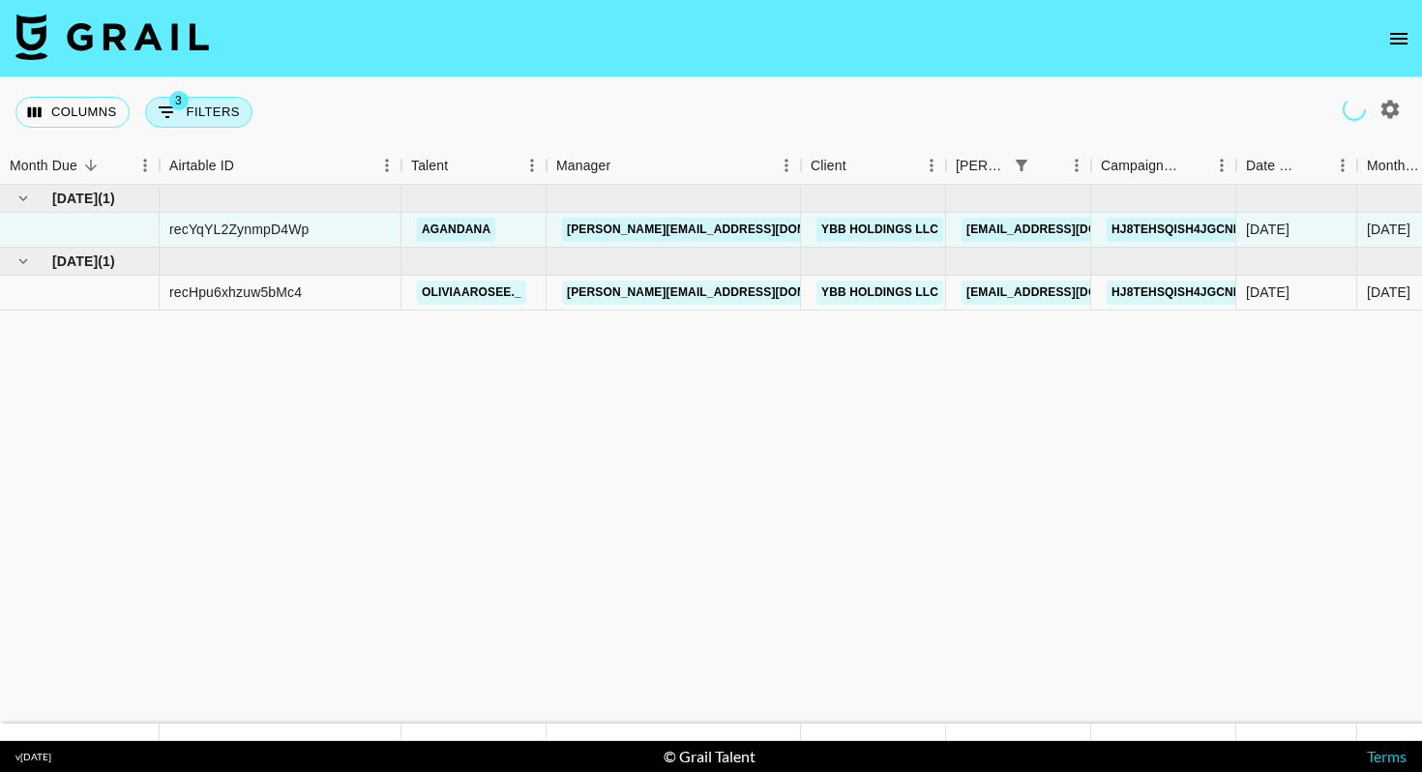
select select "approved"
select select "bookerId"
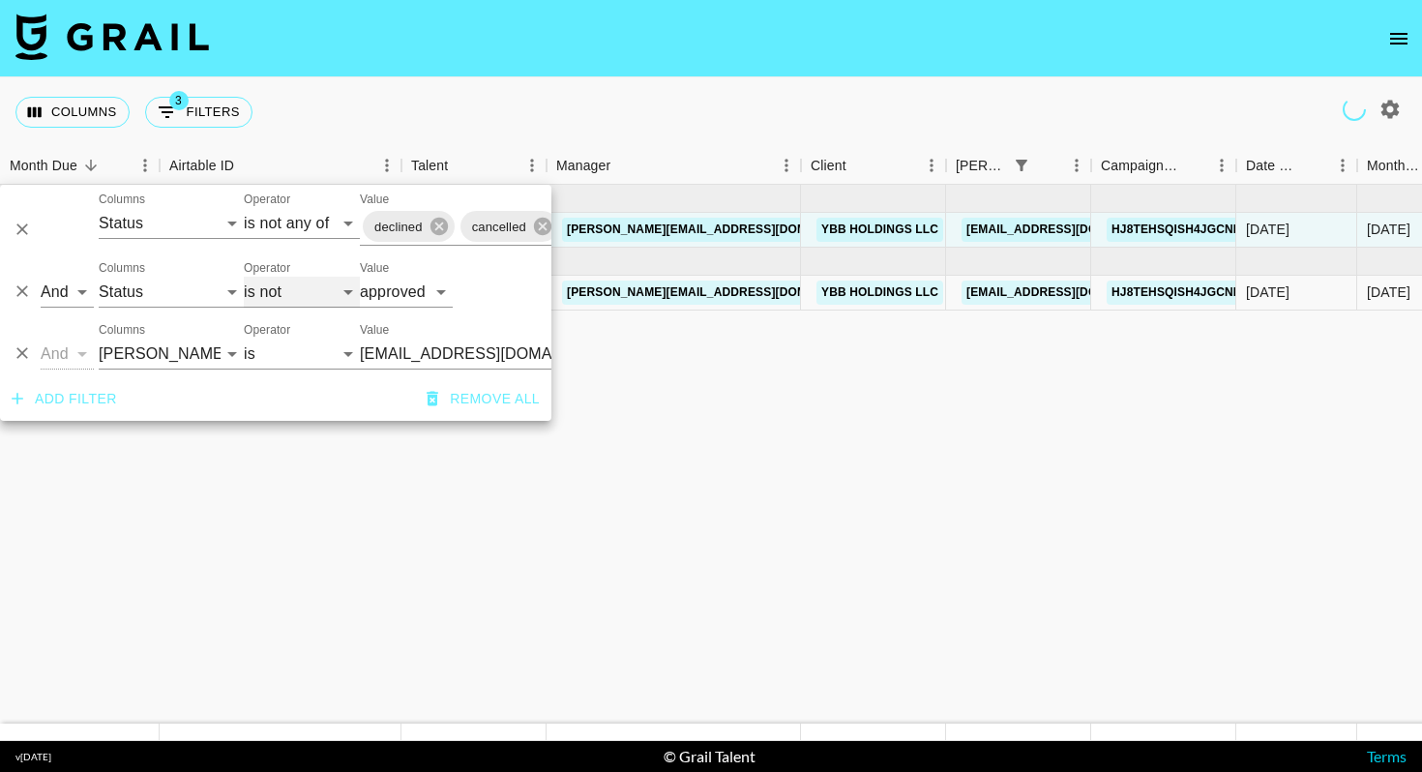
click at [289, 299] on select "is is not is any of is not any of" at bounding box center [302, 292] width 116 height 31
select select "is"
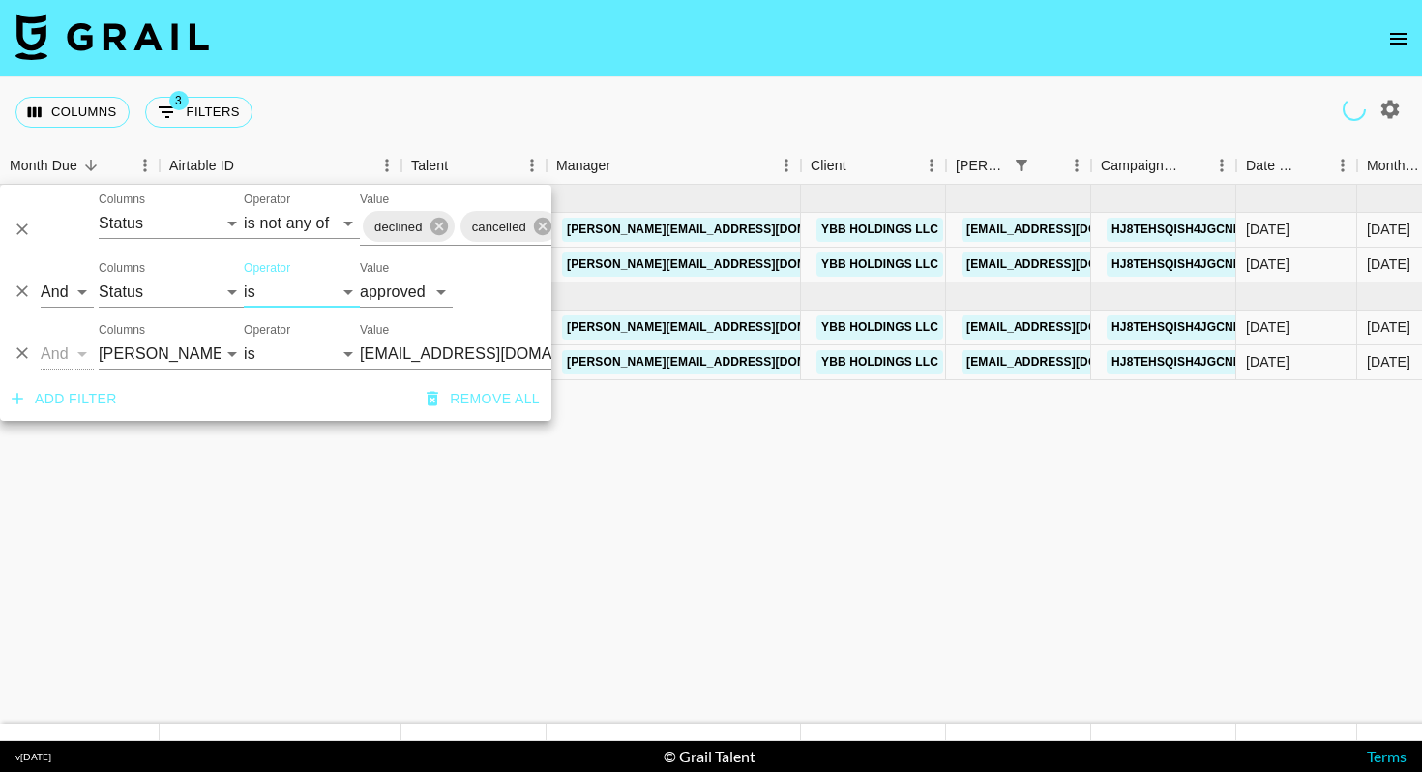
click at [835, 103] on div "Columns 3 Filters + Booking" at bounding box center [711, 112] width 1422 height 70
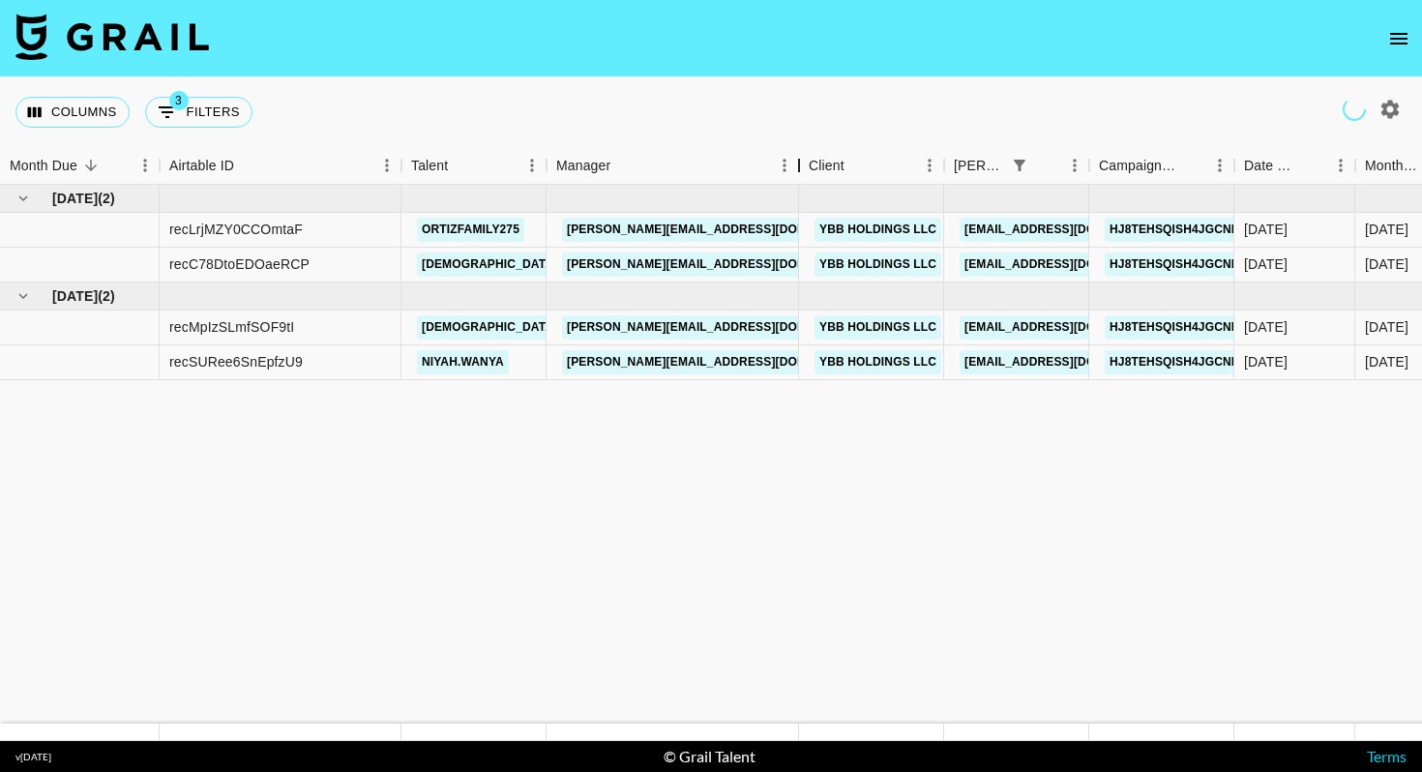
drag, startPoint x: 648, startPoint y: 169, endPoint x: 803, endPoint y: 168, distance: 154.7
click at [803, 168] on div "Manager" at bounding box center [798, 166] width 23 height 38
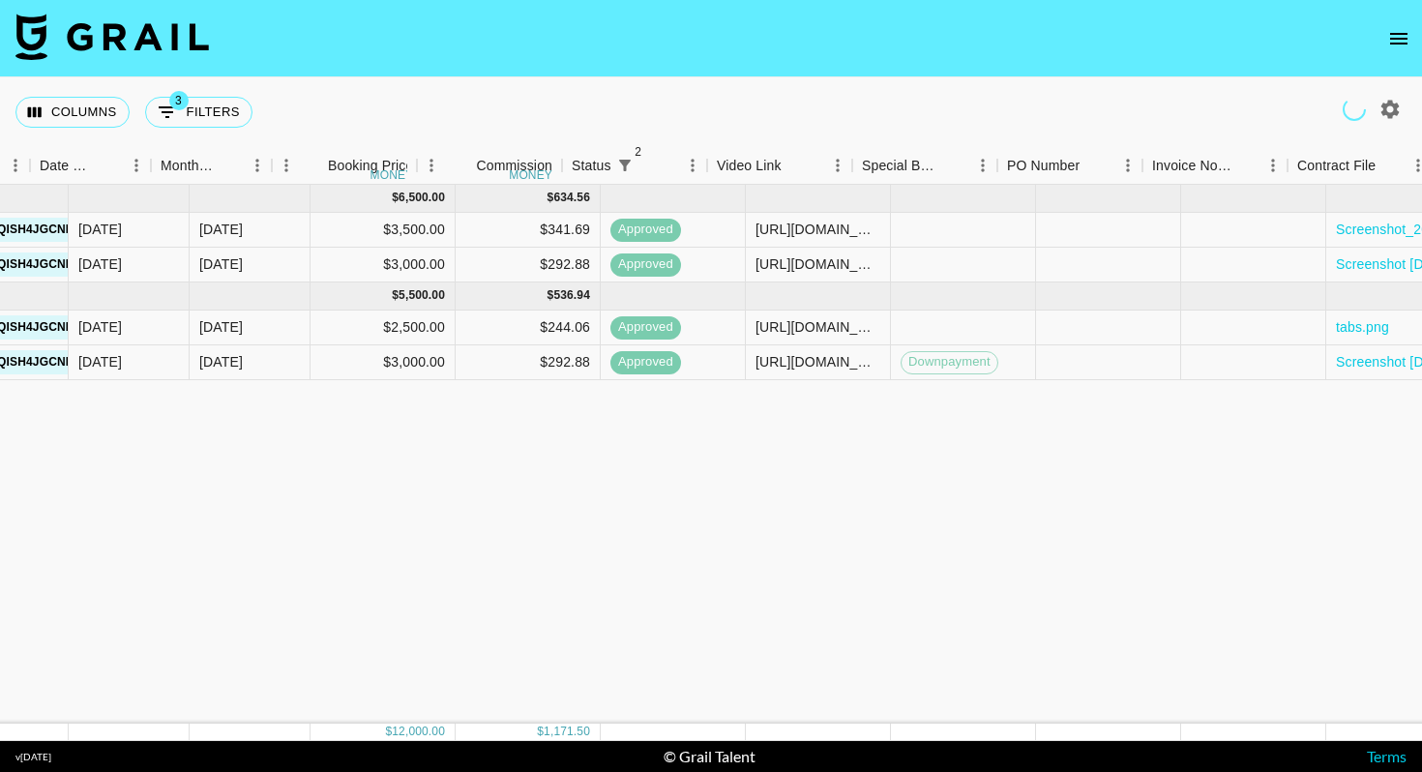
scroll to position [0, 1726]
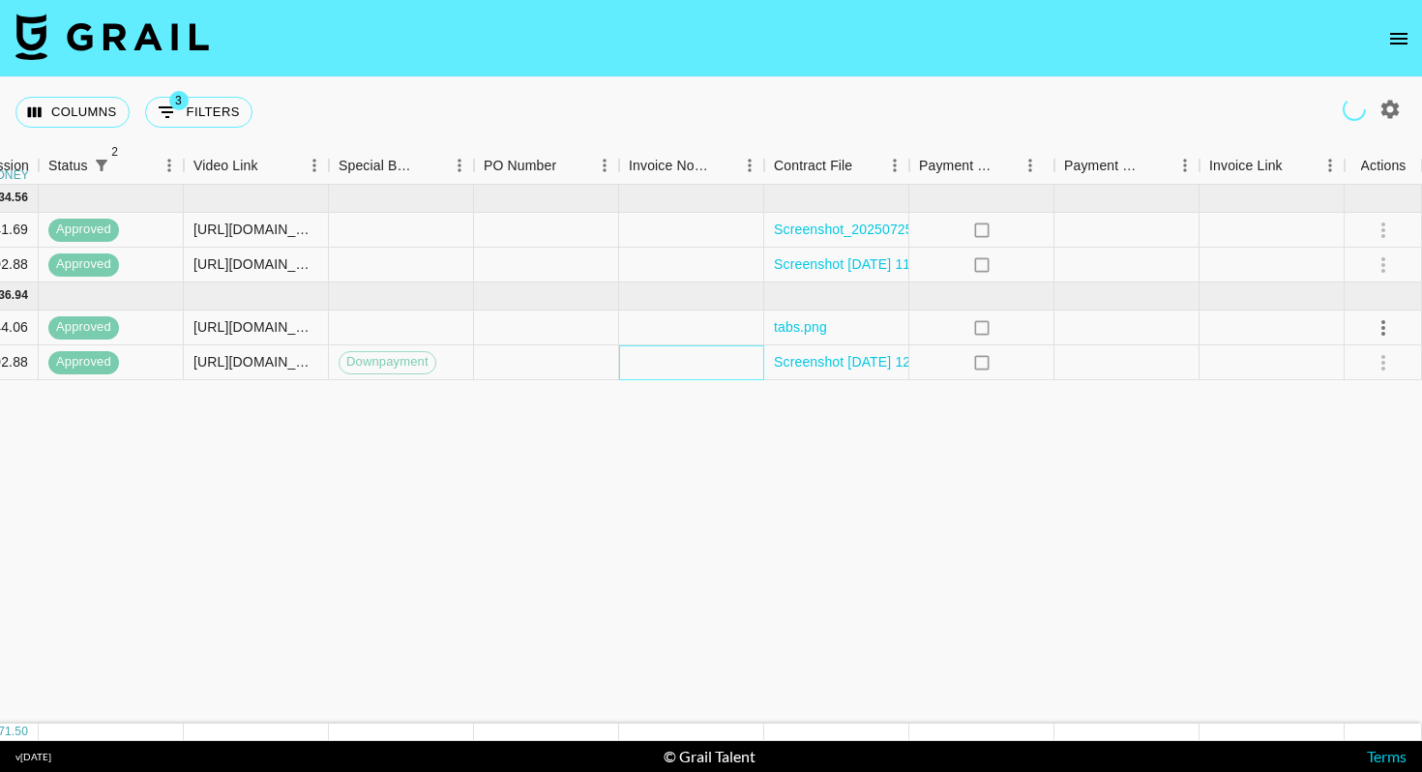
click at [688, 368] on div at bounding box center [691, 362] width 145 height 35
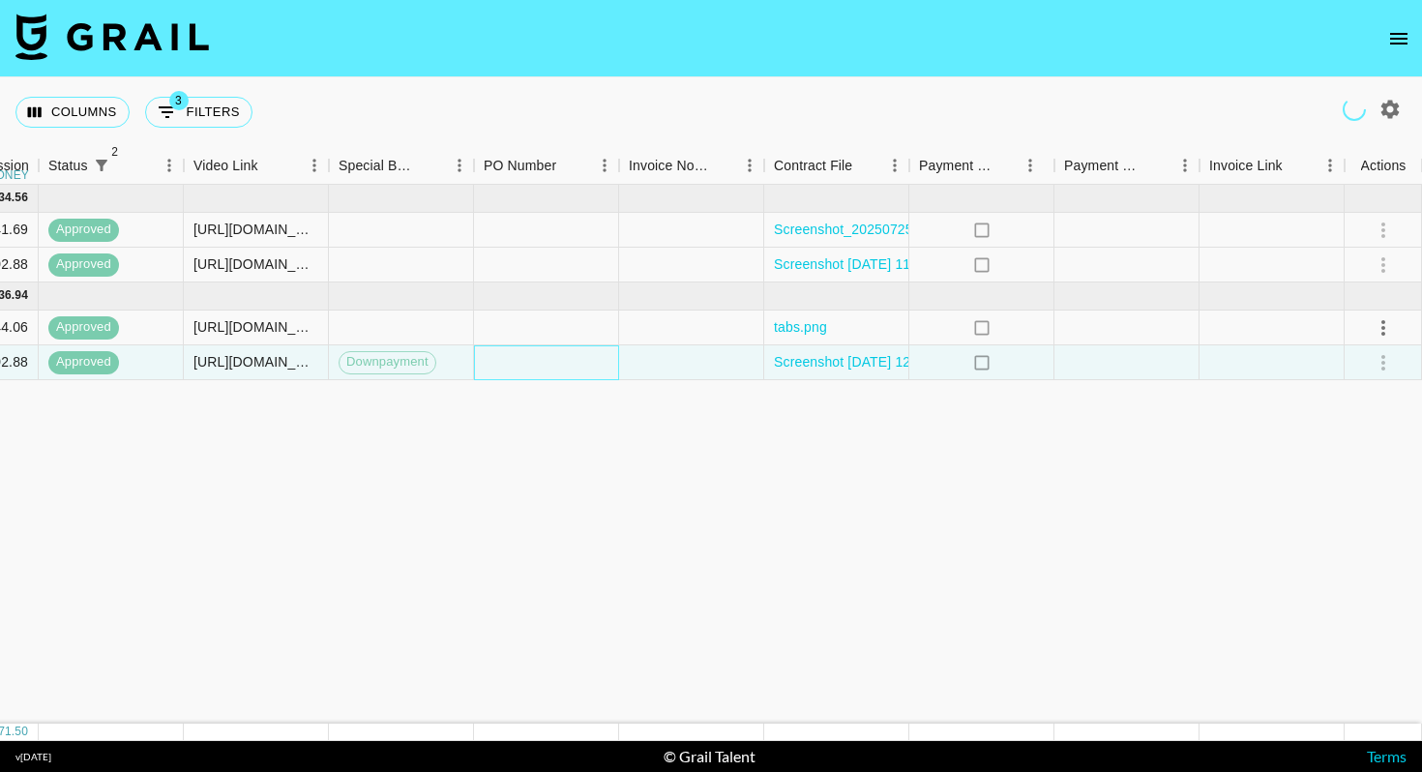
click at [514, 364] on div at bounding box center [546, 362] width 145 height 35
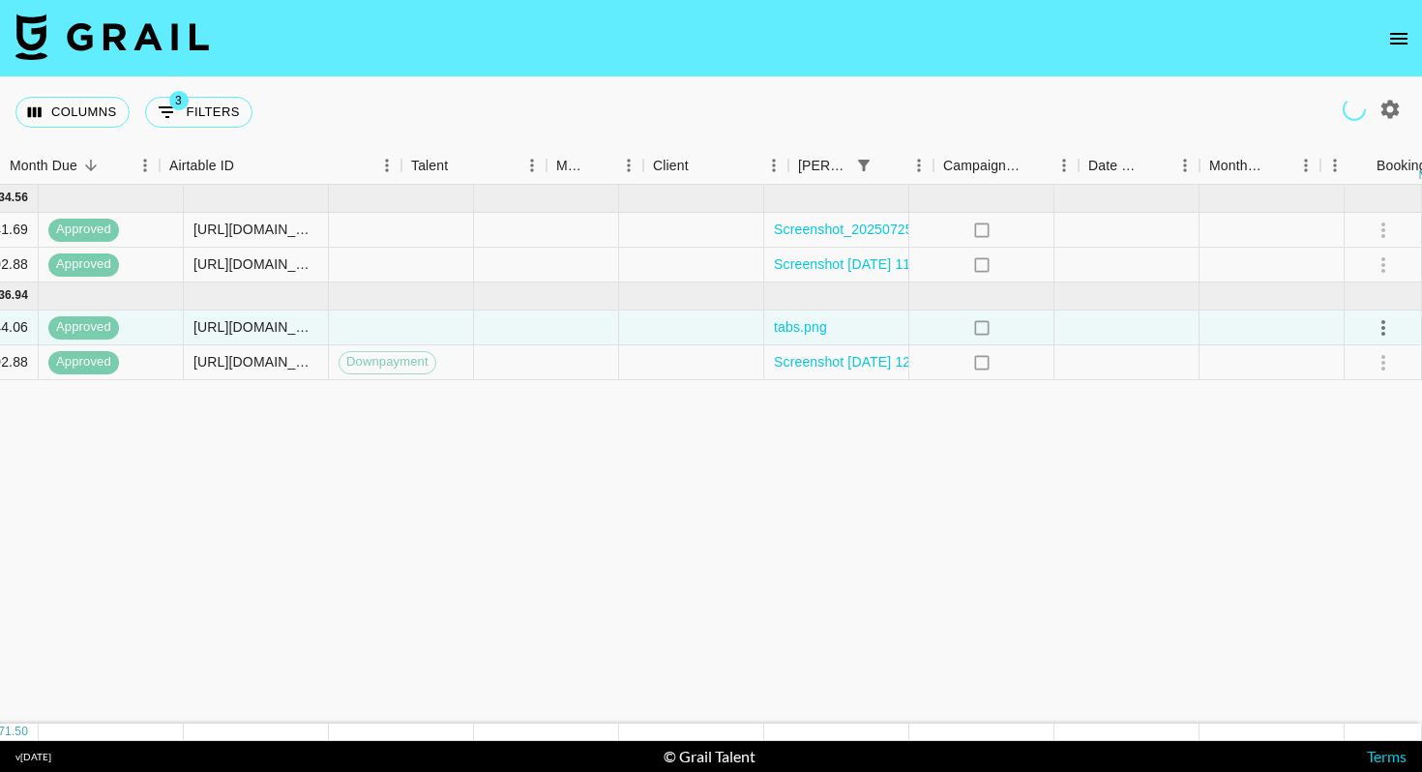
scroll to position [0, 0]
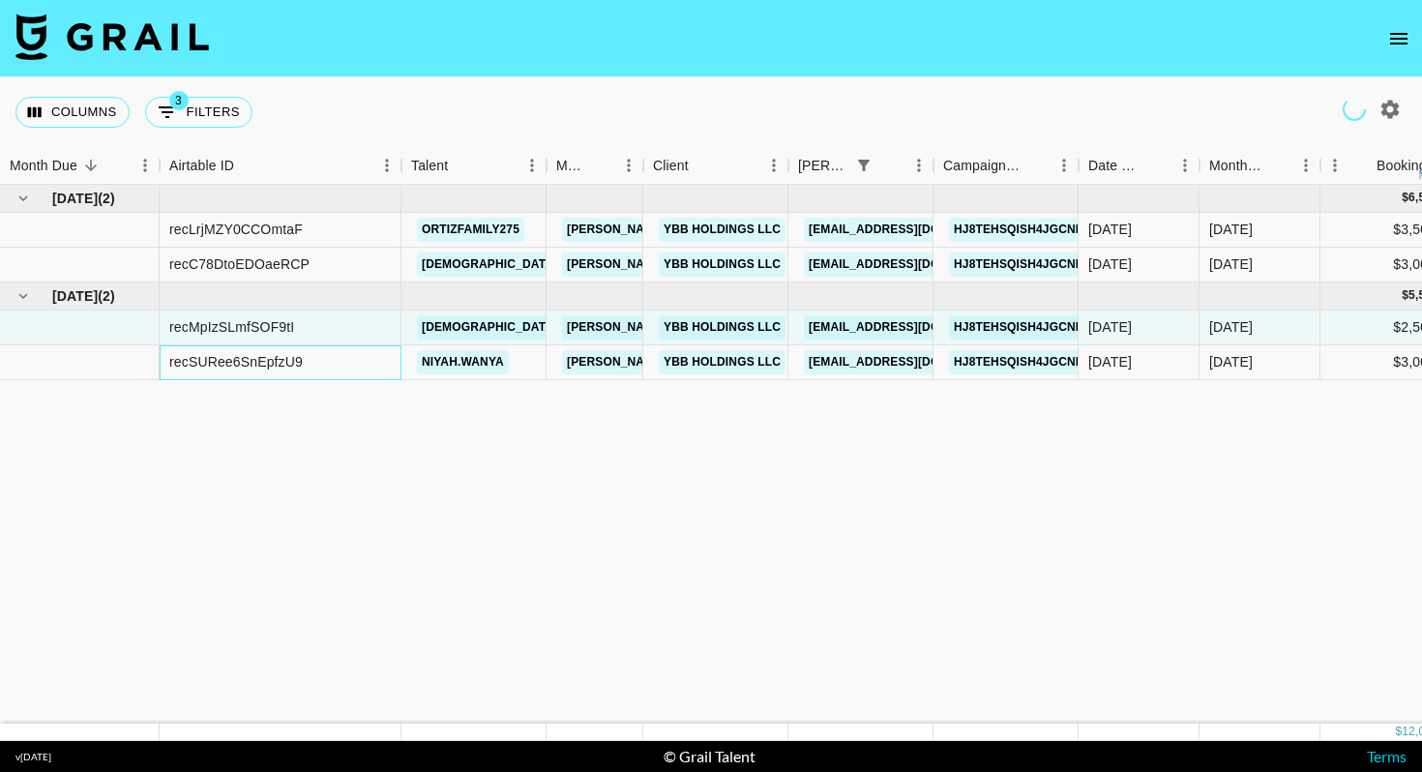
click at [320, 368] on div "recSURee6SnEpfzU9" at bounding box center [281, 362] width 242 height 35
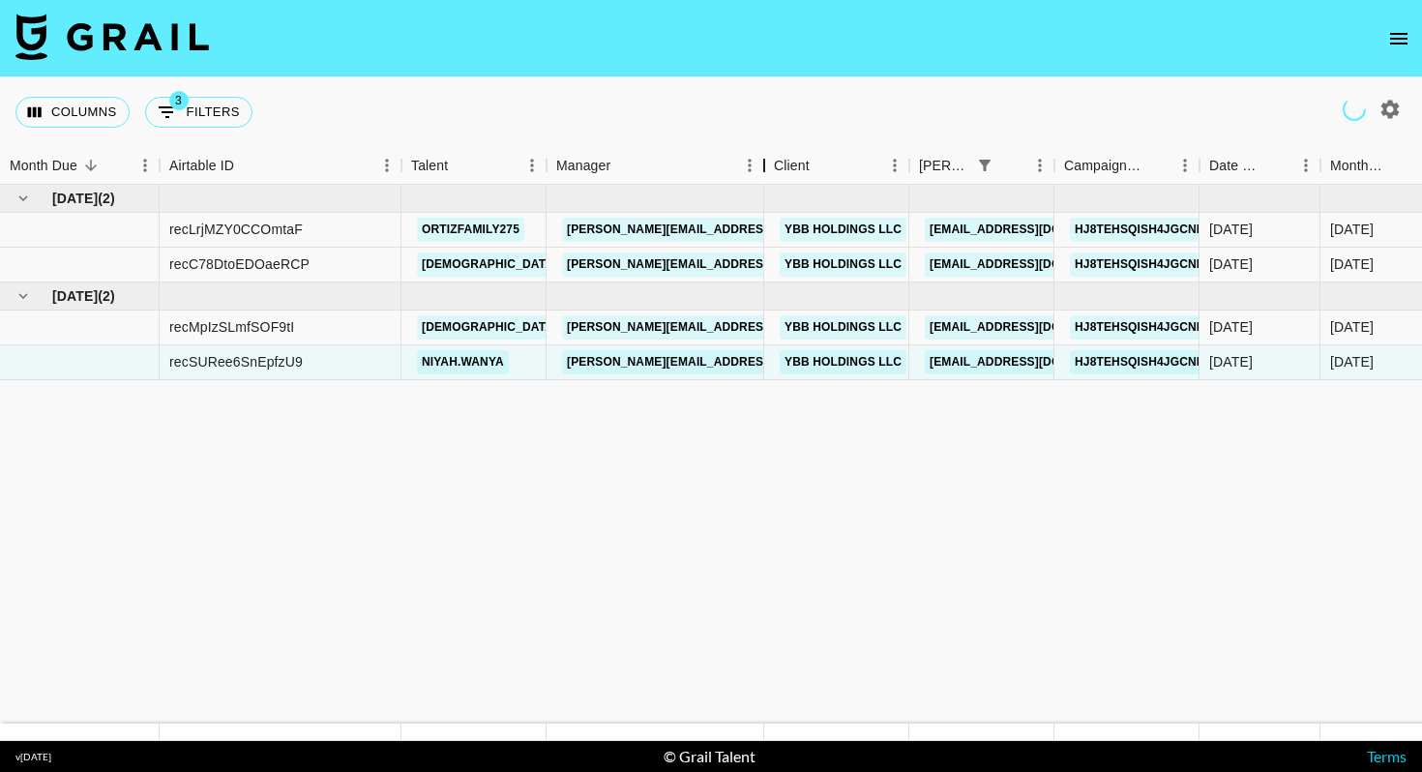
click at [761, 162] on div "Manager" at bounding box center [763, 166] width 23 height 38
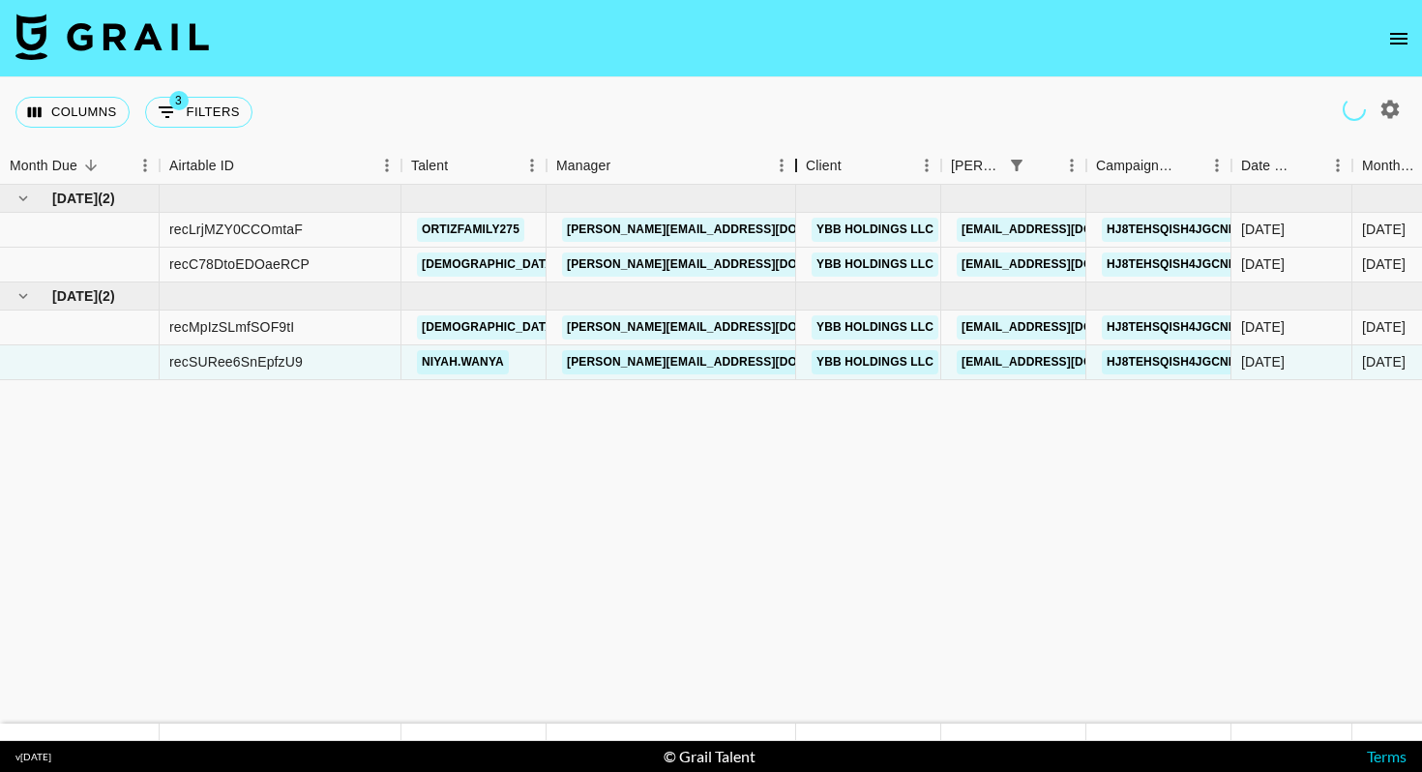
drag, startPoint x: 761, startPoint y: 162, endPoint x: 792, endPoint y: 162, distance: 30.9
click at [792, 162] on div "Manager" at bounding box center [795, 166] width 23 height 38
drag, startPoint x: 642, startPoint y: 168, endPoint x: 795, endPoint y: 166, distance: 152.8
click at [795, 166] on div "Manager" at bounding box center [795, 166] width 23 height 38
